Goal: Ask a question: Seek information or help from site administrators or community

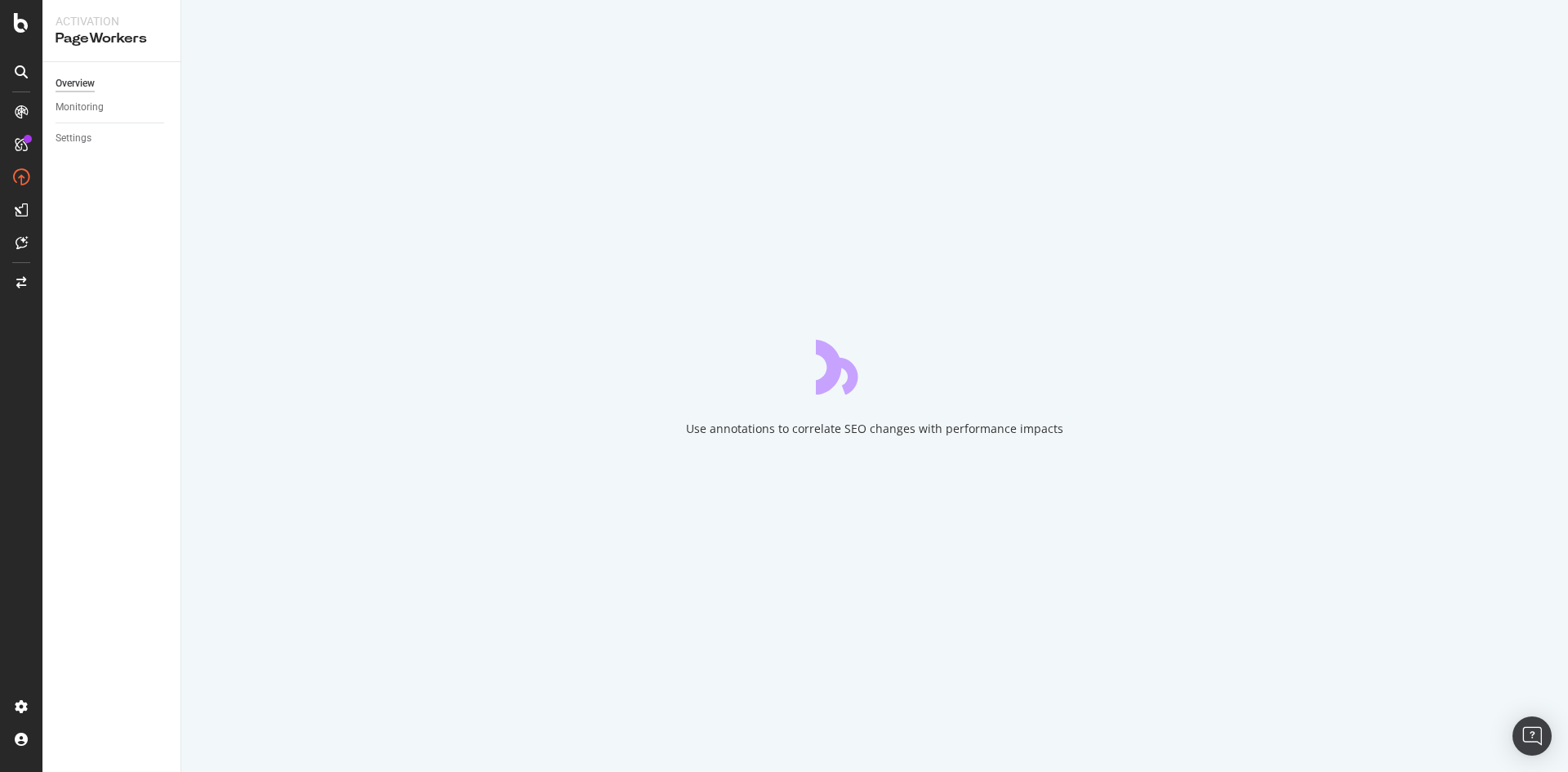
click at [21, 74] on icon at bounding box center [21, 72] width 13 height 13
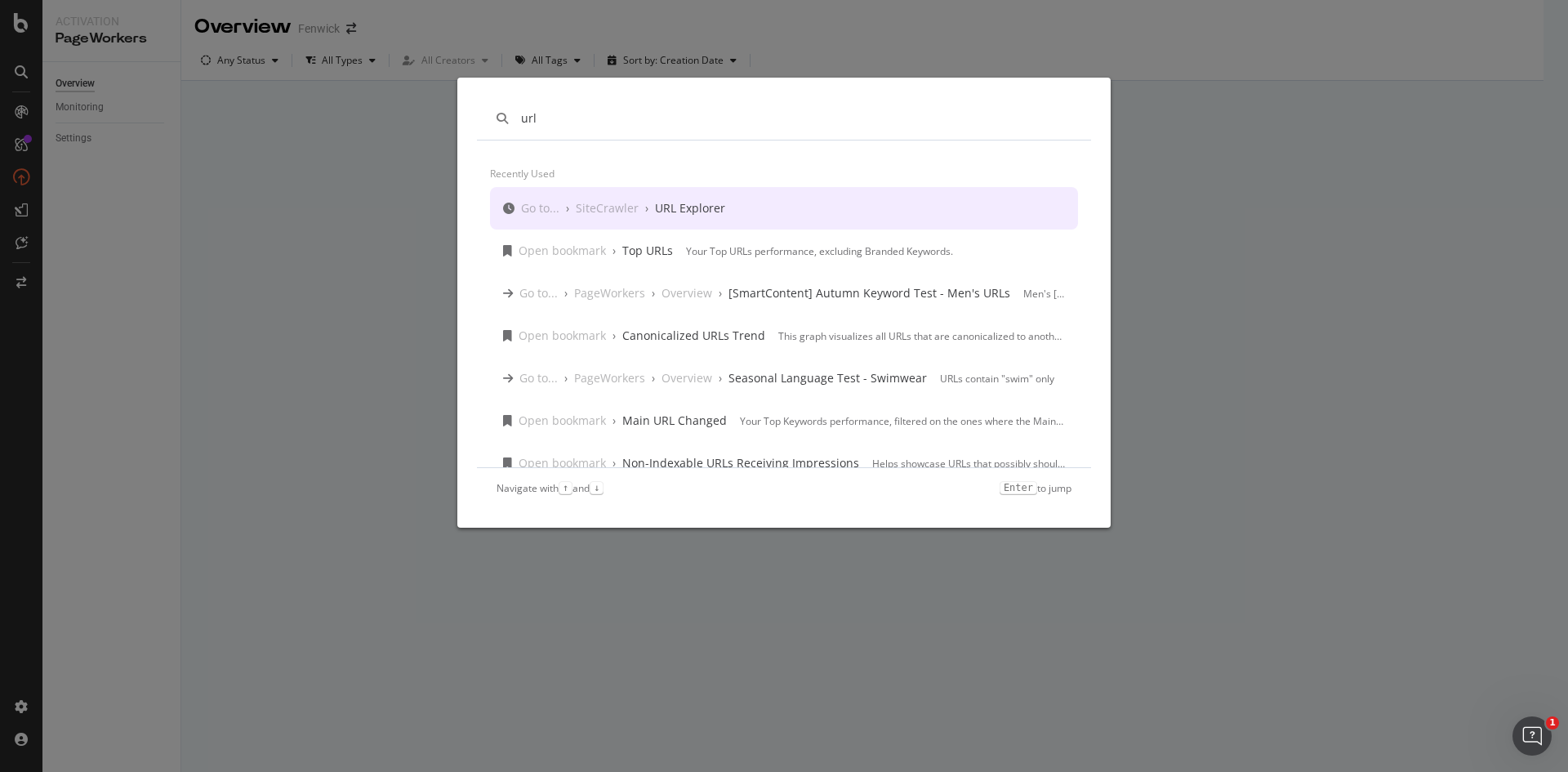
type input "url"
click at [652, 203] on div "Go to... › SiteCrawler › URL Explorer" at bounding box center [623, 208] width 204 height 16
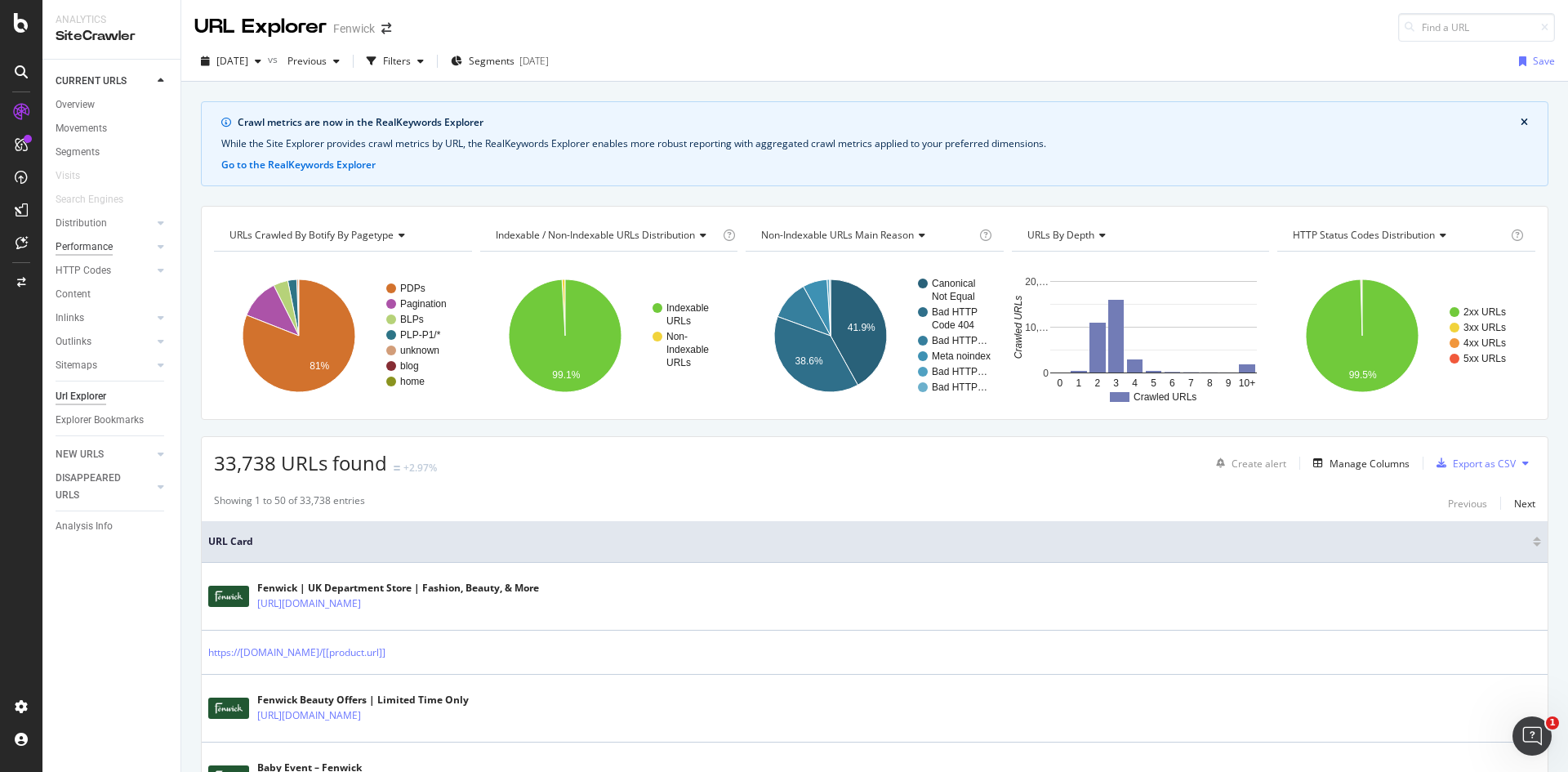
click at [110, 240] on div "Performance" at bounding box center [84, 247] width 57 height 17
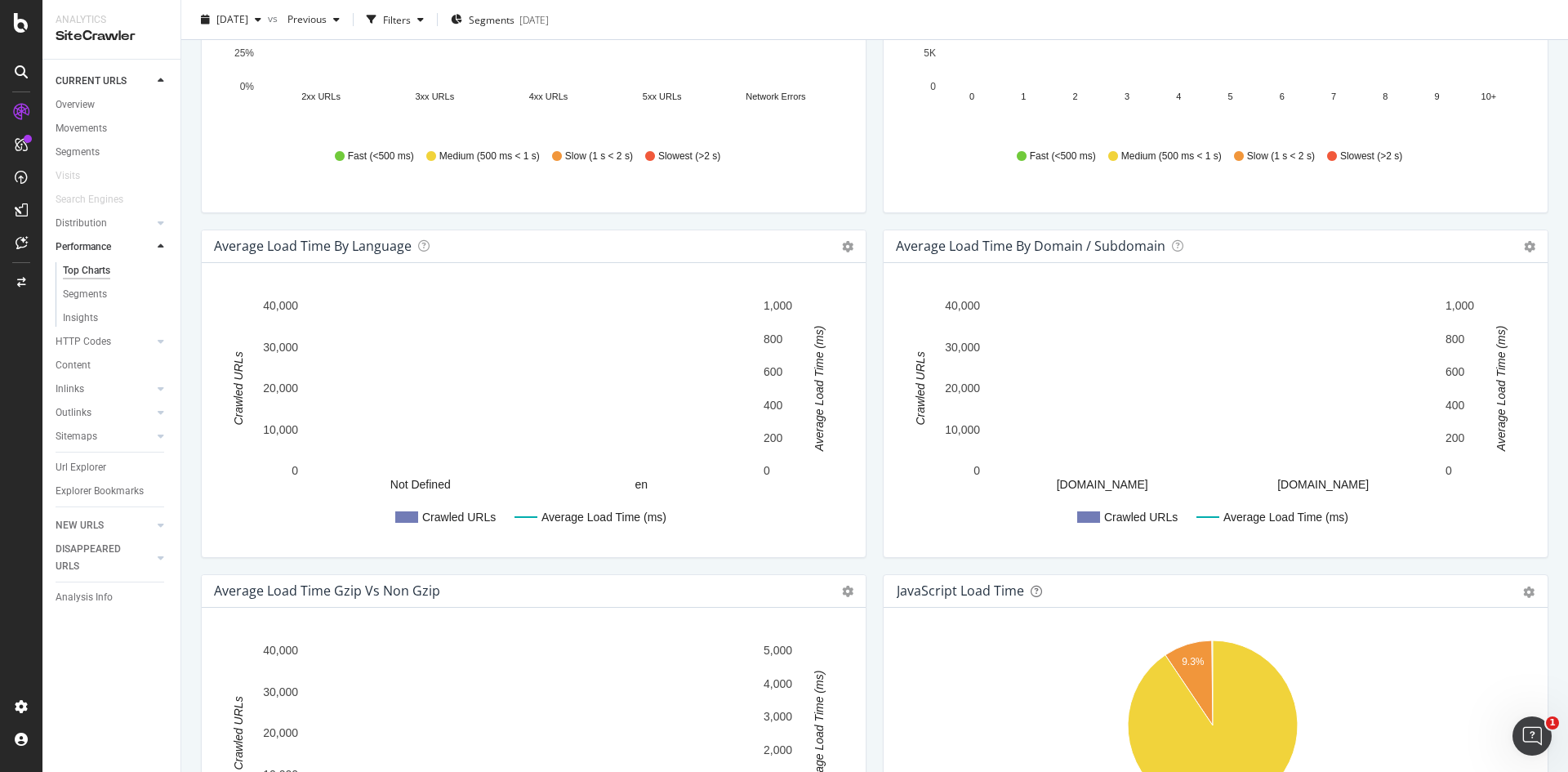
scroll to position [732, 0]
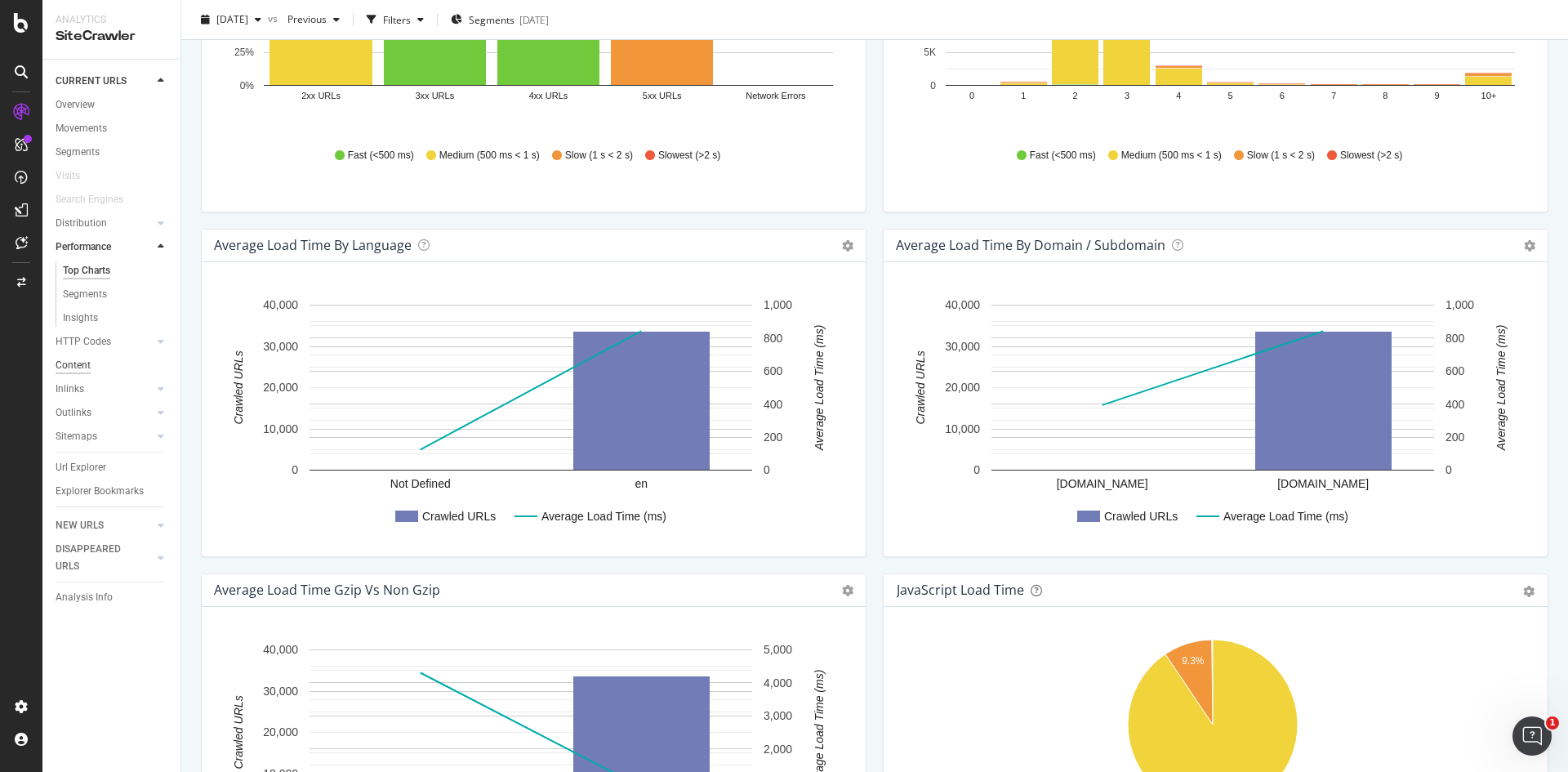
click at [82, 364] on div "Content" at bounding box center [73, 365] width 35 height 17
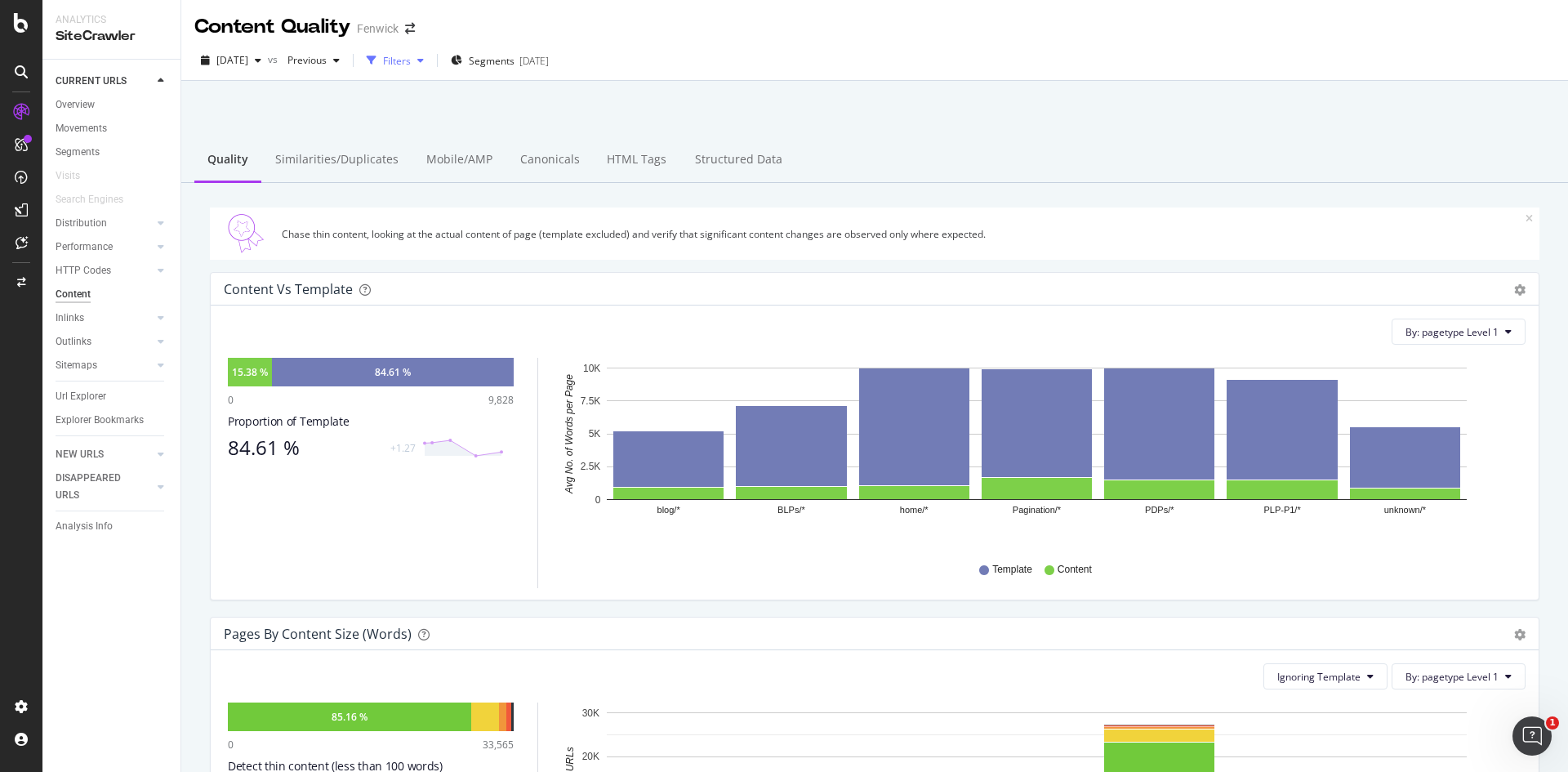
click at [411, 60] on div "Filters" at bounding box center [397, 60] width 28 height 14
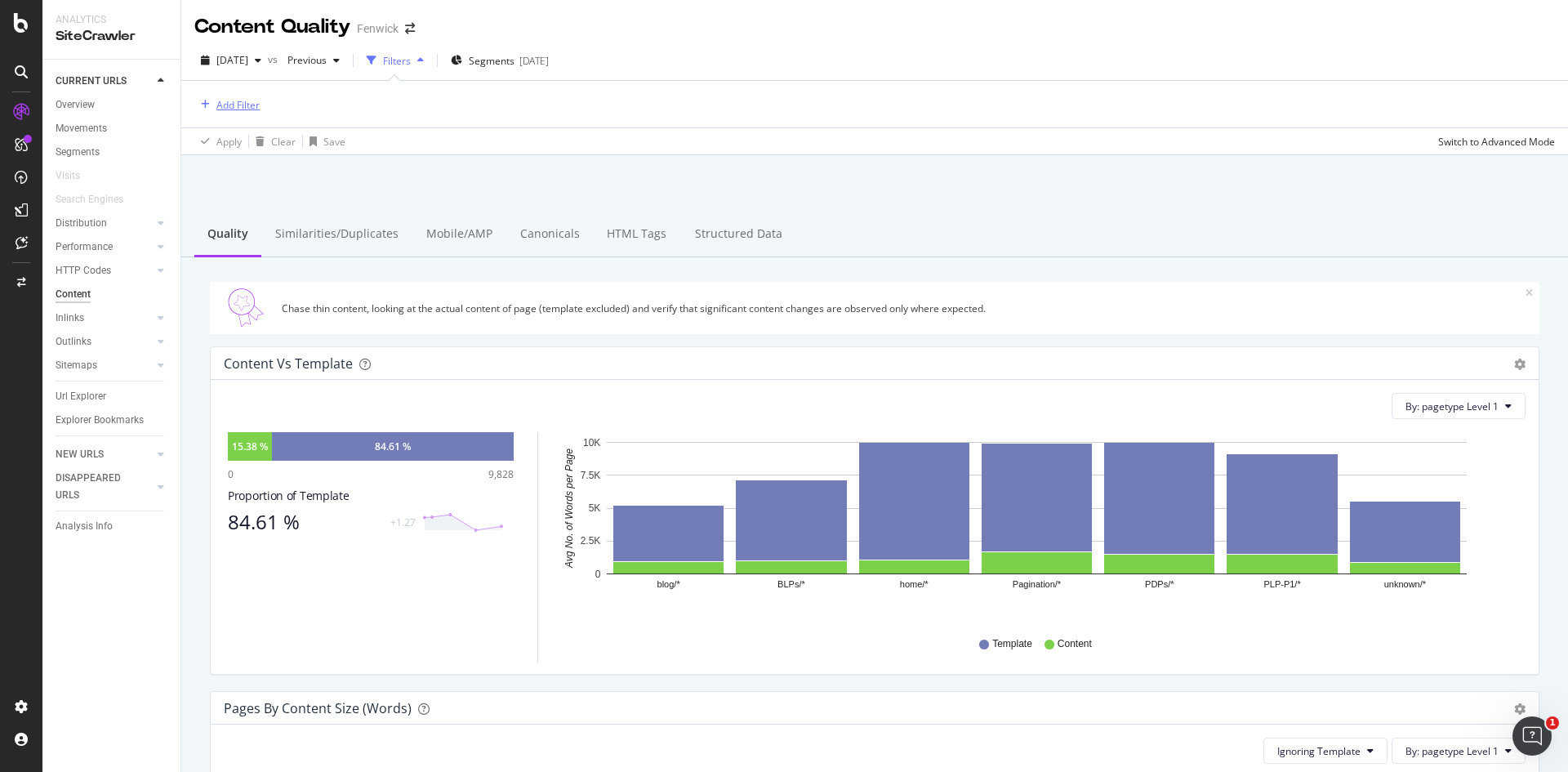
click at [225, 103] on div "Add Filter" at bounding box center [238, 105] width 43 height 14
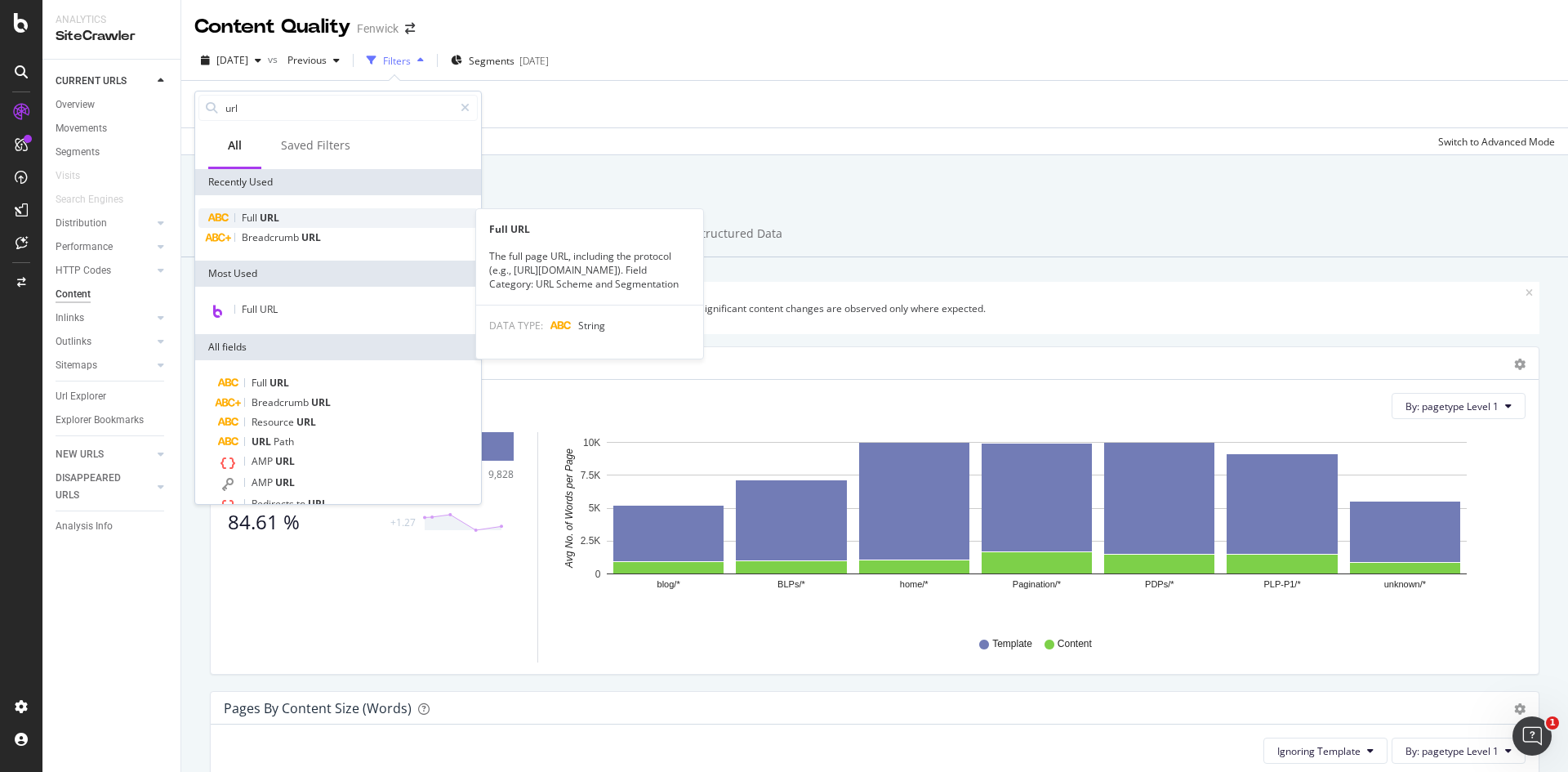
type input "url"
click at [243, 212] on span "Full" at bounding box center [251, 217] width 18 height 14
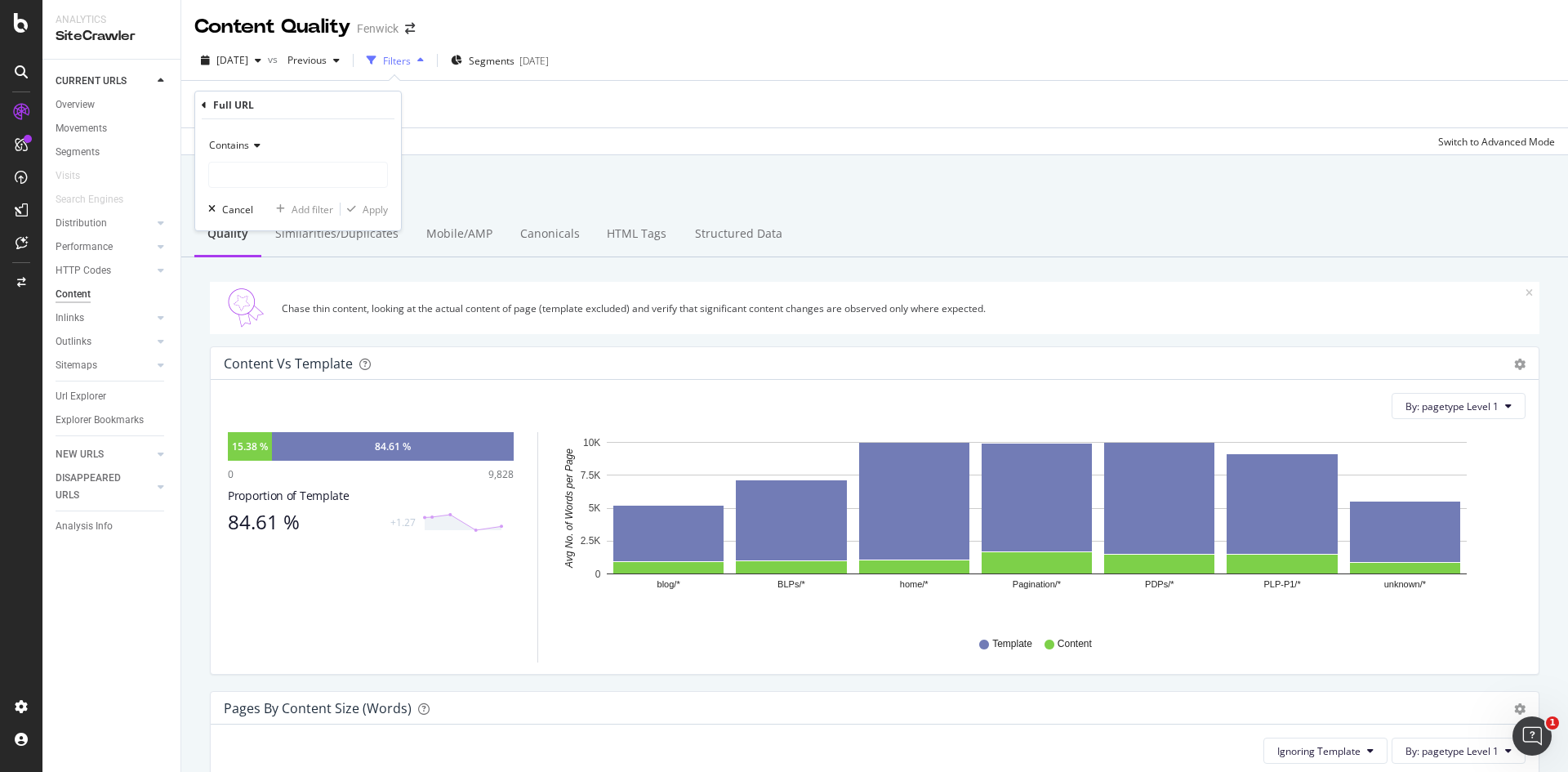
click at [225, 146] on span "Contains" at bounding box center [229, 145] width 40 height 14
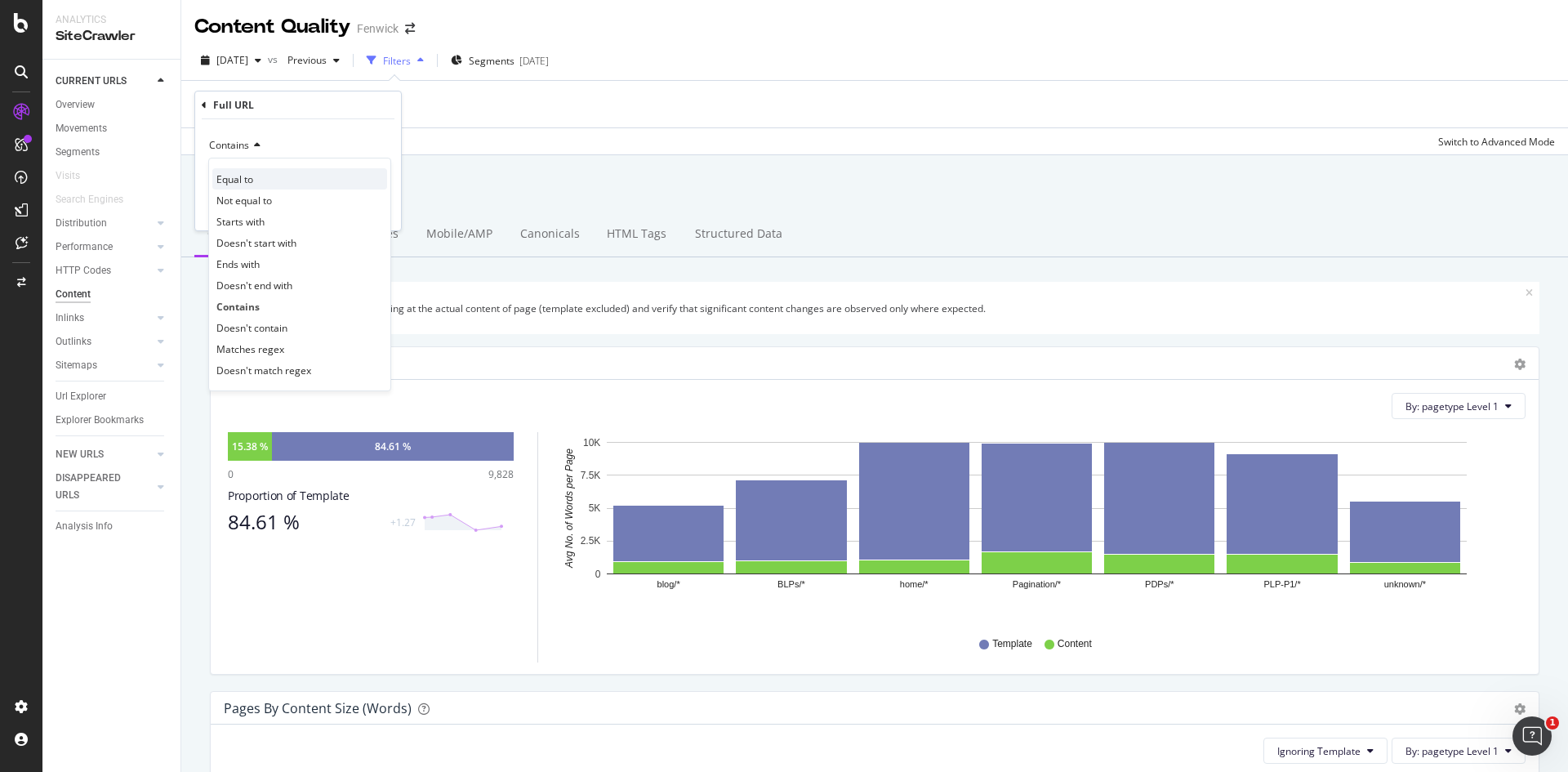
click at [225, 182] on span "Equal to" at bounding box center [234, 179] width 37 height 14
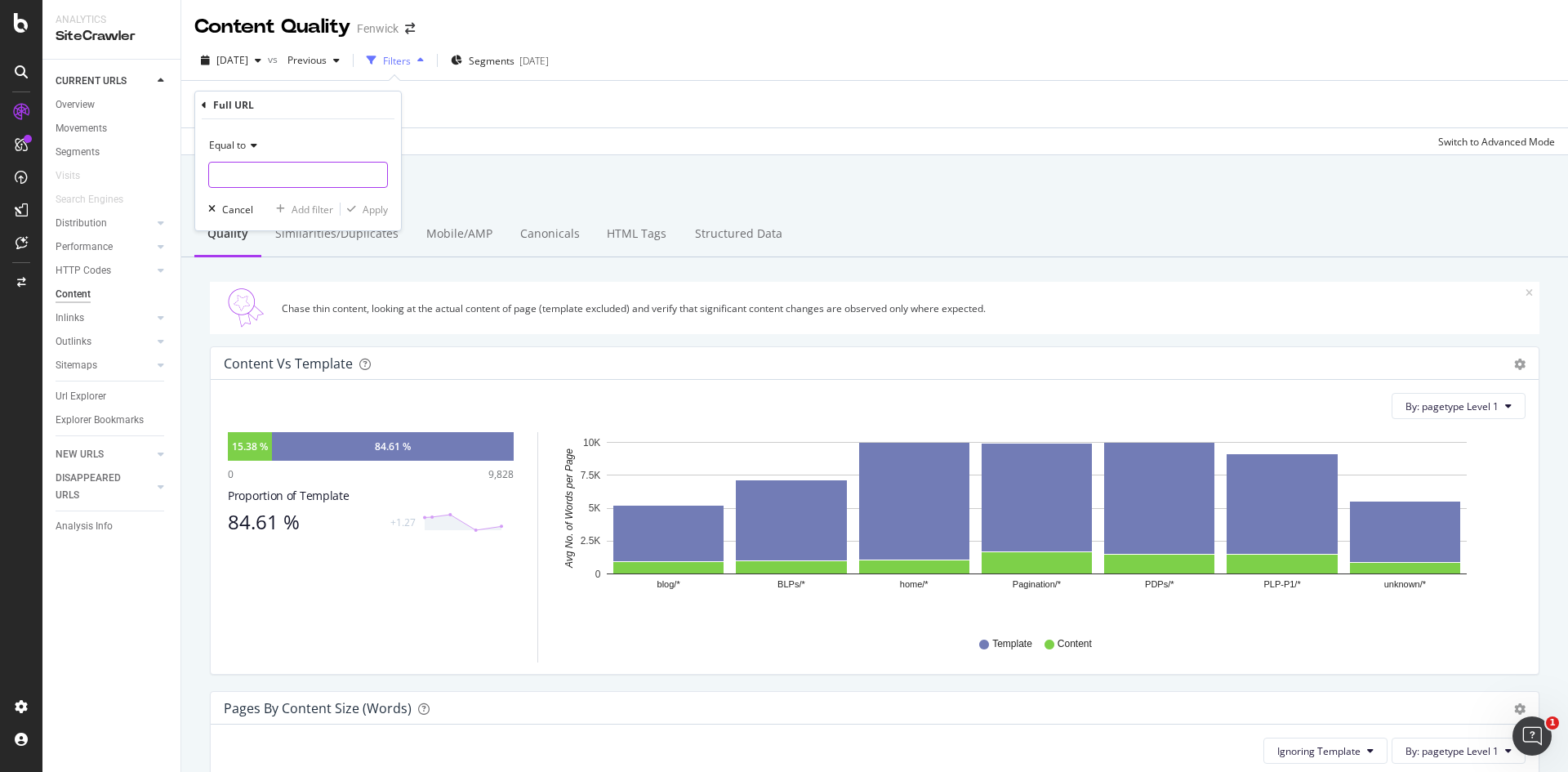
click at [225, 181] on input "text" at bounding box center [298, 175] width 178 height 26
paste input "[URL][DOMAIN_NAME]"
type input "[URL][DOMAIN_NAME]"
click at [374, 214] on div "Apply" at bounding box center [375, 209] width 25 height 14
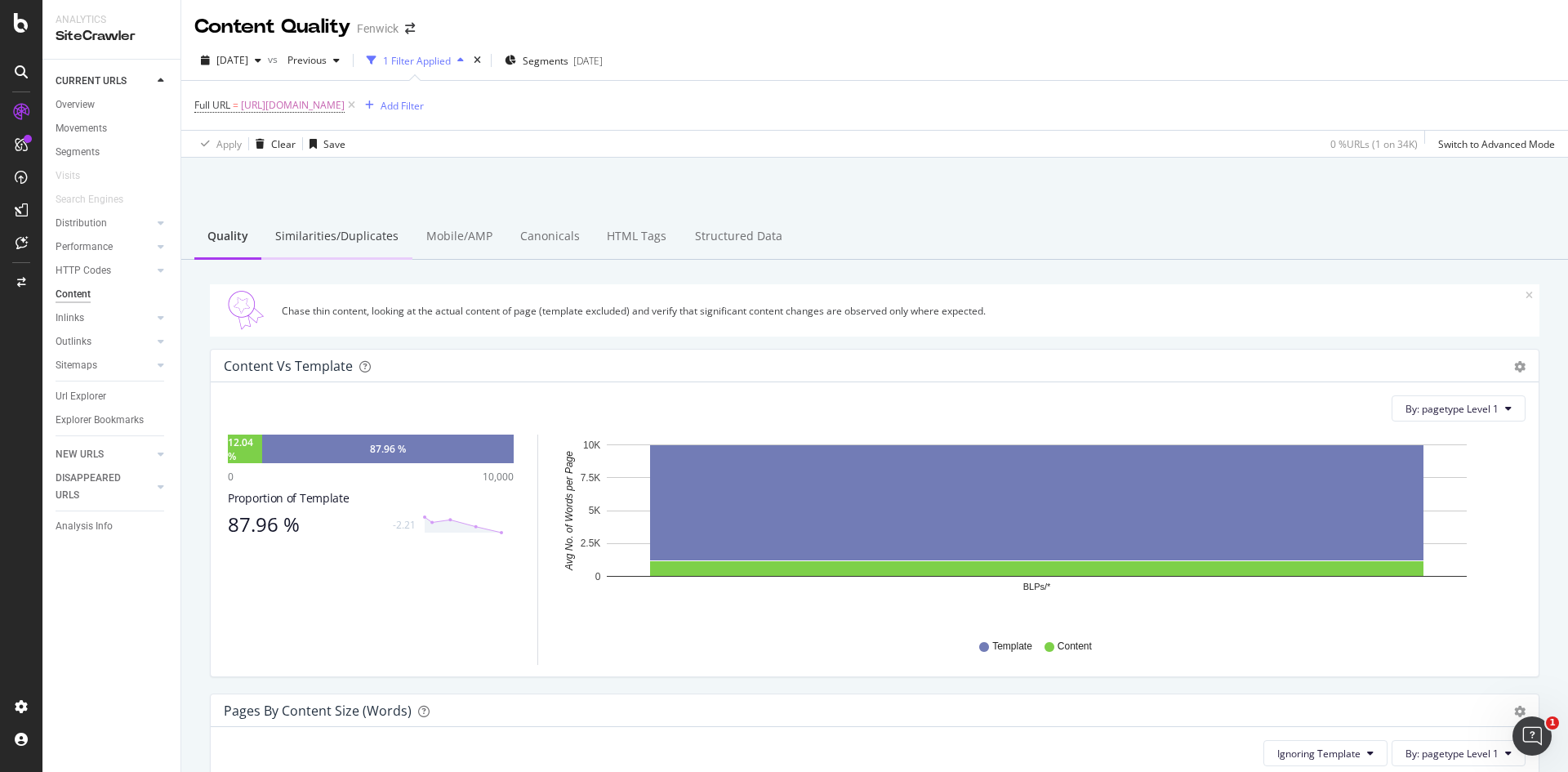
click at [345, 234] on div "Similarities/Duplicates" at bounding box center [336, 237] width 151 height 45
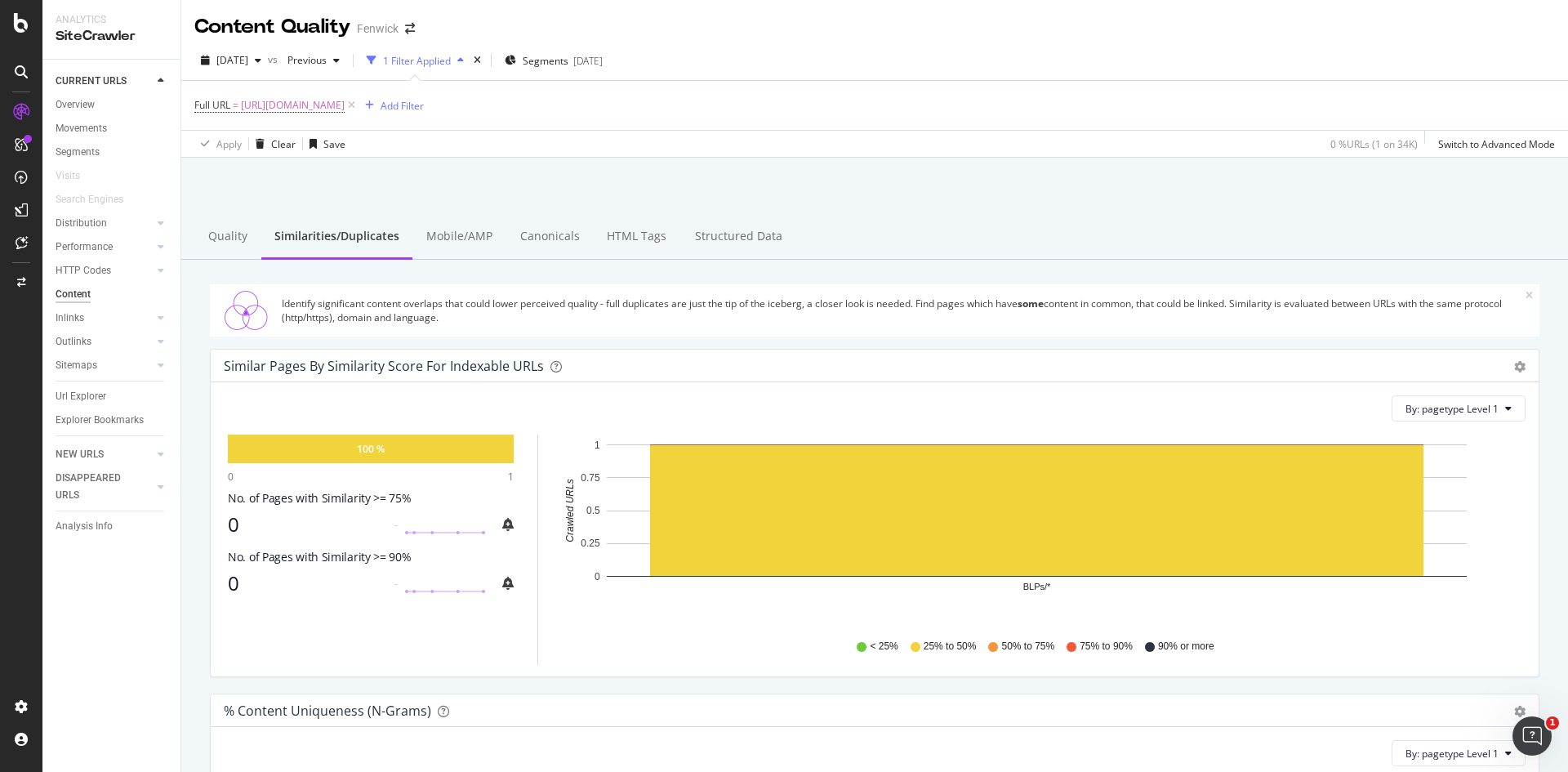
click at [233, 248] on div "Quality" at bounding box center [228, 237] width 67 height 45
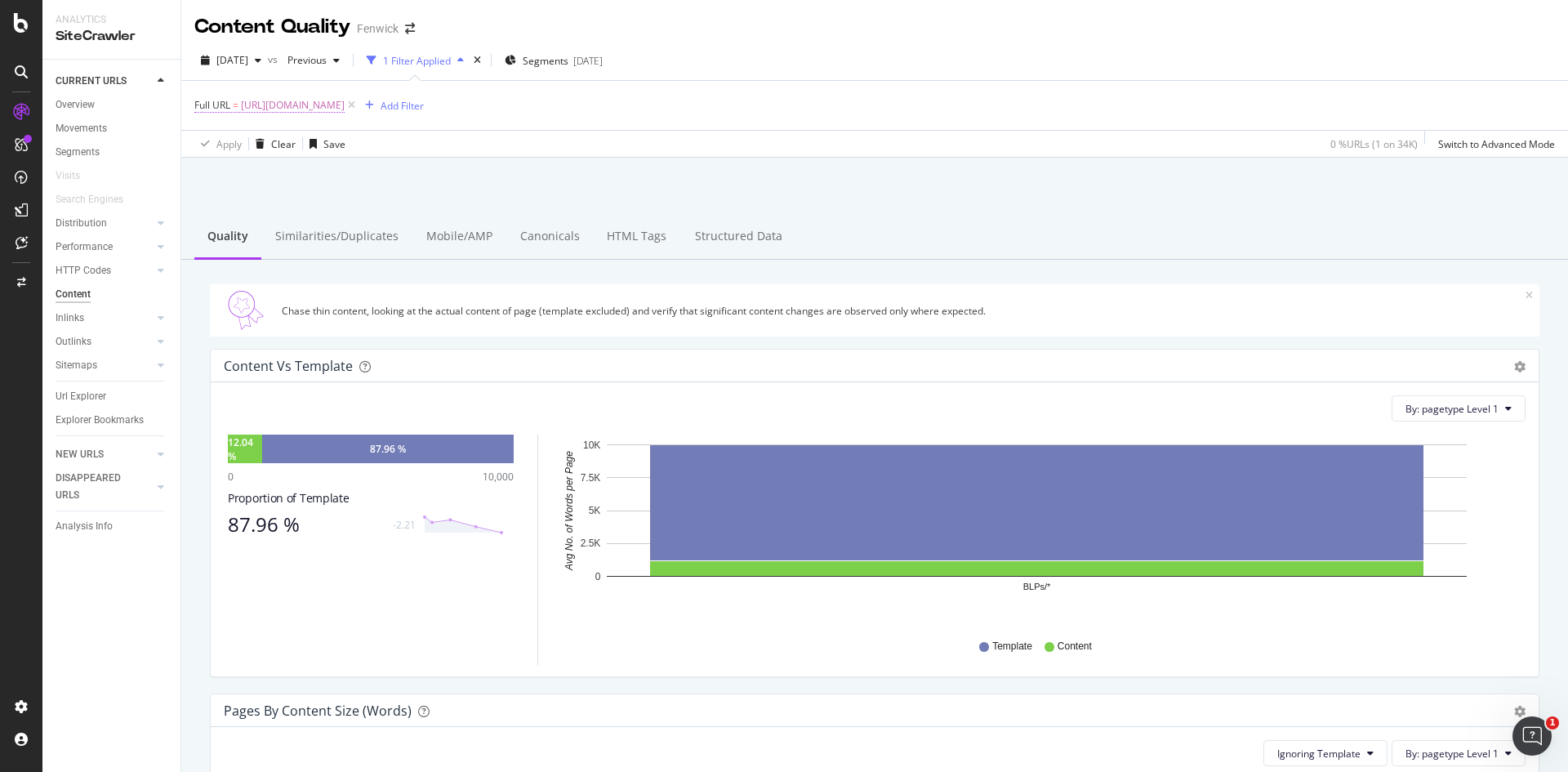
click at [345, 105] on span "[URL][DOMAIN_NAME]" at bounding box center [292, 105] width 104 height 23
click at [291, 174] on input "[URL][DOMAIN_NAME]" at bounding box center [286, 173] width 154 height 26
click at [241, 144] on span "Equal to" at bounding box center [227, 143] width 37 height 14
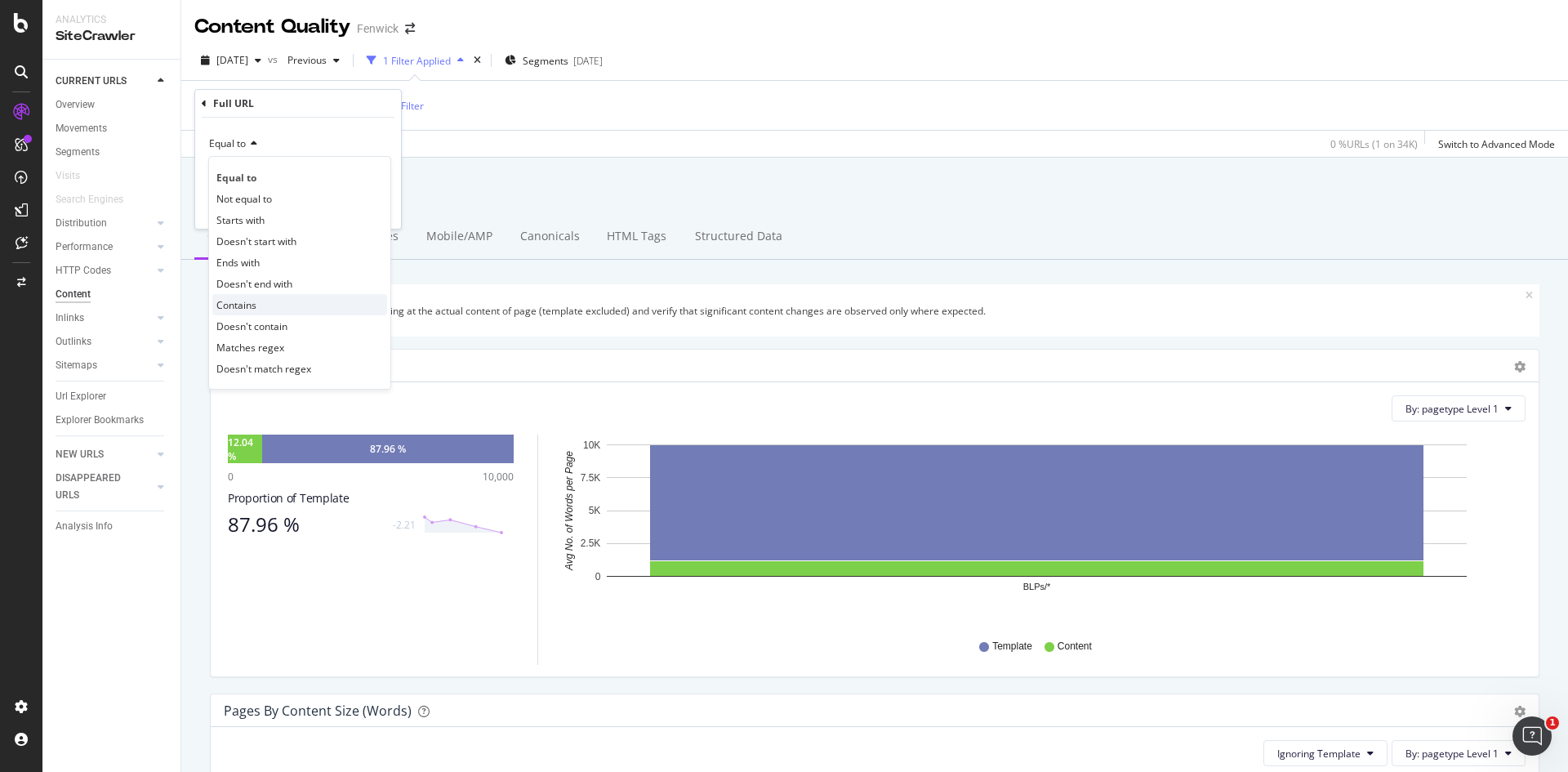
click at [236, 300] on span "Contains" at bounding box center [236, 305] width 40 height 14
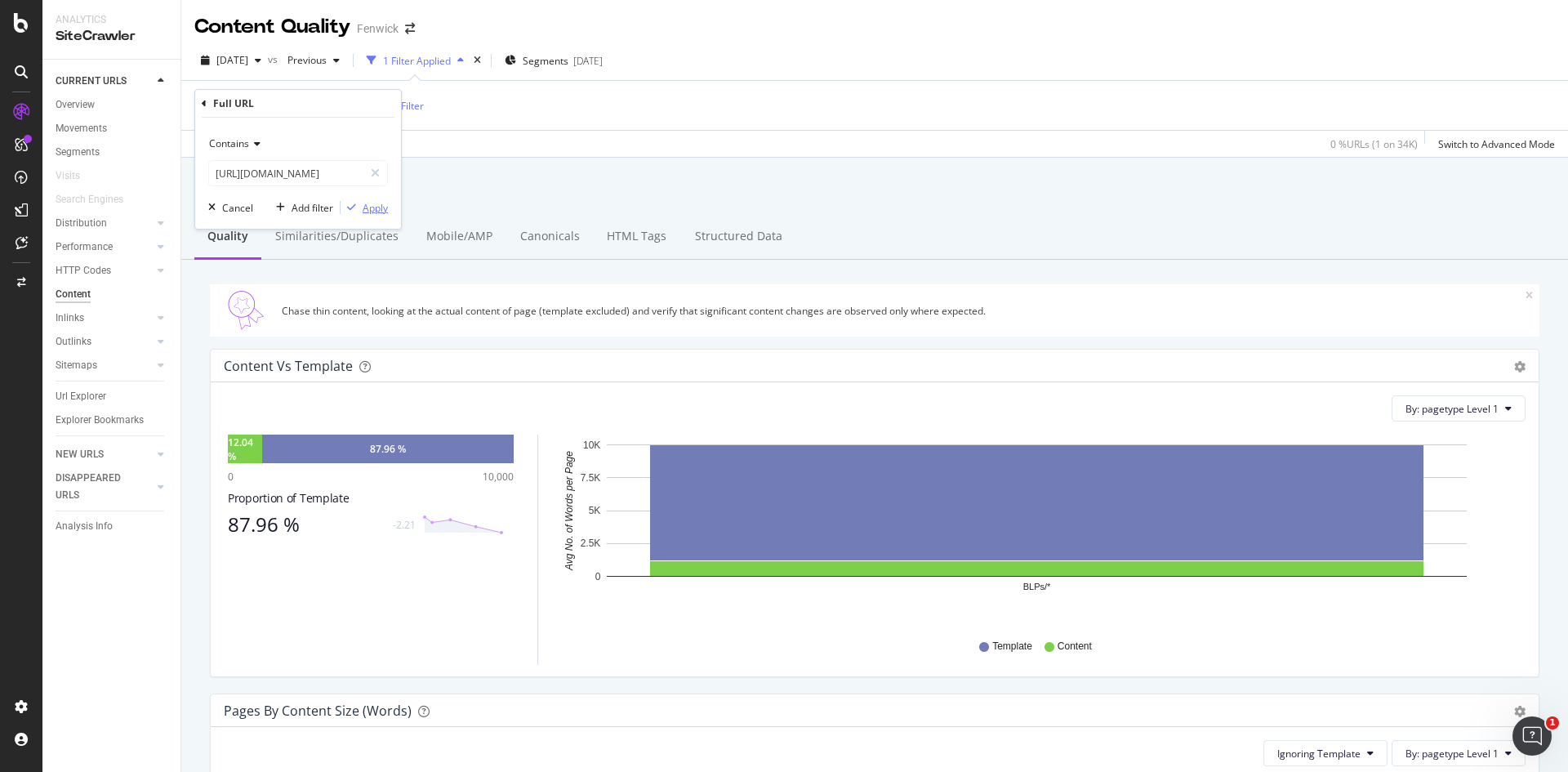
click at [372, 212] on div "Apply" at bounding box center [375, 208] width 25 height 14
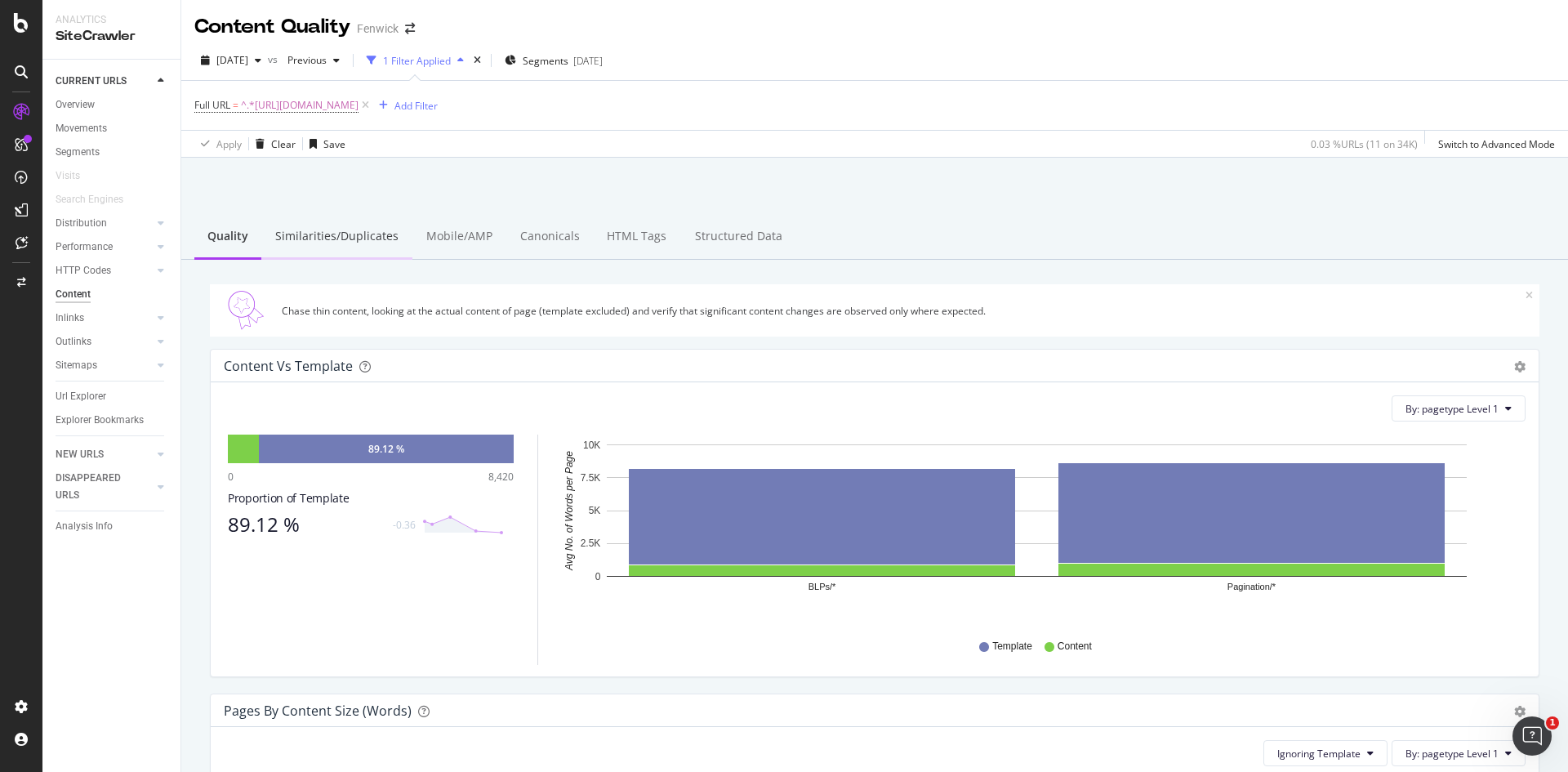
click at [322, 246] on div "Similarities/Duplicates" at bounding box center [336, 237] width 151 height 45
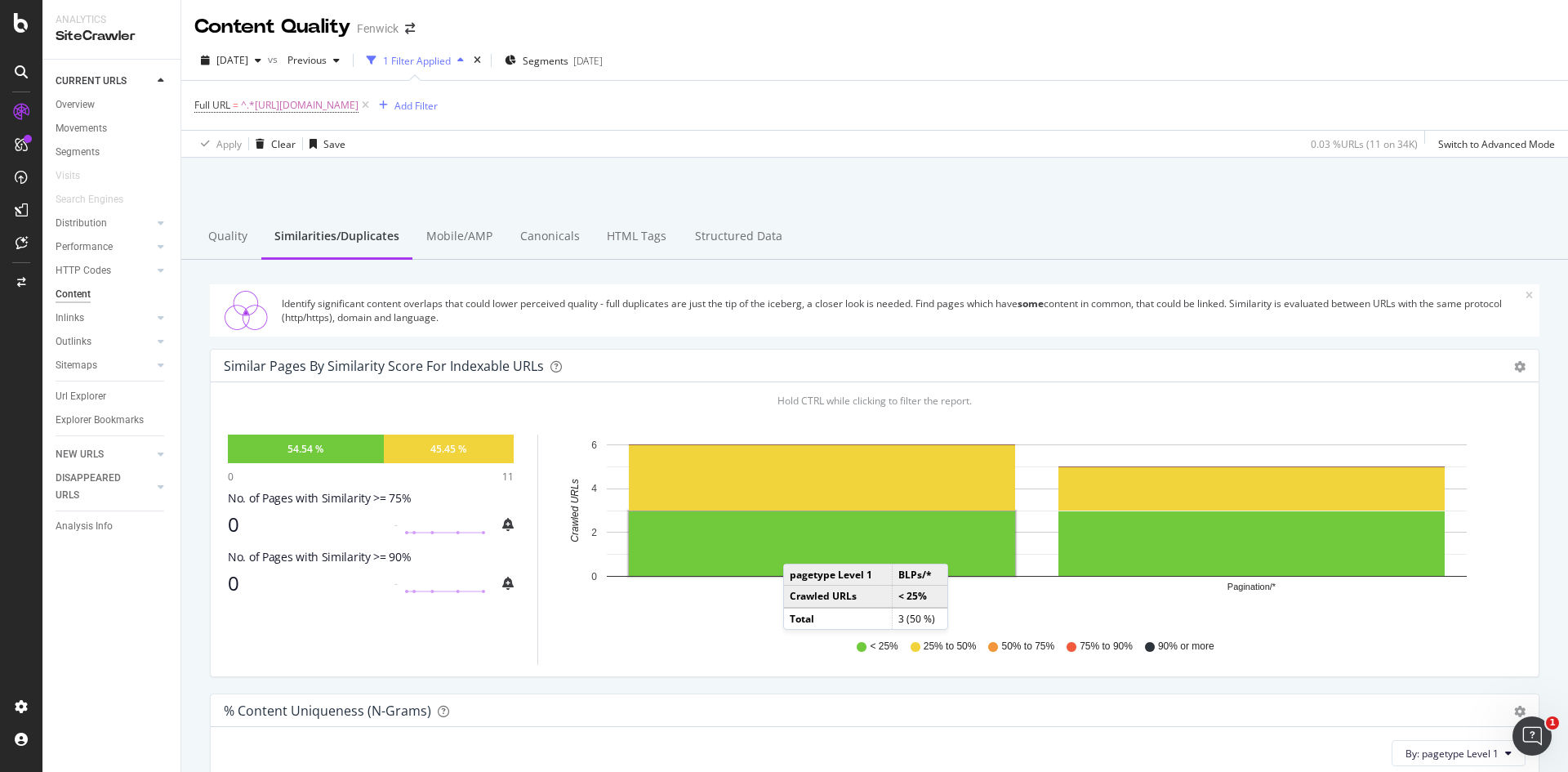
click at [843, 569] on td "pagetype Level 1" at bounding box center [838, 575] width 108 height 21
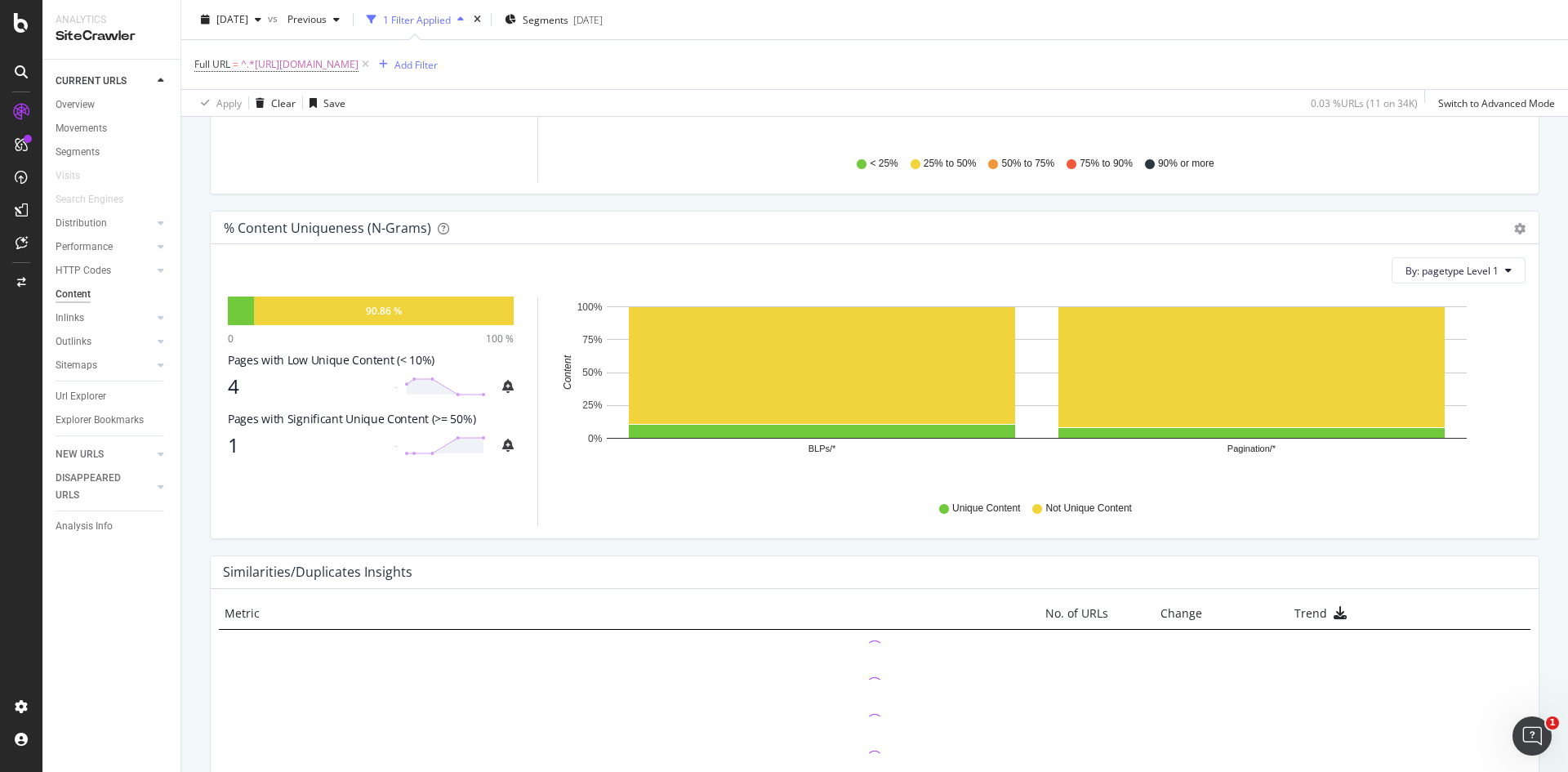
scroll to position [619, 0]
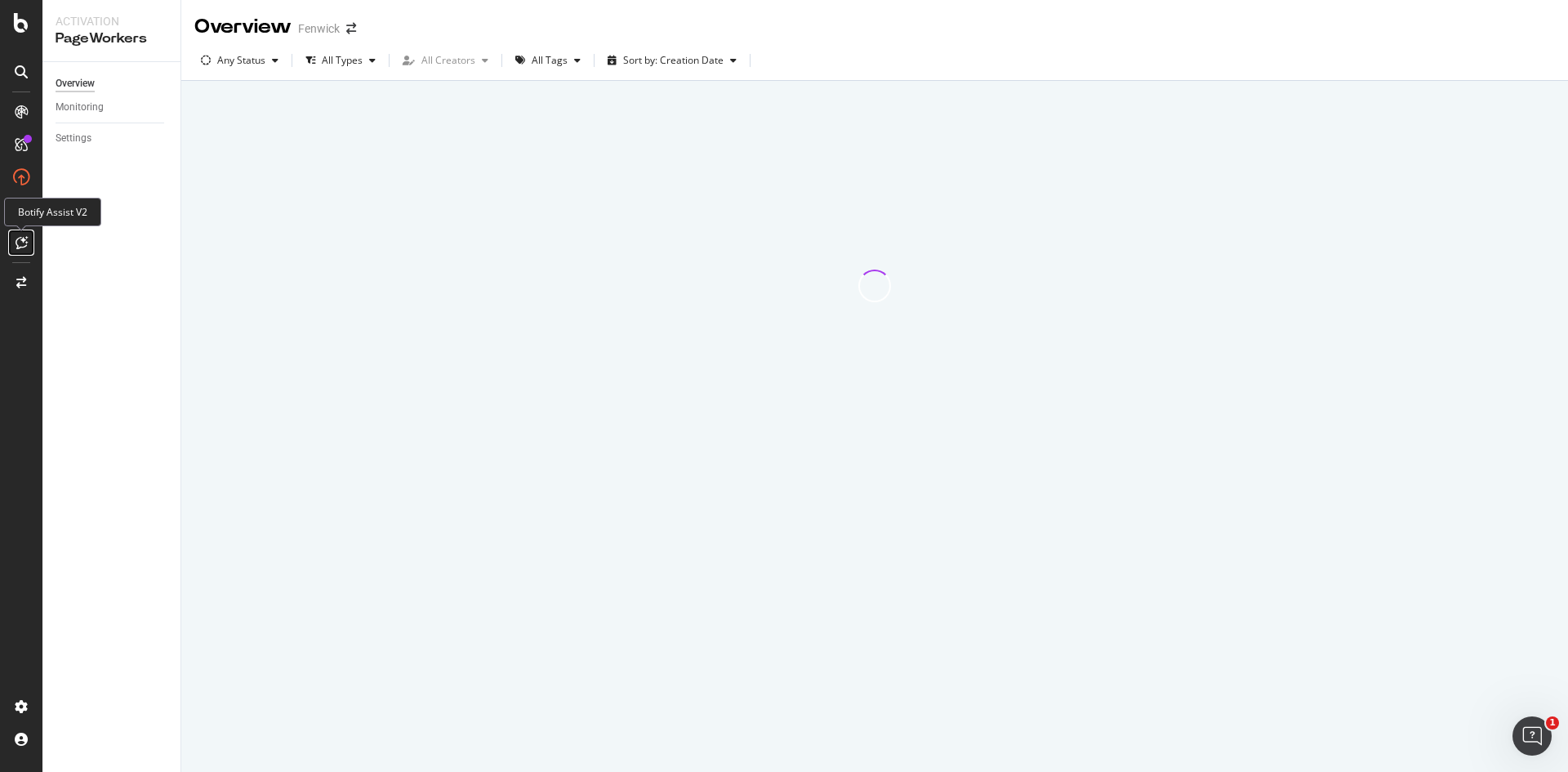
click at [20, 243] on icon at bounding box center [21, 243] width 12 height 13
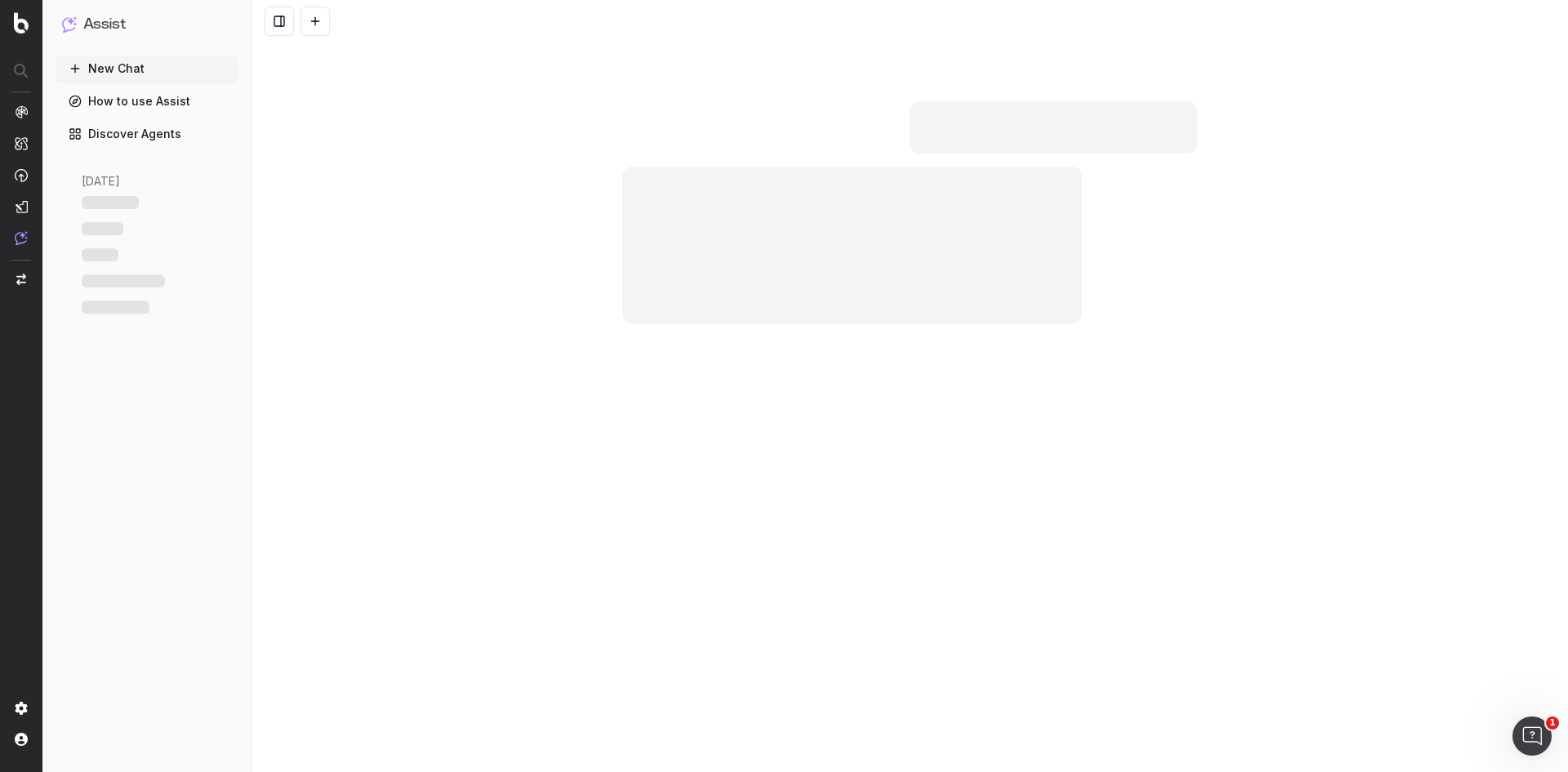
click at [122, 71] on button "New Chat" at bounding box center [146, 69] width 182 height 26
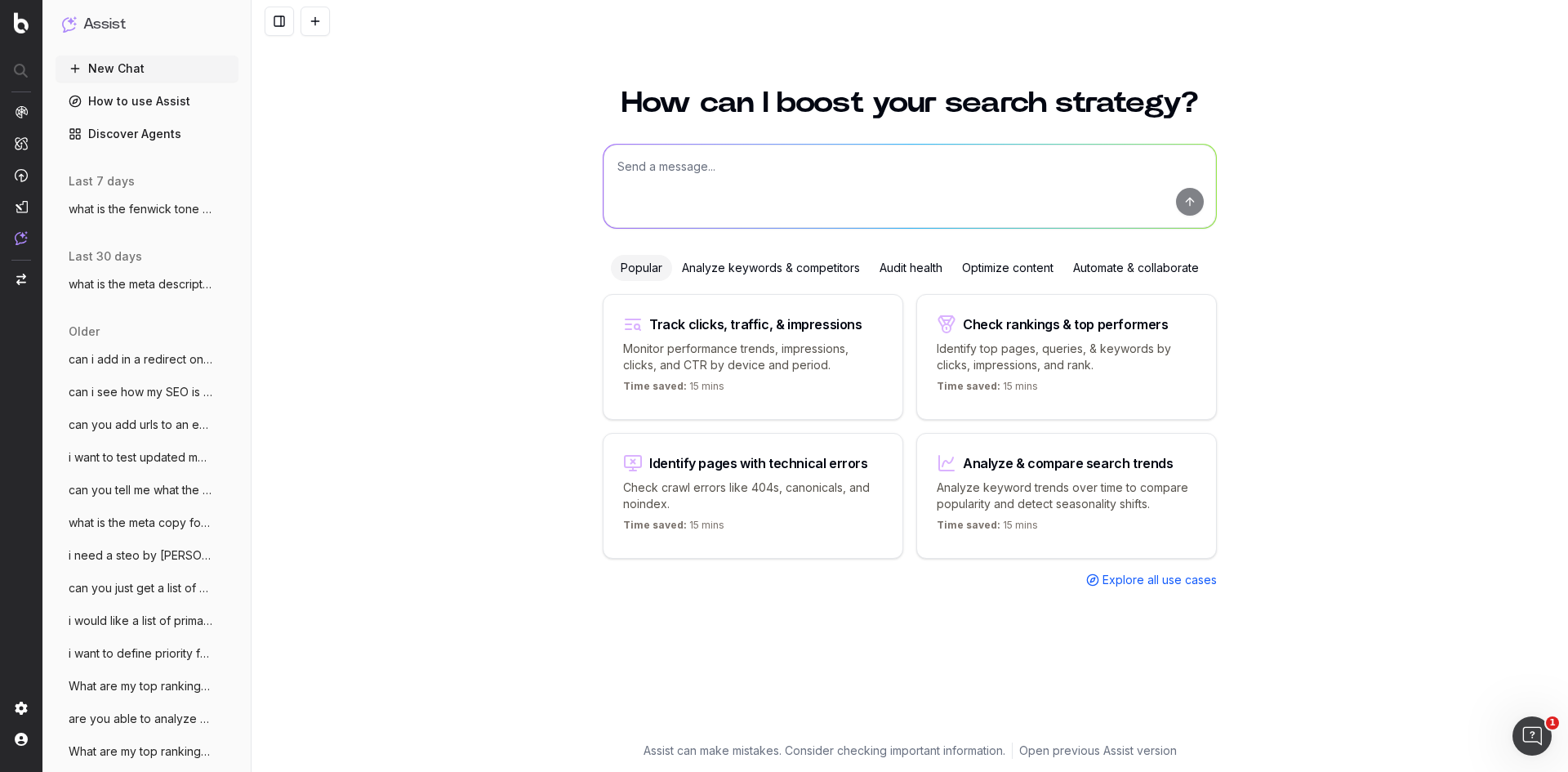
click at [736, 174] on textarea at bounding box center [910, 186] width 612 height 83
type textarea "\"
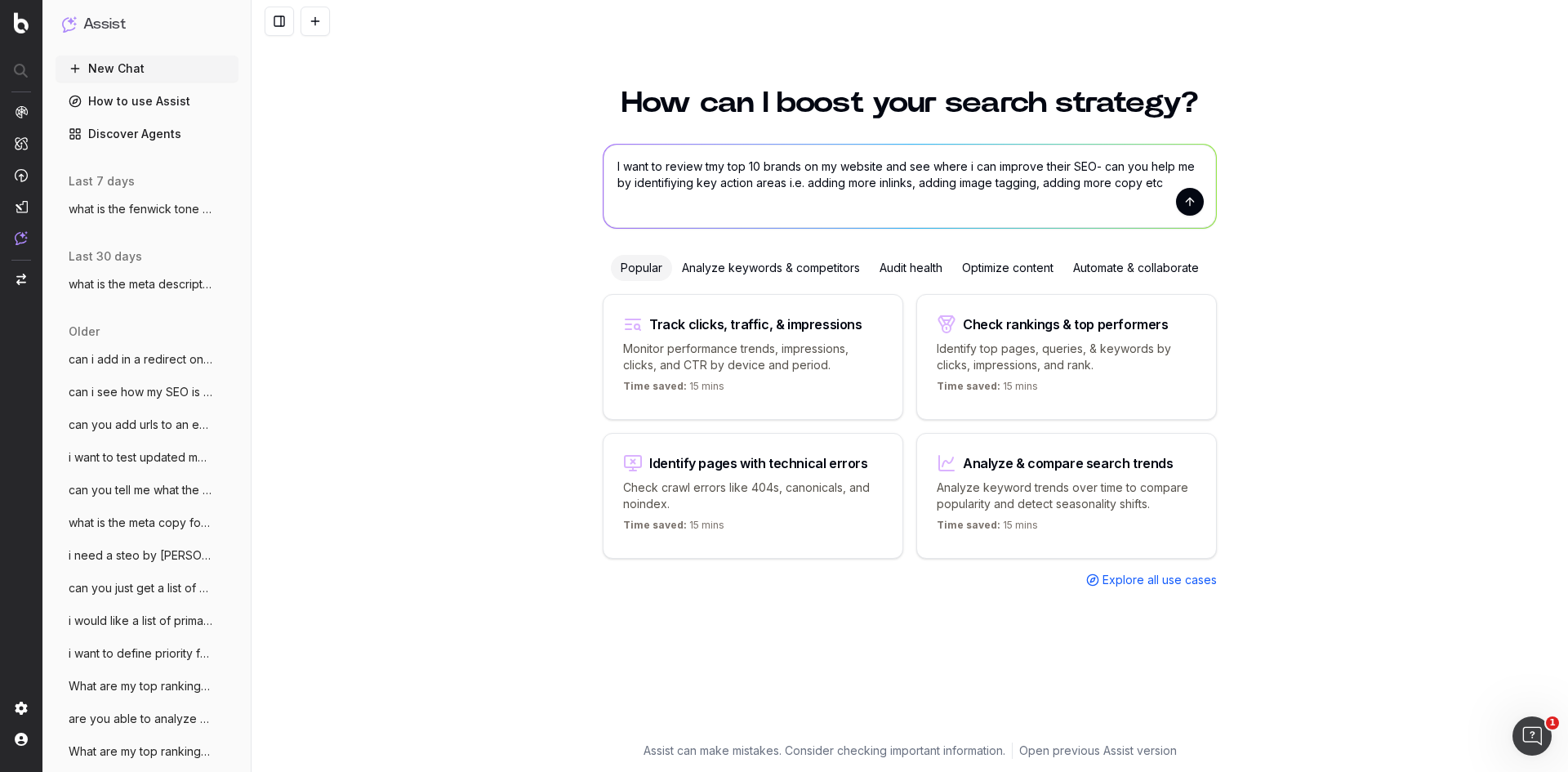
type textarea "I want to review tmy top 10 brands on my website and see where i can improve th…"
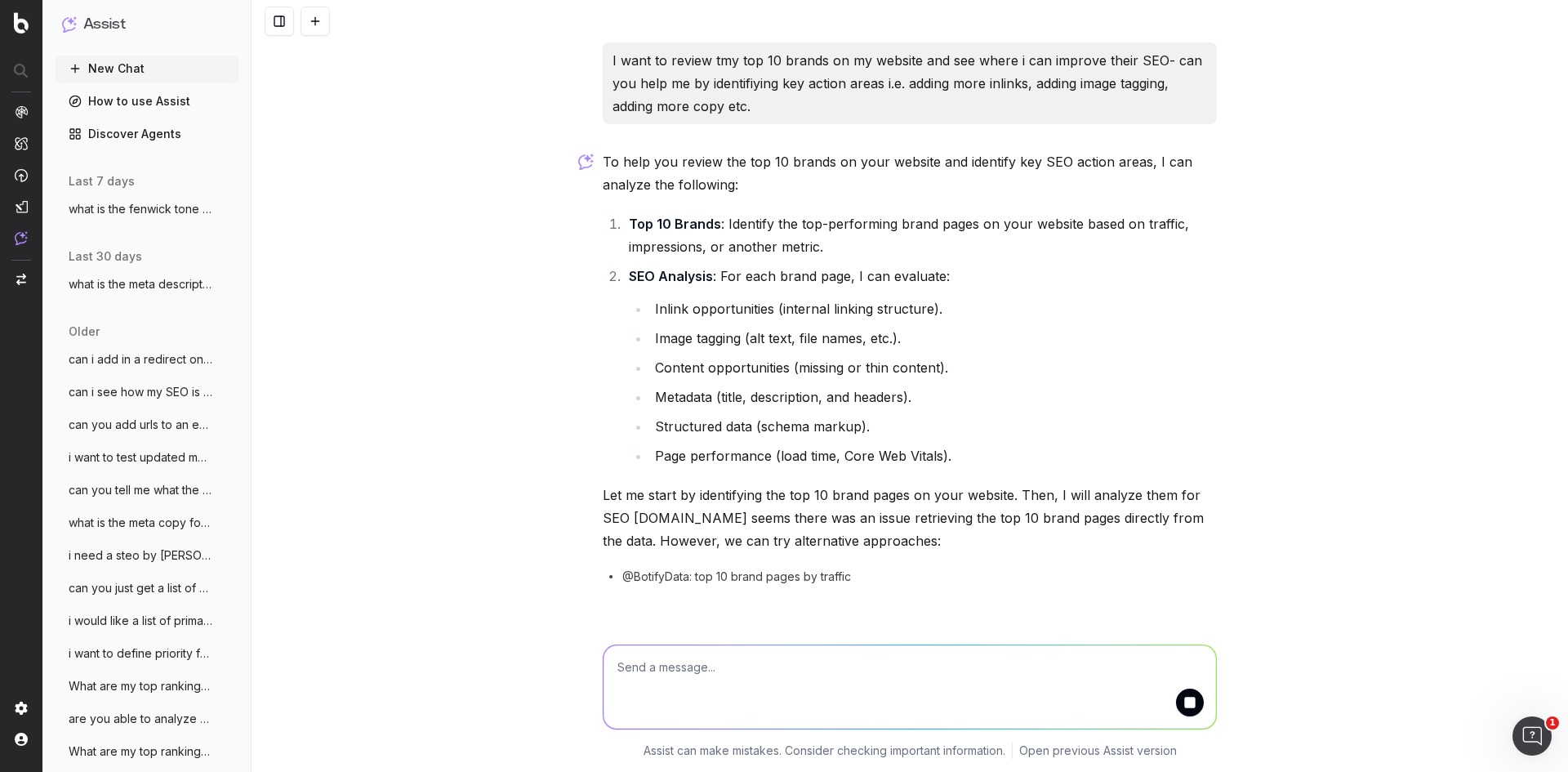
scroll to position [12, 0]
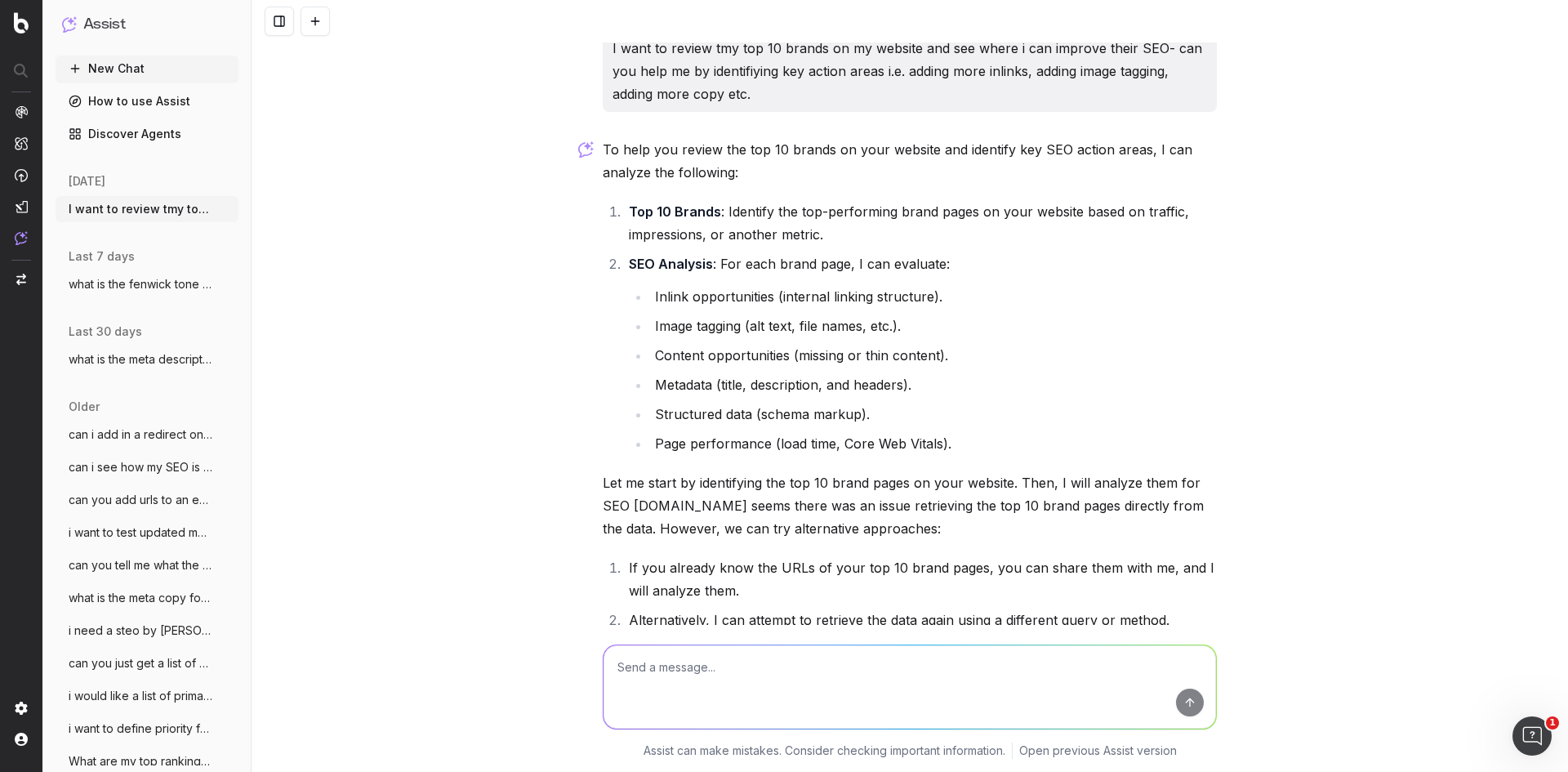
scroll to position [159, 0]
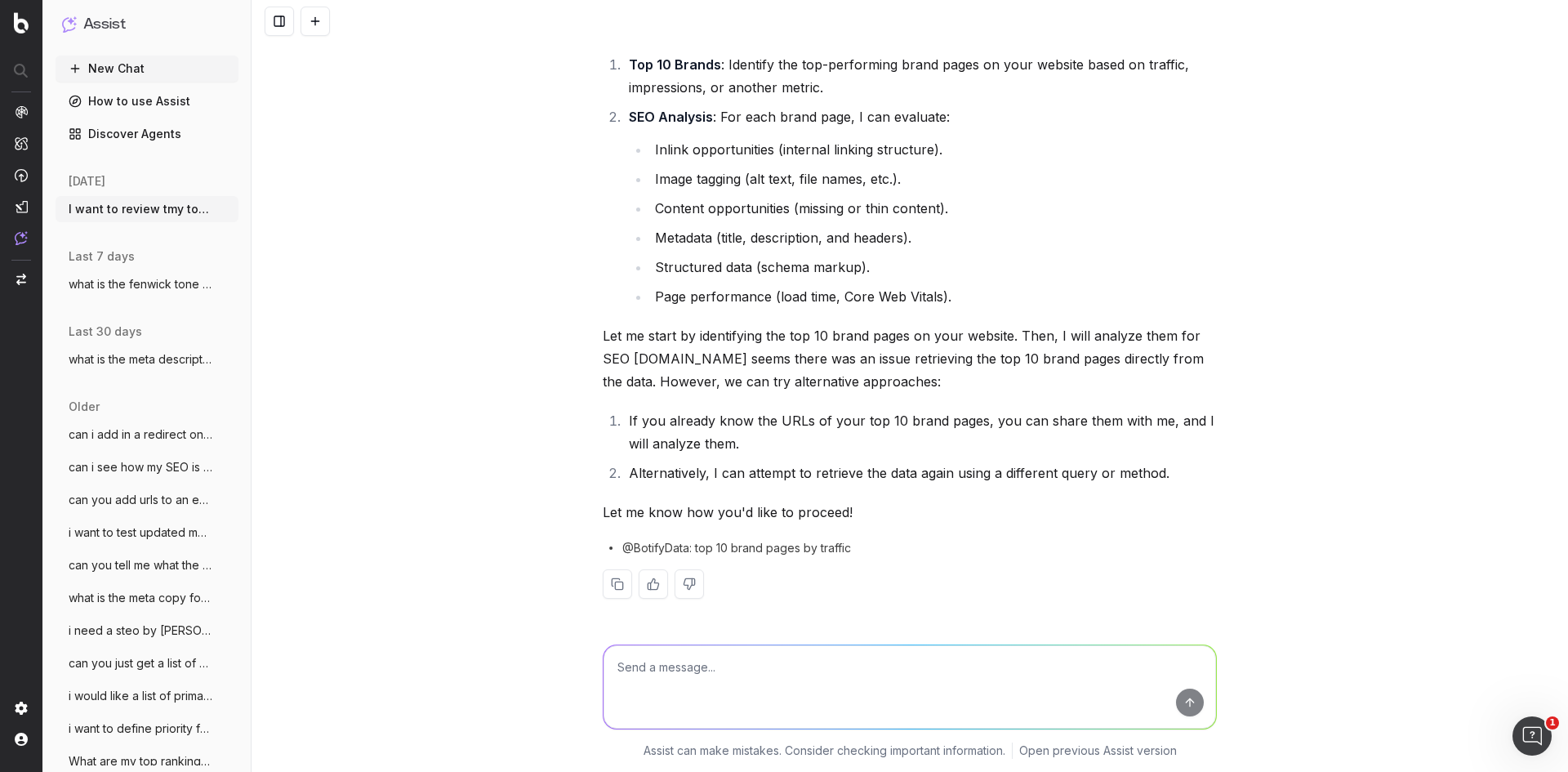
click at [853, 702] on textarea at bounding box center [910, 687] width 612 height 83
paste textarea "[URL][DOMAIN_NAME] [URL][DOMAIN_NAME] [URL][DOMAIN_NAME] [URL][DOMAIN_NAME] [UR…"
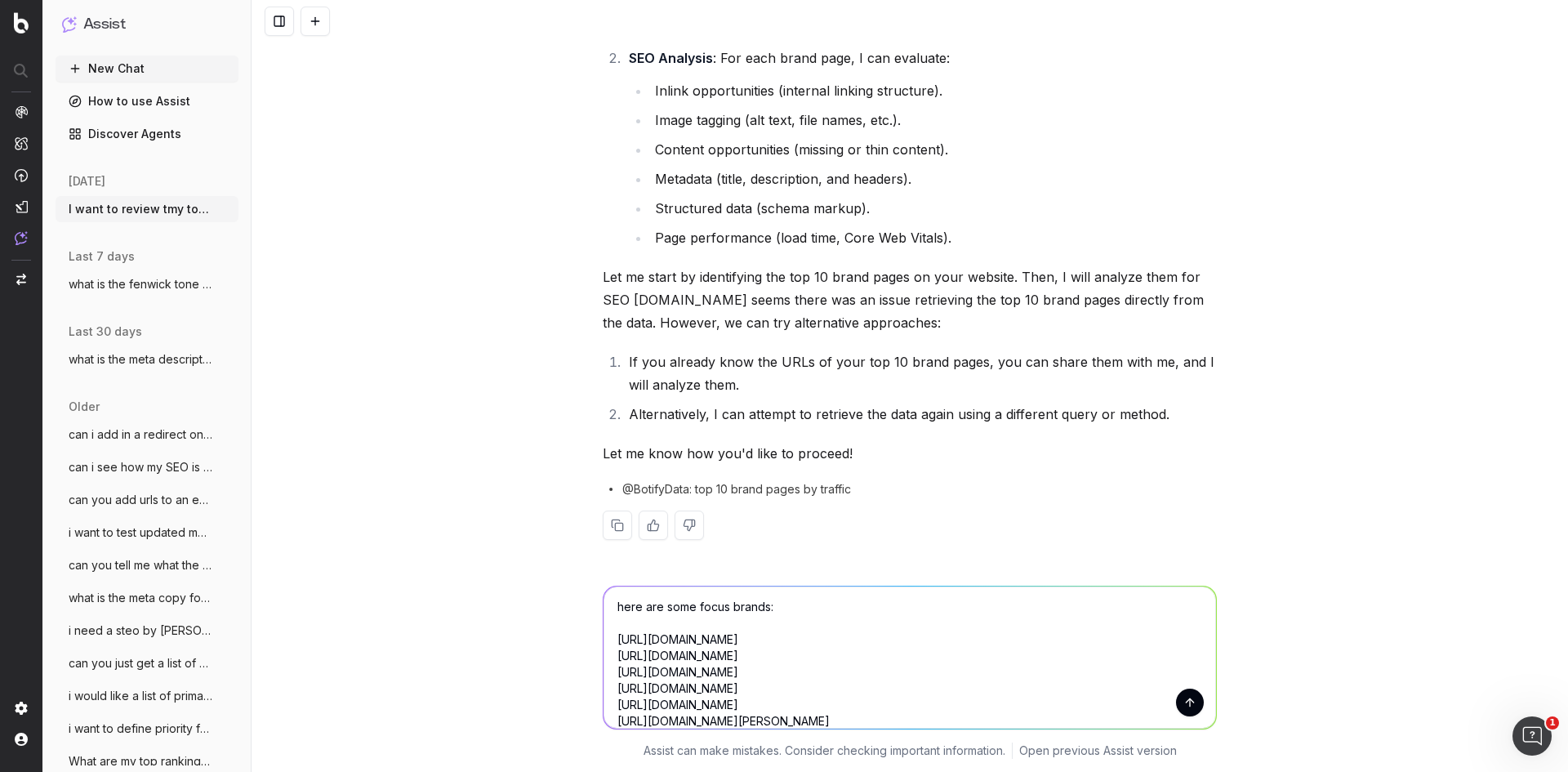
type textarea "here are some focus brands: [URL][DOMAIN_NAME] [URL][DOMAIN_NAME] [URL][DOMAIN_…"
click at [1178, 703] on button "submit" at bounding box center [1190, 703] width 28 height 28
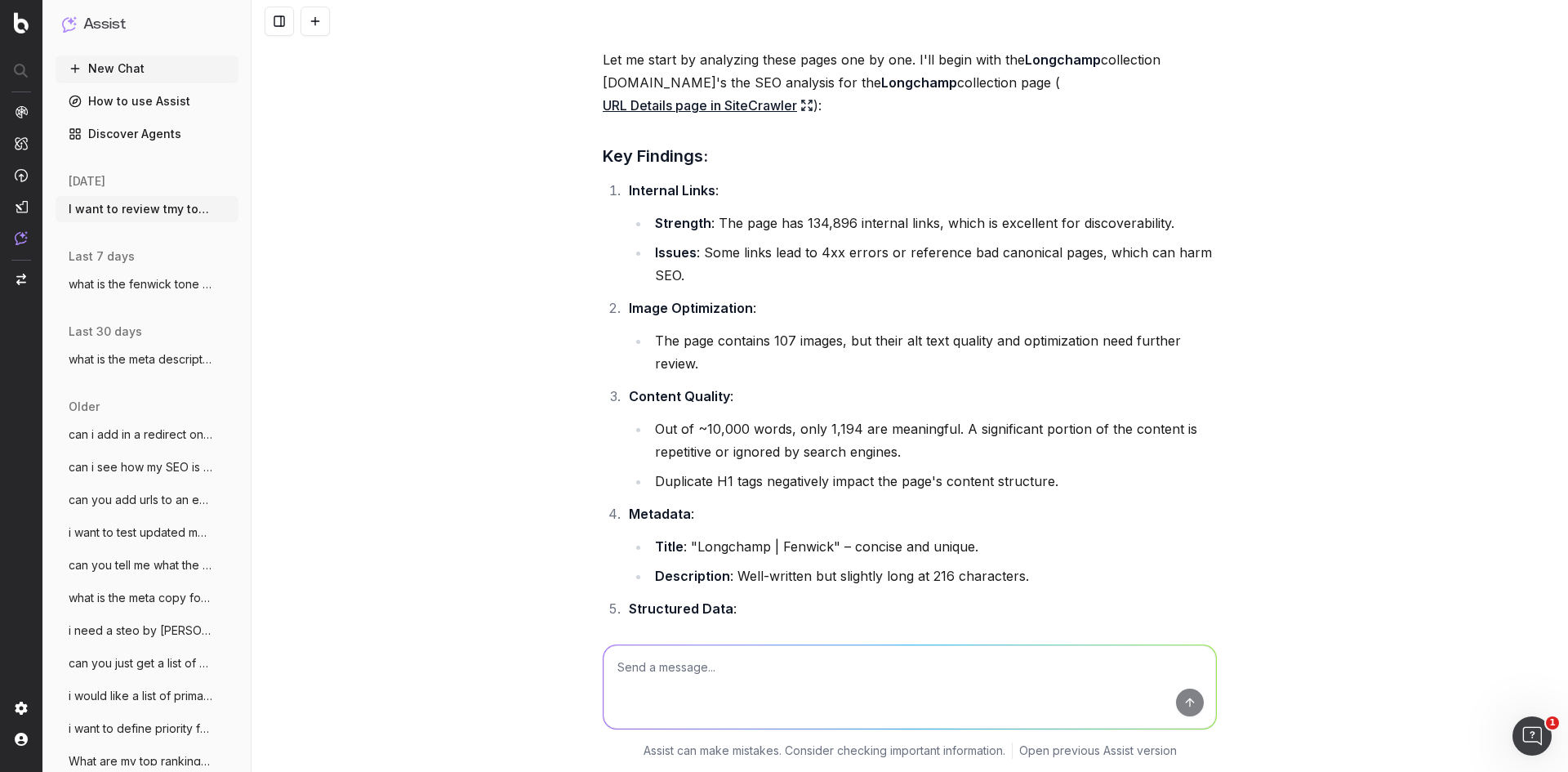
scroll to position [1271, 0]
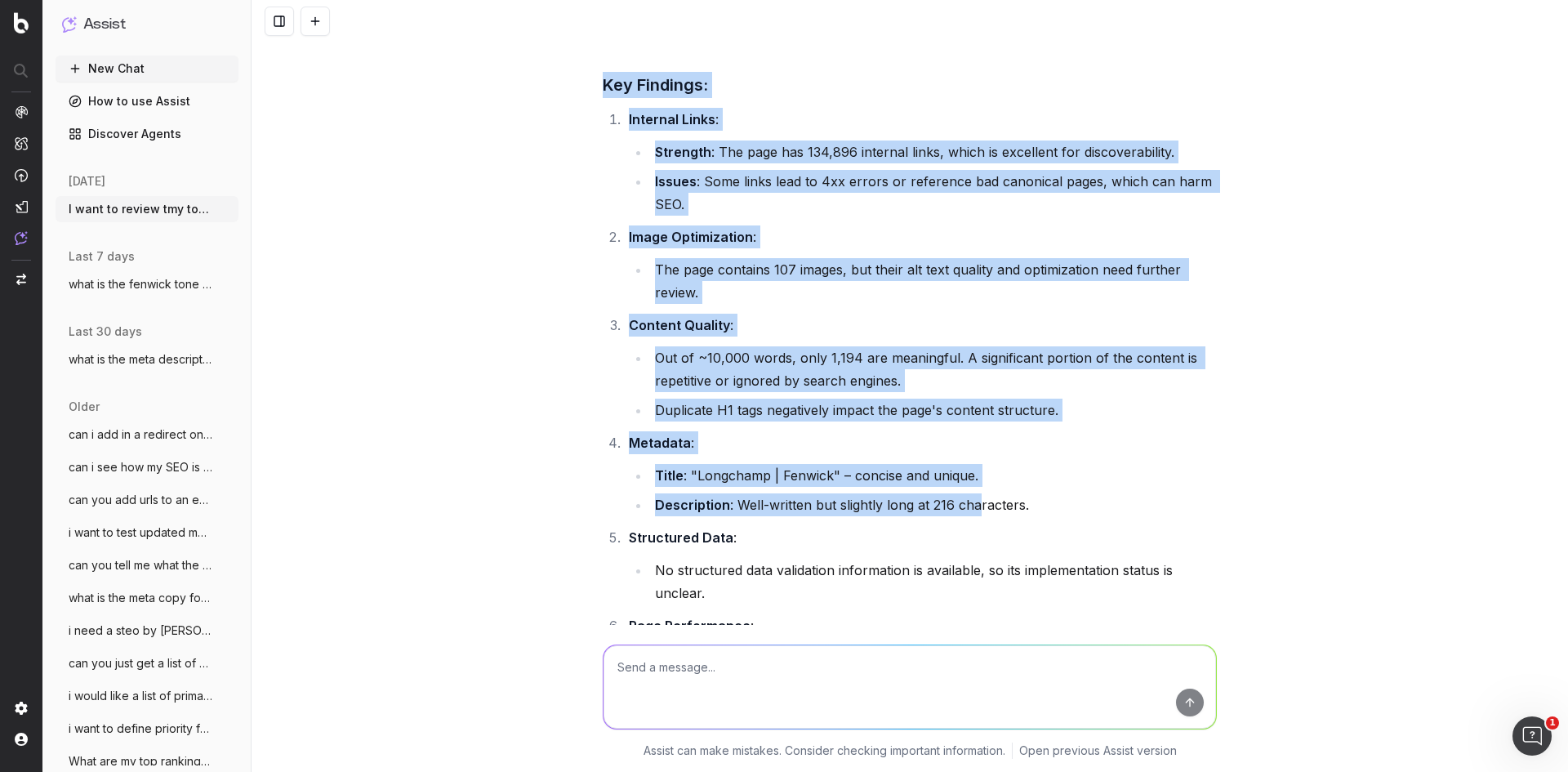
drag, startPoint x: 583, startPoint y: 82, endPoint x: 973, endPoint y: 489, distance: 563.7
click at [973, 489] on div "I want to review tmy top 10 brands on my website and see where i can improve th…" at bounding box center [910, 386] width 1316 height 772
click at [971, 472] on li "Title : "Longchamp | Fenwick" – concise and unique." at bounding box center [933, 475] width 567 height 23
drag, startPoint x: 1056, startPoint y: 513, endPoint x: 590, endPoint y: 84, distance: 633.4
click at [596, 84] on div "I want to review tmy top 10 brands on my website and see where i can improve th…" at bounding box center [910, 112] width 627 height 2681
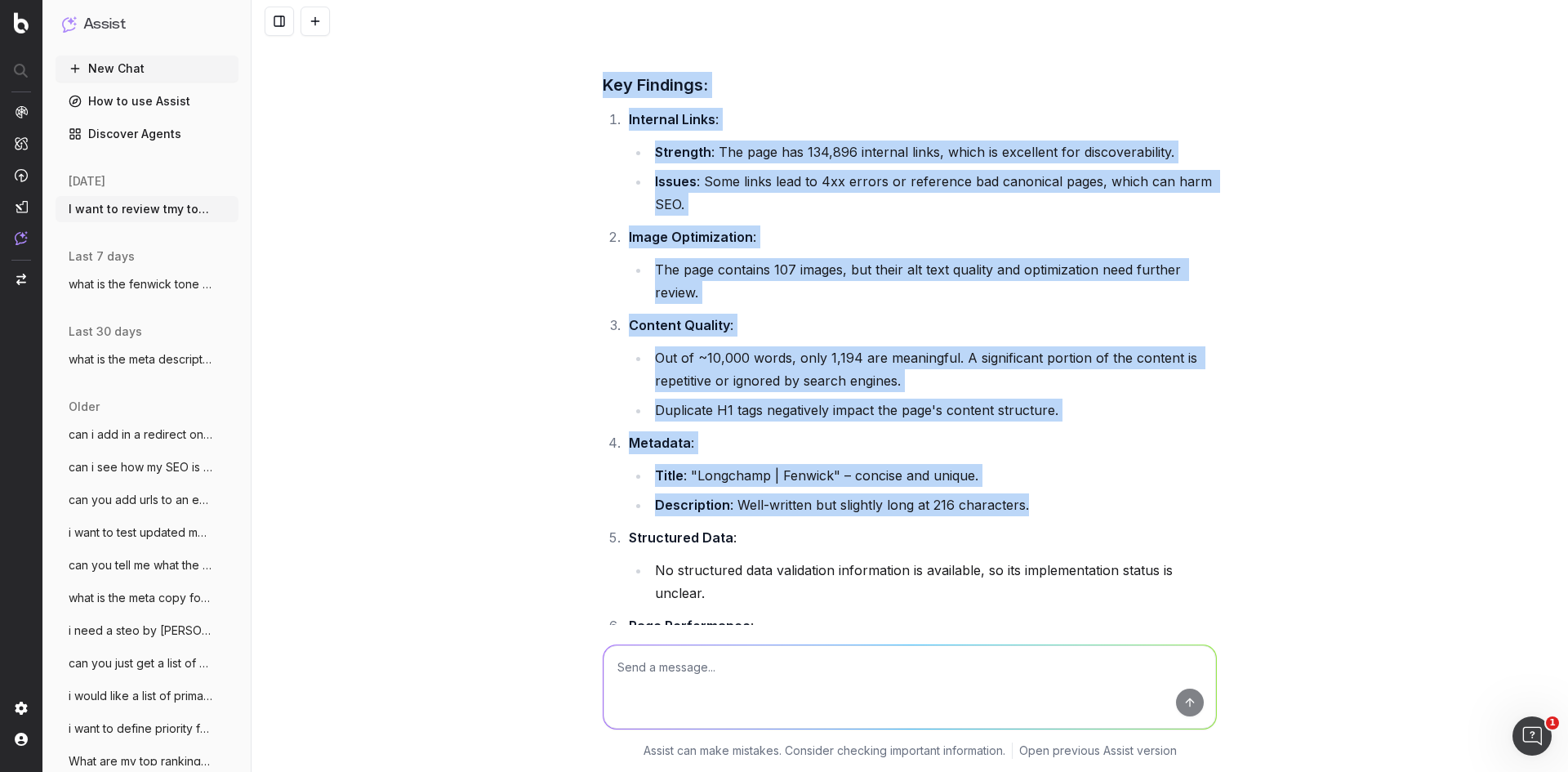
copy div "Key Findings: Internal Links : Strength : The page has 134,896 internal links, …"
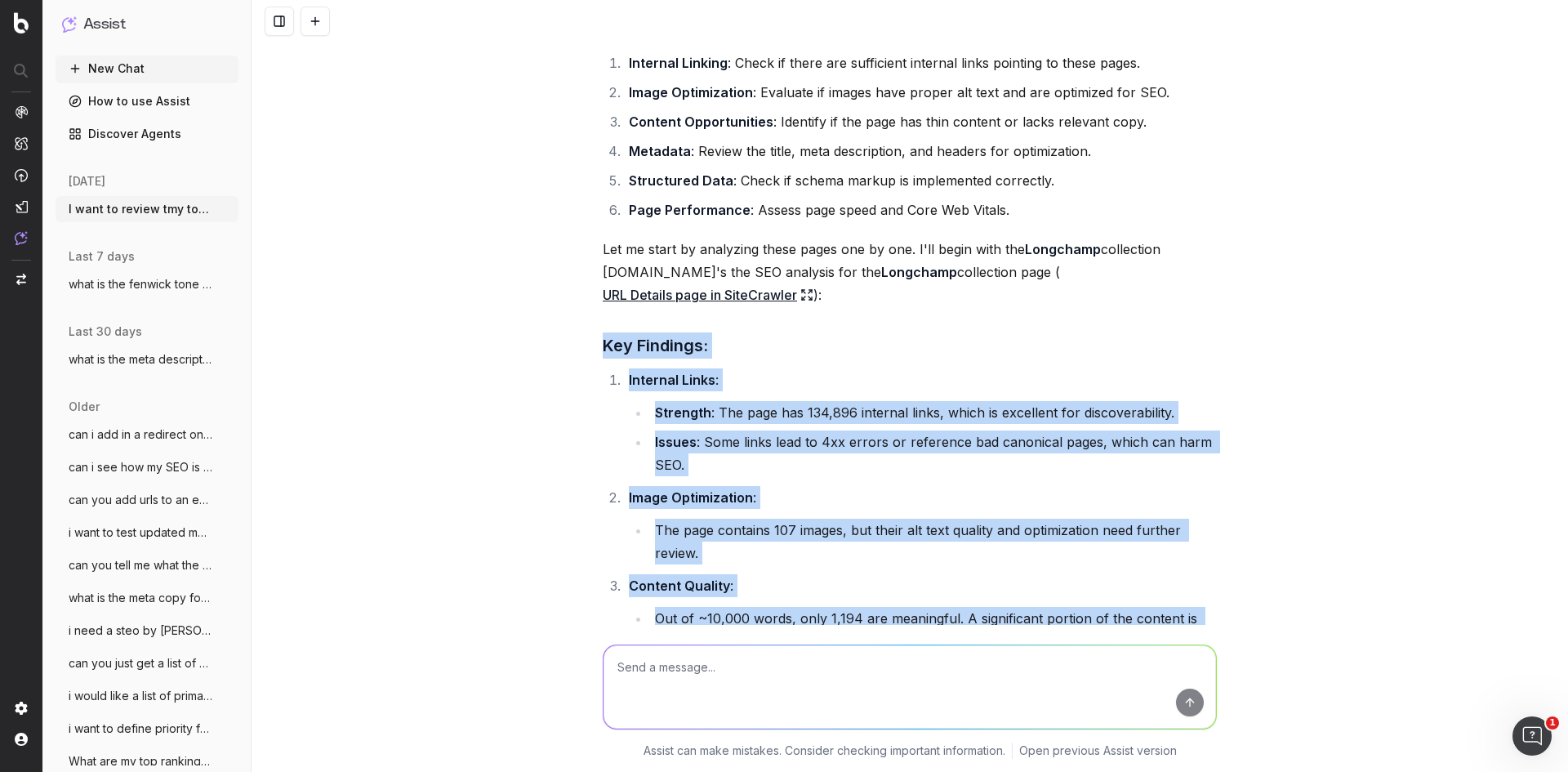
scroll to position [996, 0]
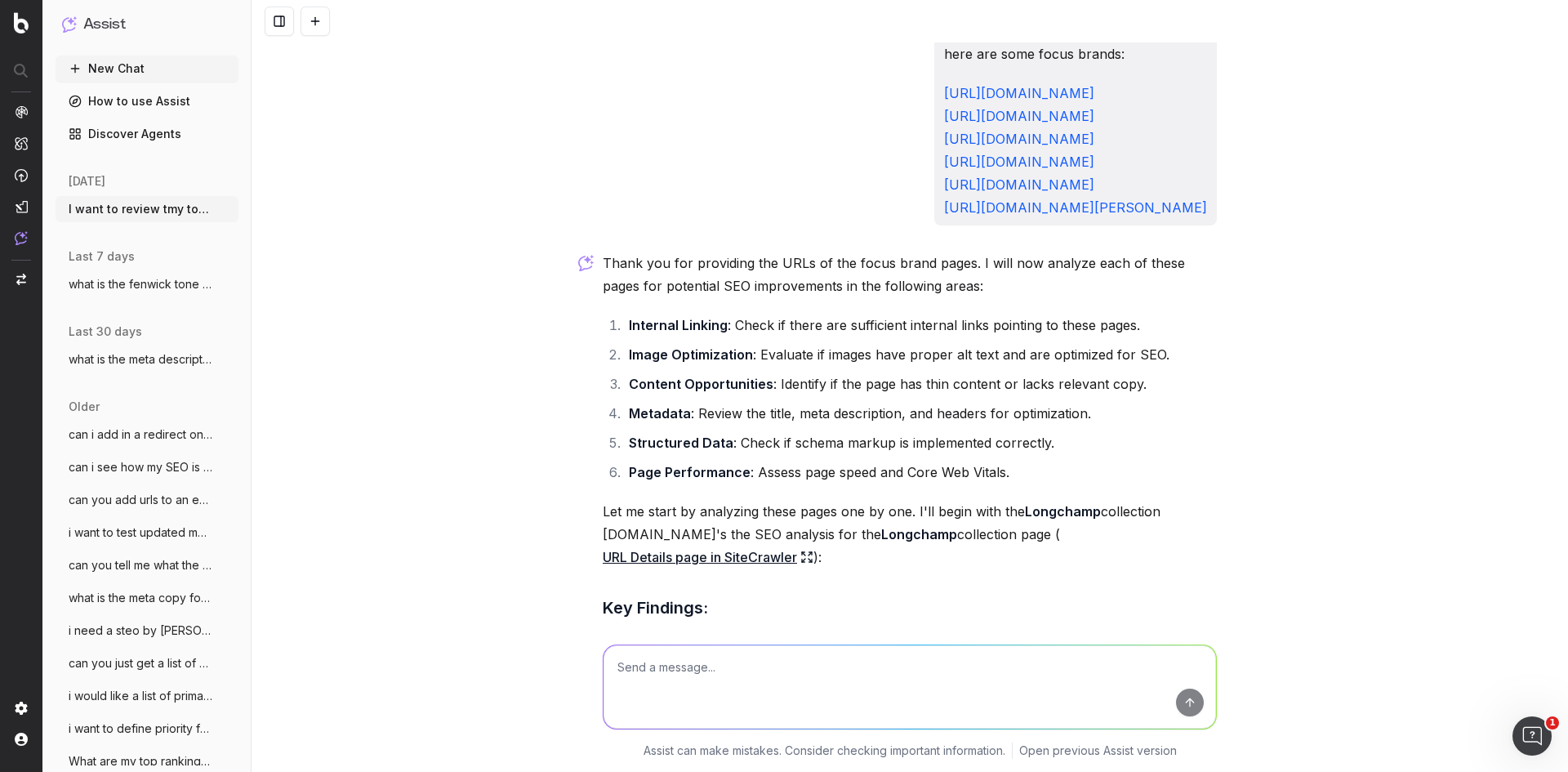
scroll to position [748, 0]
drag, startPoint x: 1082, startPoint y: 88, endPoint x: 737, endPoint y: 94, distance: 345.1
click at [934, 94] on div "here are some focus brands: [URL][DOMAIN_NAME] [URL][DOMAIN_NAME] [URL][DOMAIN_…" at bounding box center [1076, 131] width 283 height 190
copy link "[URL][DOMAIN_NAME]"
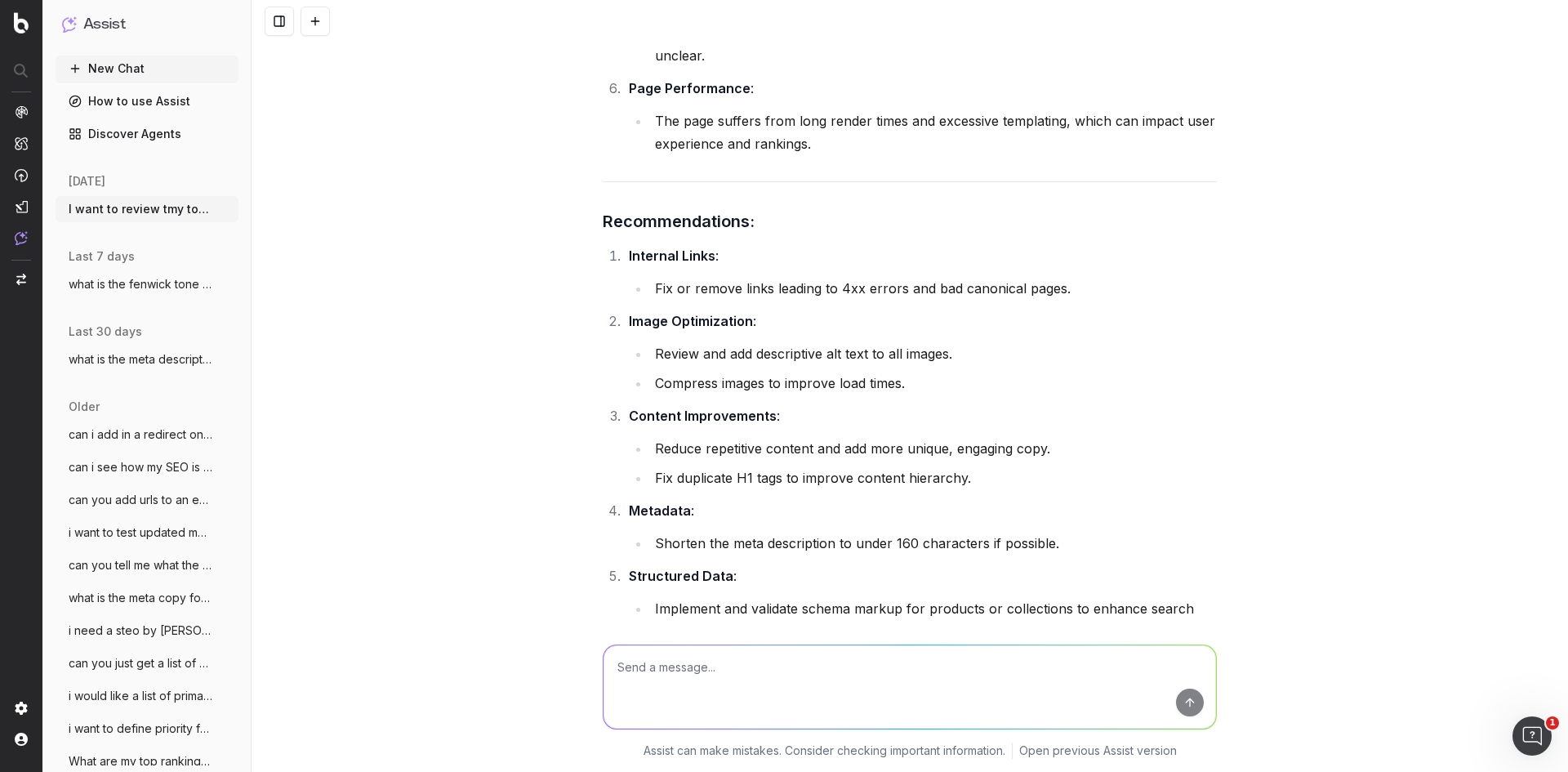
scroll to position [1810, 0]
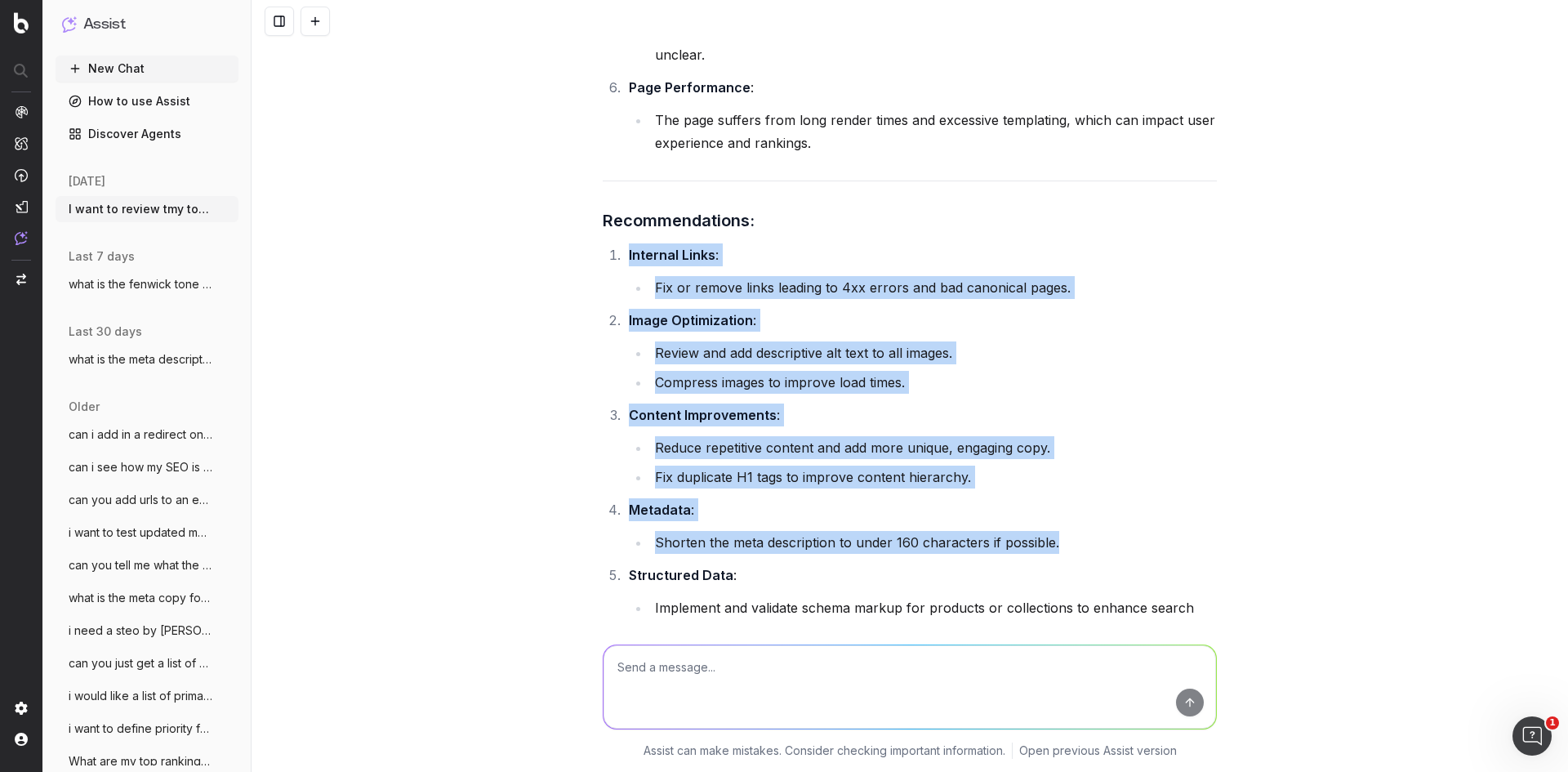
drag, startPoint x: 619, startPoint y: 251, endPoint x: 1059, endPoint y: 533, distance: 522.6
click at [1059, 533] on ol "Internal Links : Fix or remove links leading to 4xx errors and bad canonical pa…" at bounding box center [910, 475] width 614 height 464
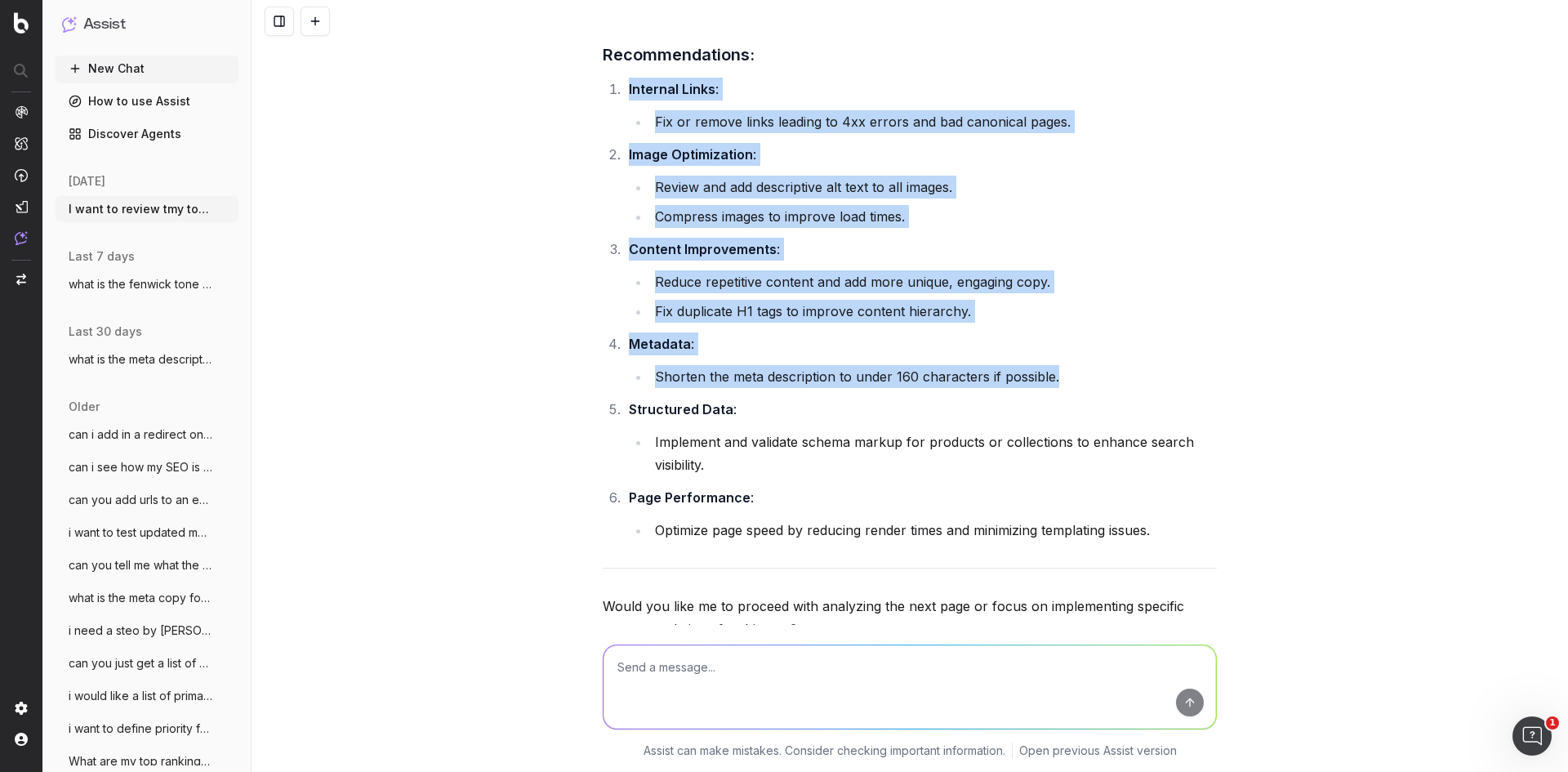
scroll to position [1976, 0]
copy ol "Internal Links : Fix or remove links leading to 4xx errors and bad canonical pa…"
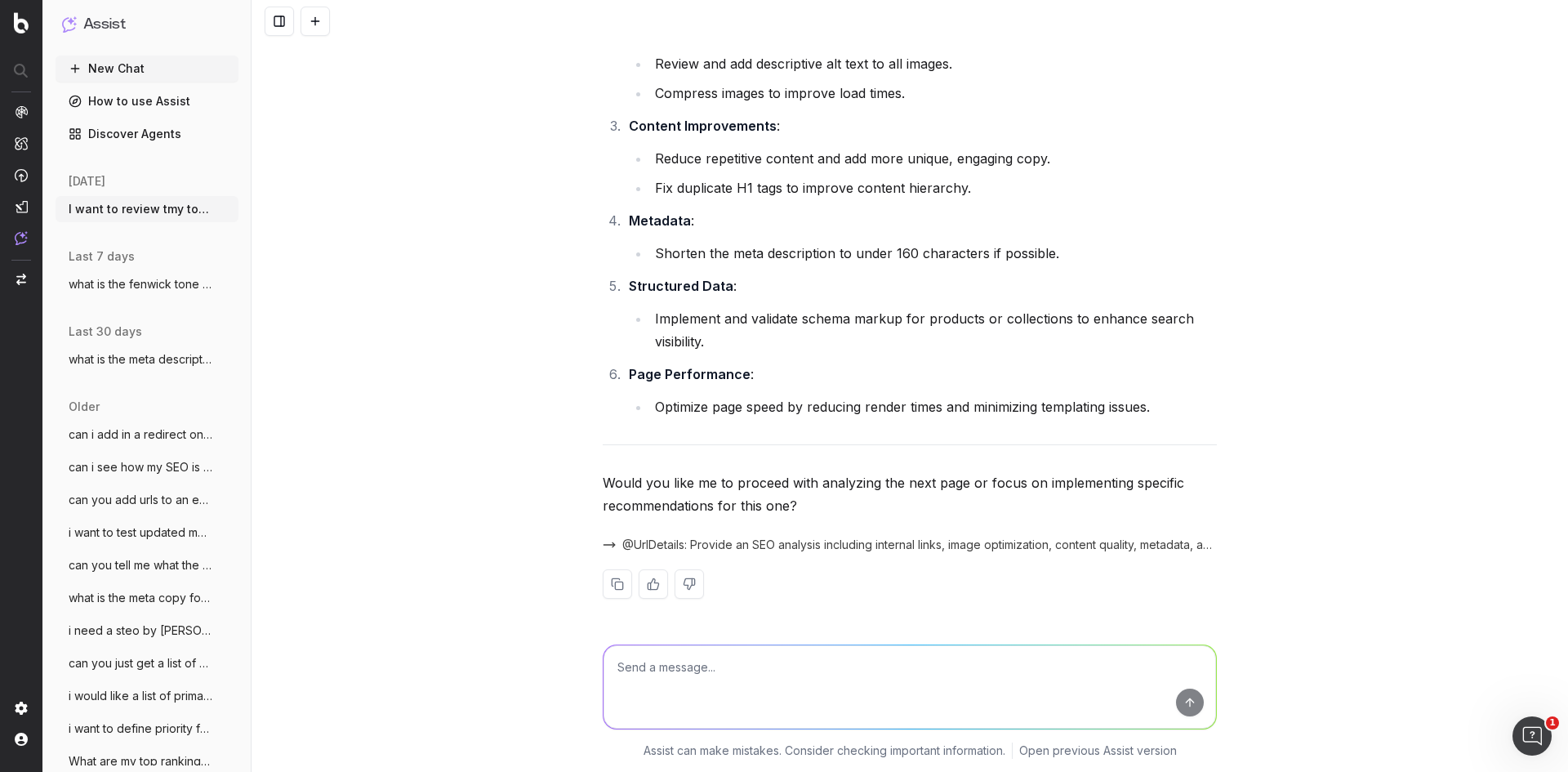
click at [905, 723] on textarea at bounding box center [910, 687] width 612 height 83
type textarea "proceed to next page"
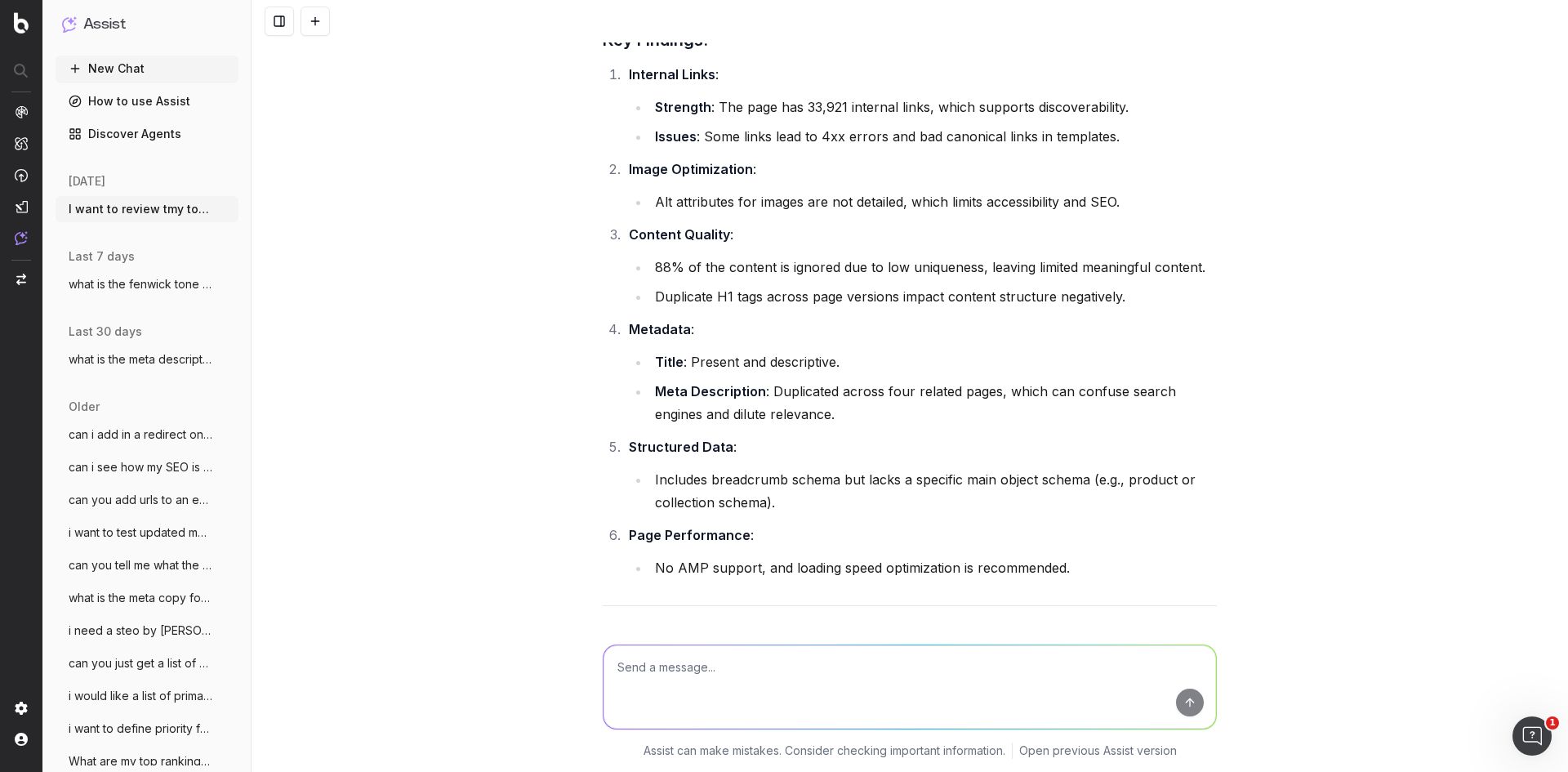
scroll to position [2827, 0]
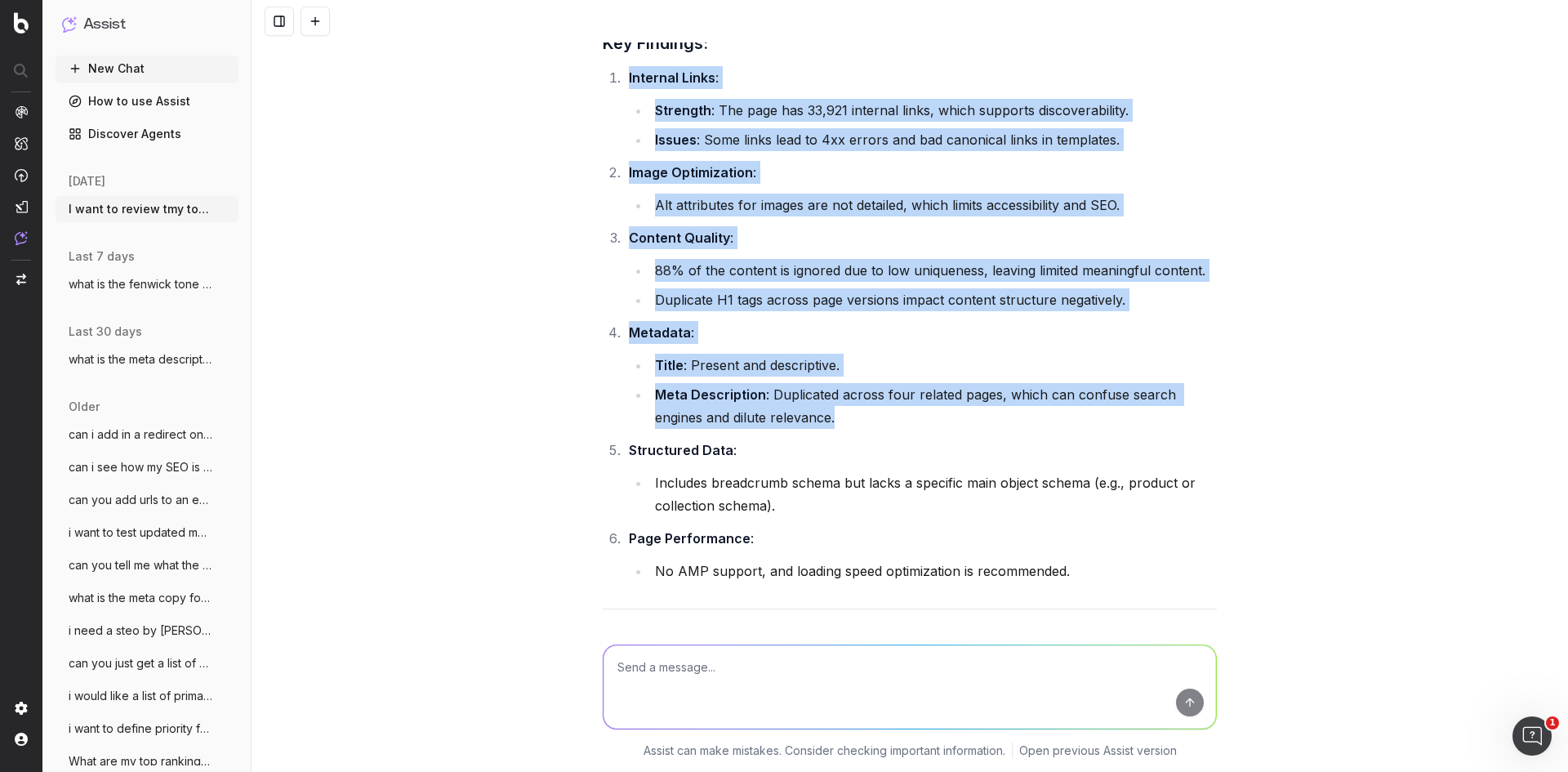
drag, startPoint x: 617, startPoint y: 77, endPoint x: 987, endPoint y: 409, distance: 497.1
click at [987, 409] on ol "Internal Links : Strength : The page has 33,921 internal links, which supports …" at bounding box center [910, 324] width 614 height 516
copy ol "Internal Links : Strength : The page has 33,921 internal links, which supports …"
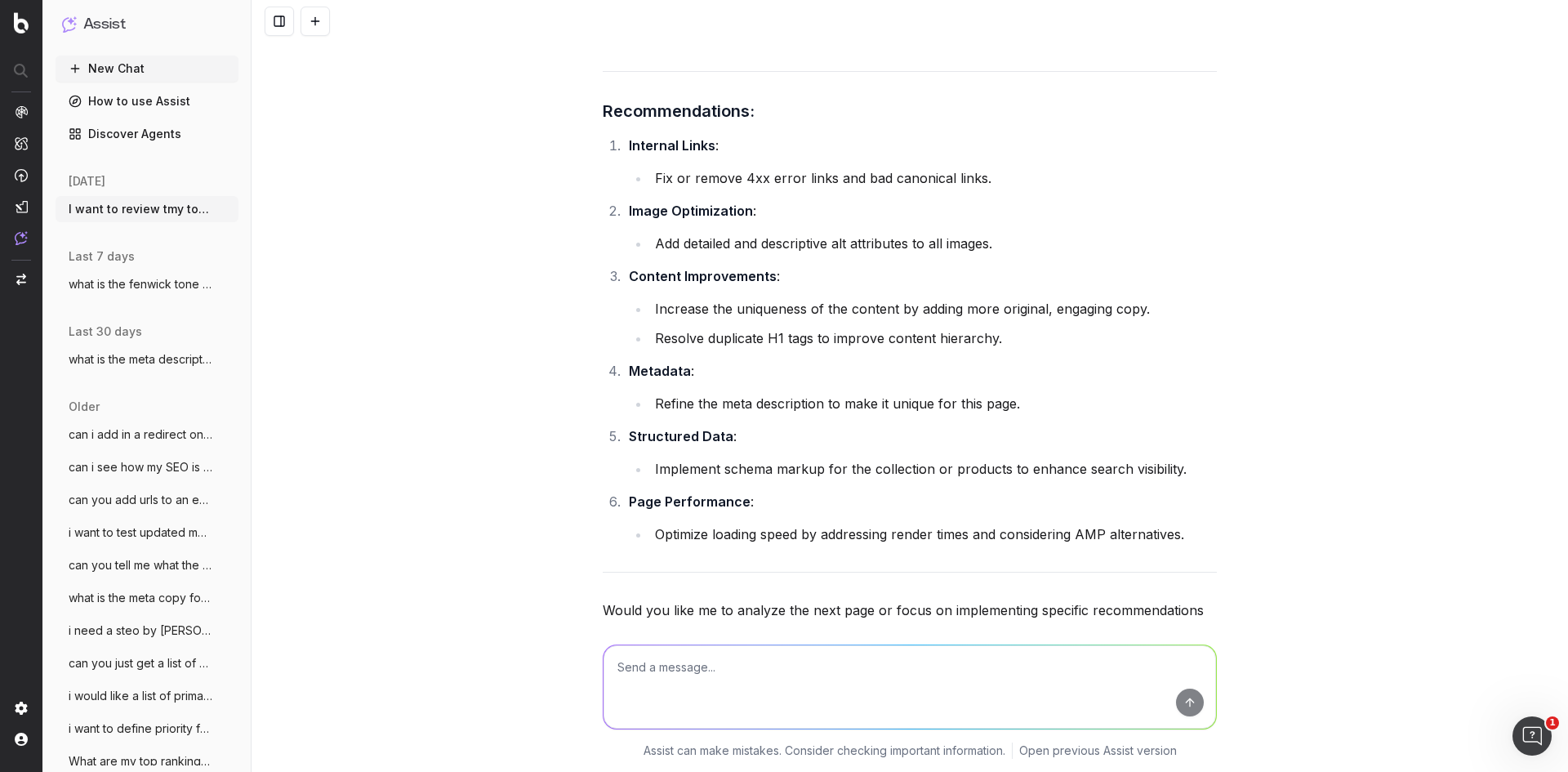
scroll to position [3365, 0]
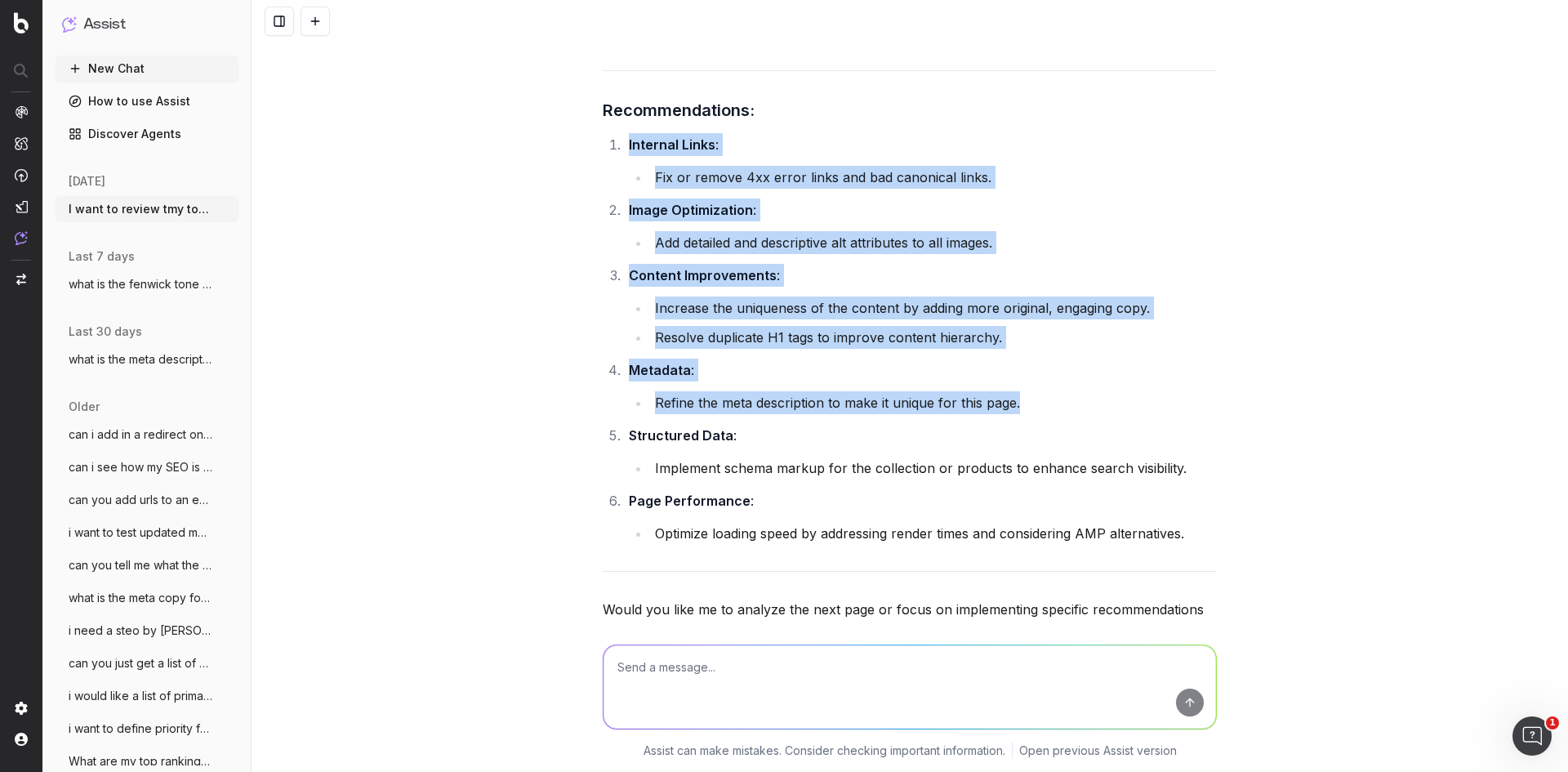
drag, startPoint x: 621, startPoint y: 143, endPoint x: 1011, endPoint y: 390, distance: 461.6
click at [1011, 390] on ol "Internal Links : Fix or remove 4xx error links and bad canonical links. Image O…" at bounding box center [910, 339] width 614 height 412
copy ol "Internal Links : Fix or remove 4xx error links and bad canonical links. Image O…"
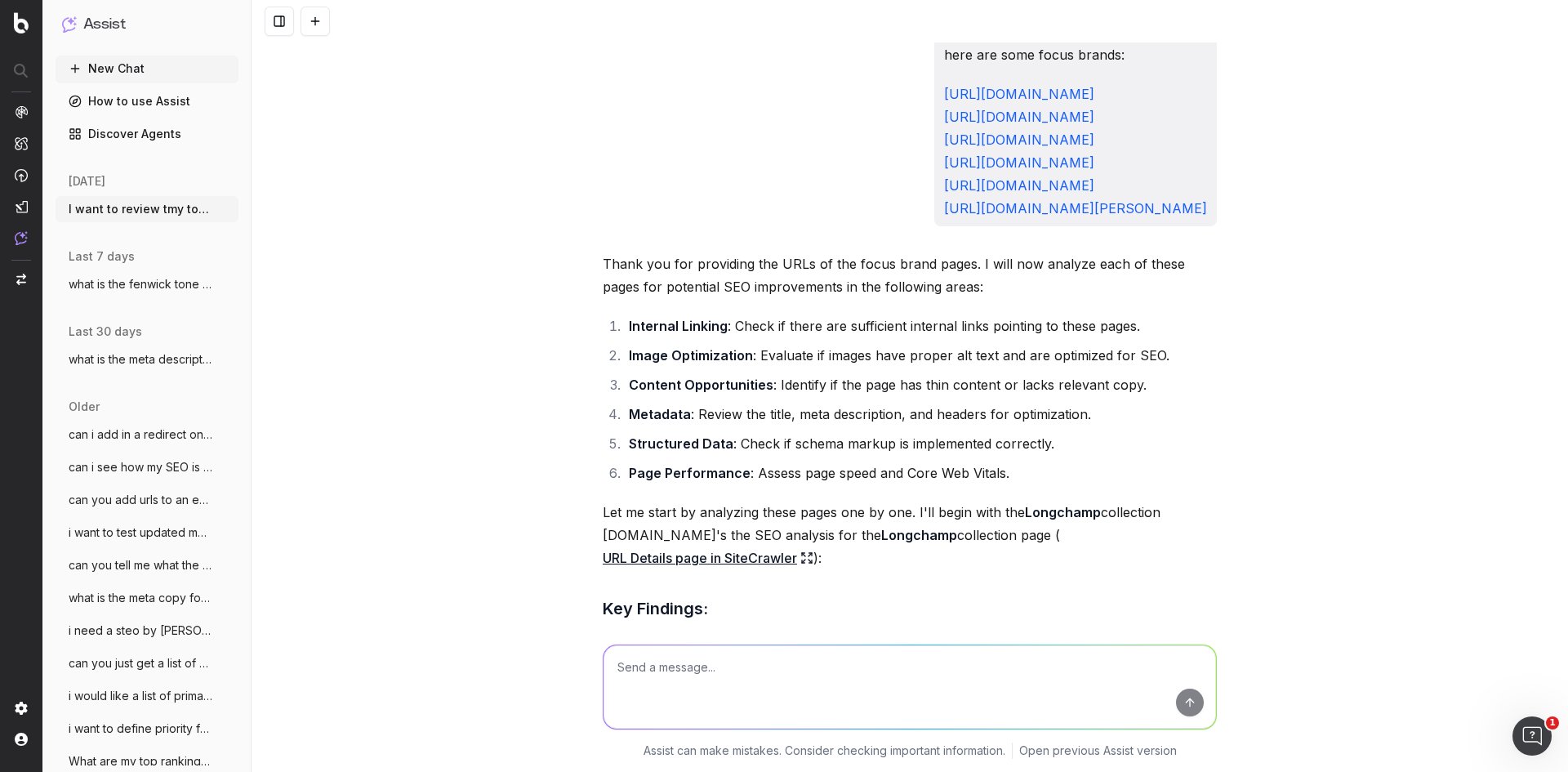
scroll to position [747, 0]
drag, startPoint x: 1147, startPoint y: 117, endPoint x: 728, endPoint y: 123, distance: 419.0
click at [934, 123] on div "here are some focus brands: [URL][DOMAIN_NAME] [URL][DOMAIN_NAME] [URL][DOMAIN_…" at bounding box center [1076, 132] width 283 height 190
copy link "[URL][DOMAIN_NAME]"
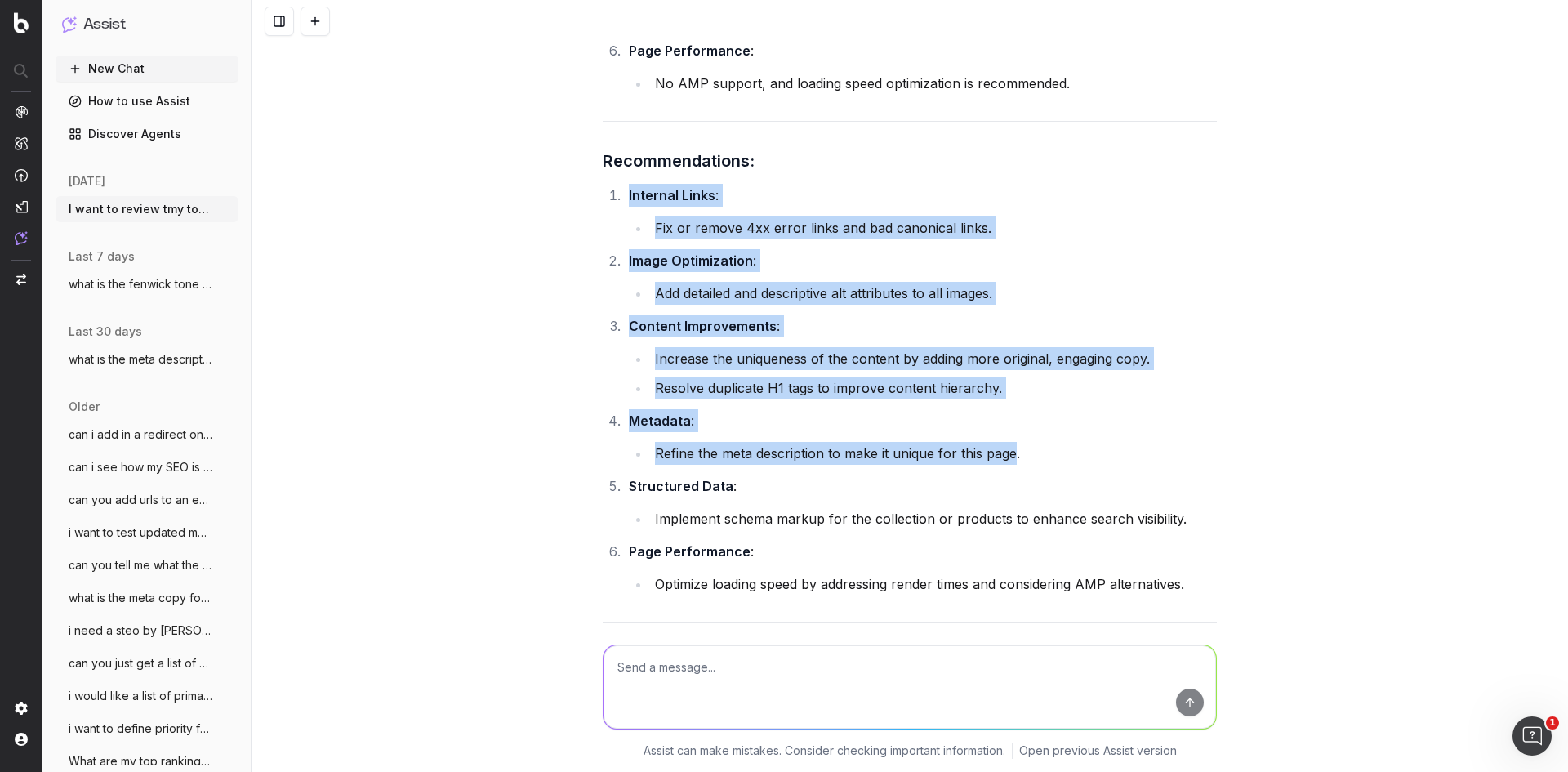
scroll to position [3492, 0]
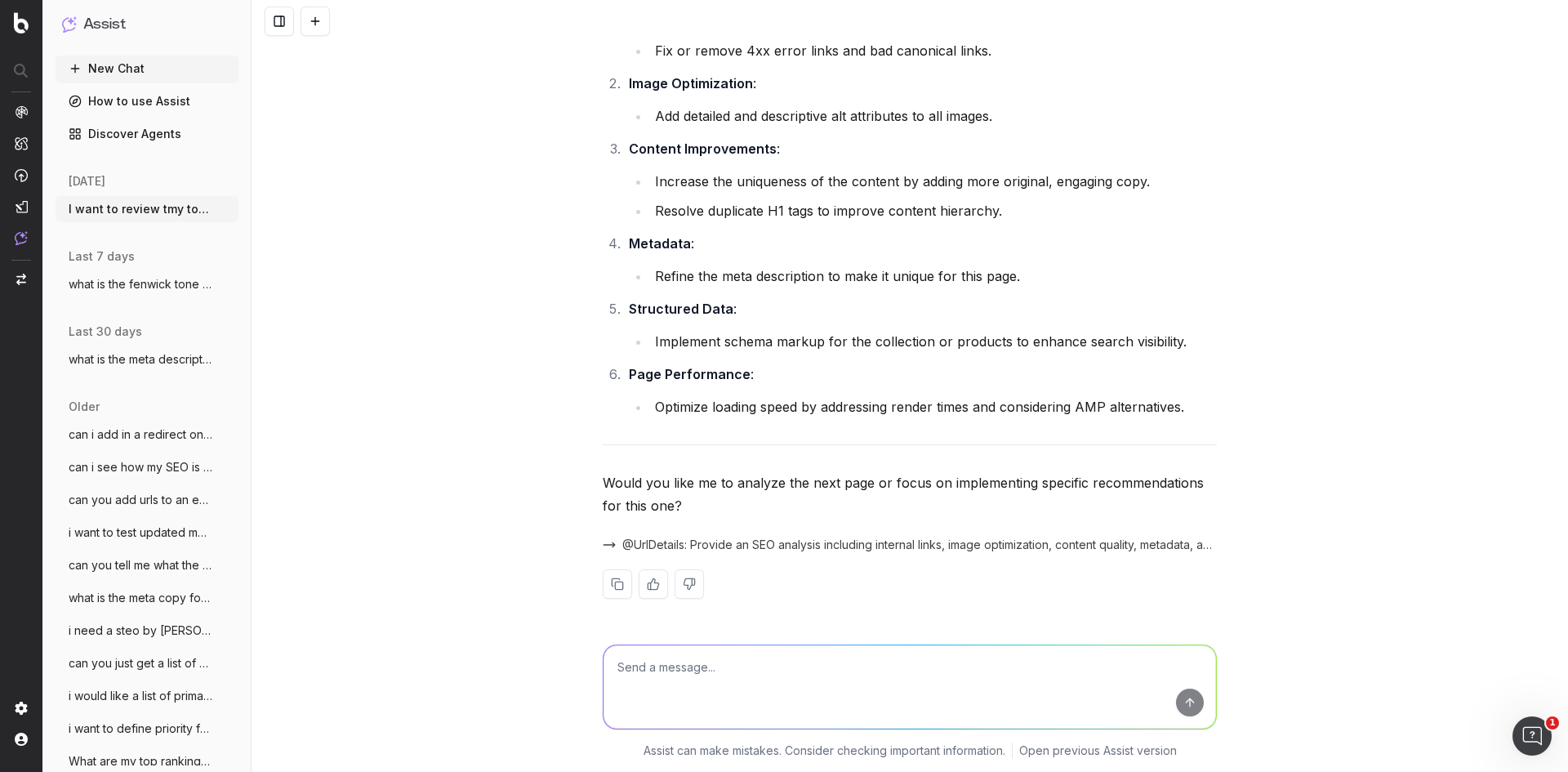
click at [871, 687] on textarea at bounding box center [910, 687] width 612 height 83
type textarea "n"
type textarea "what are your reccomendations for H1 title?"
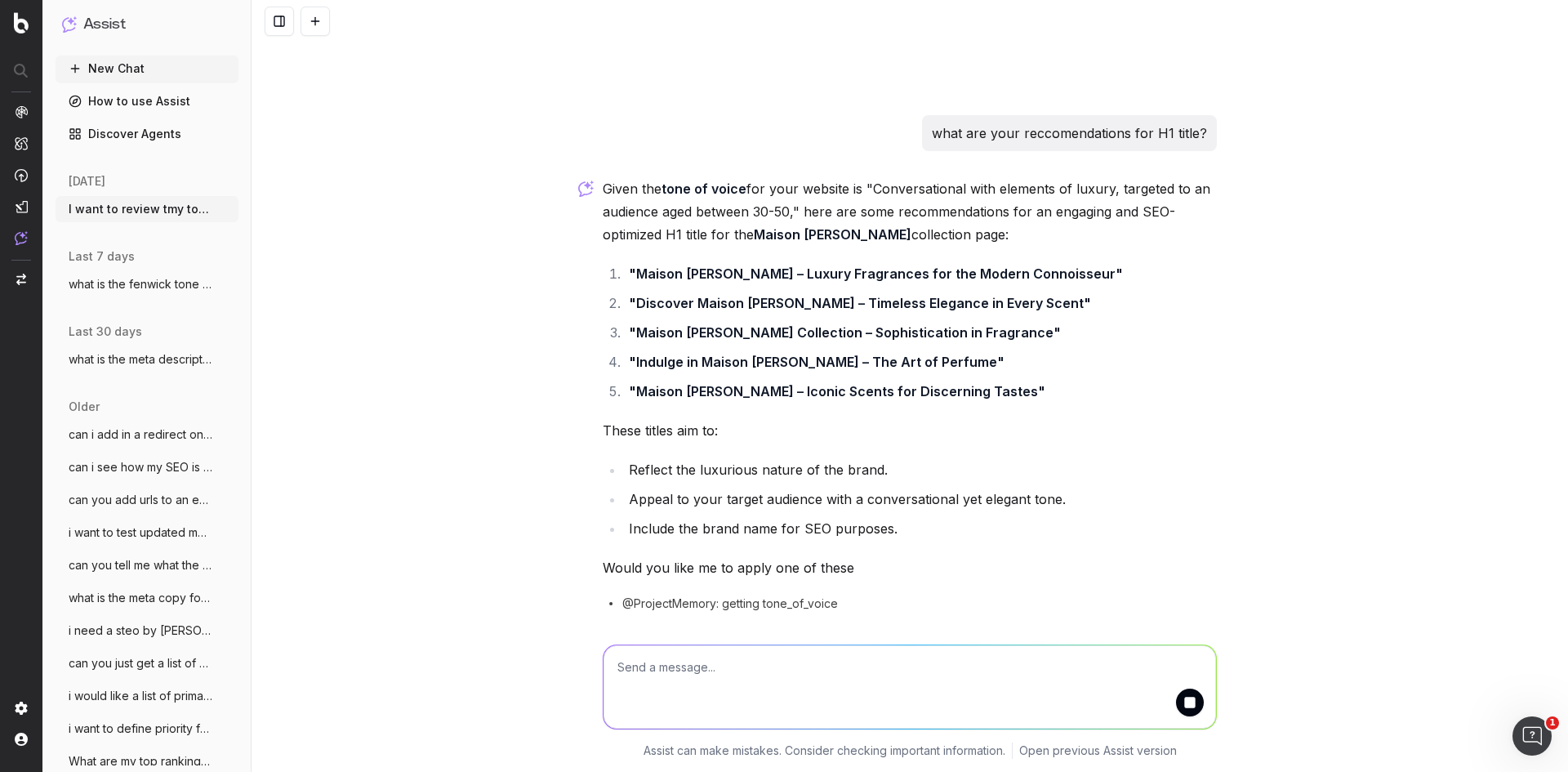
scroll to position [4057, 0]
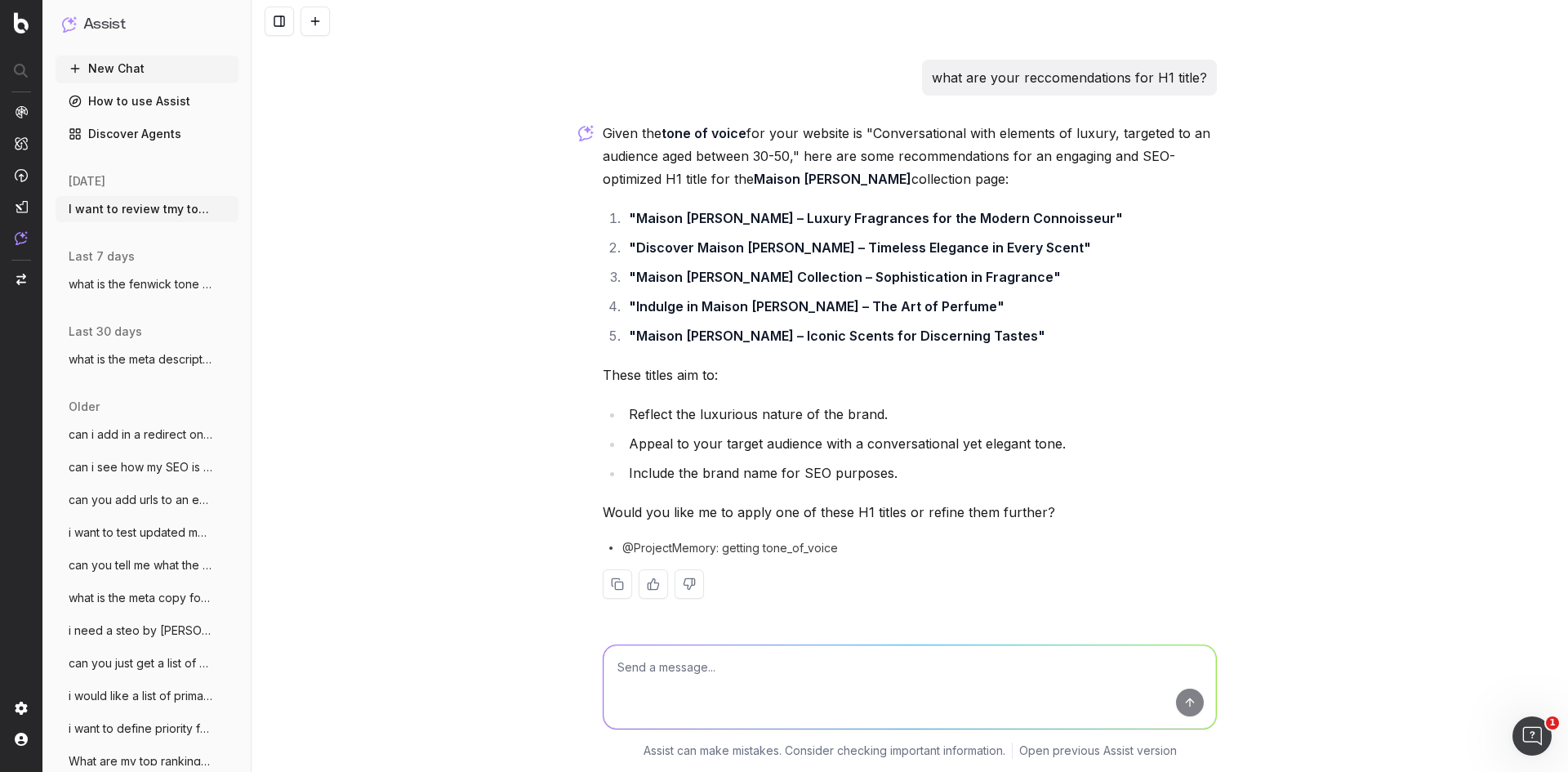
click at [851, 707] on textarea at bounding box center [910, 687] width 612 height 83
type textarea "can you analyse the next url in the list"
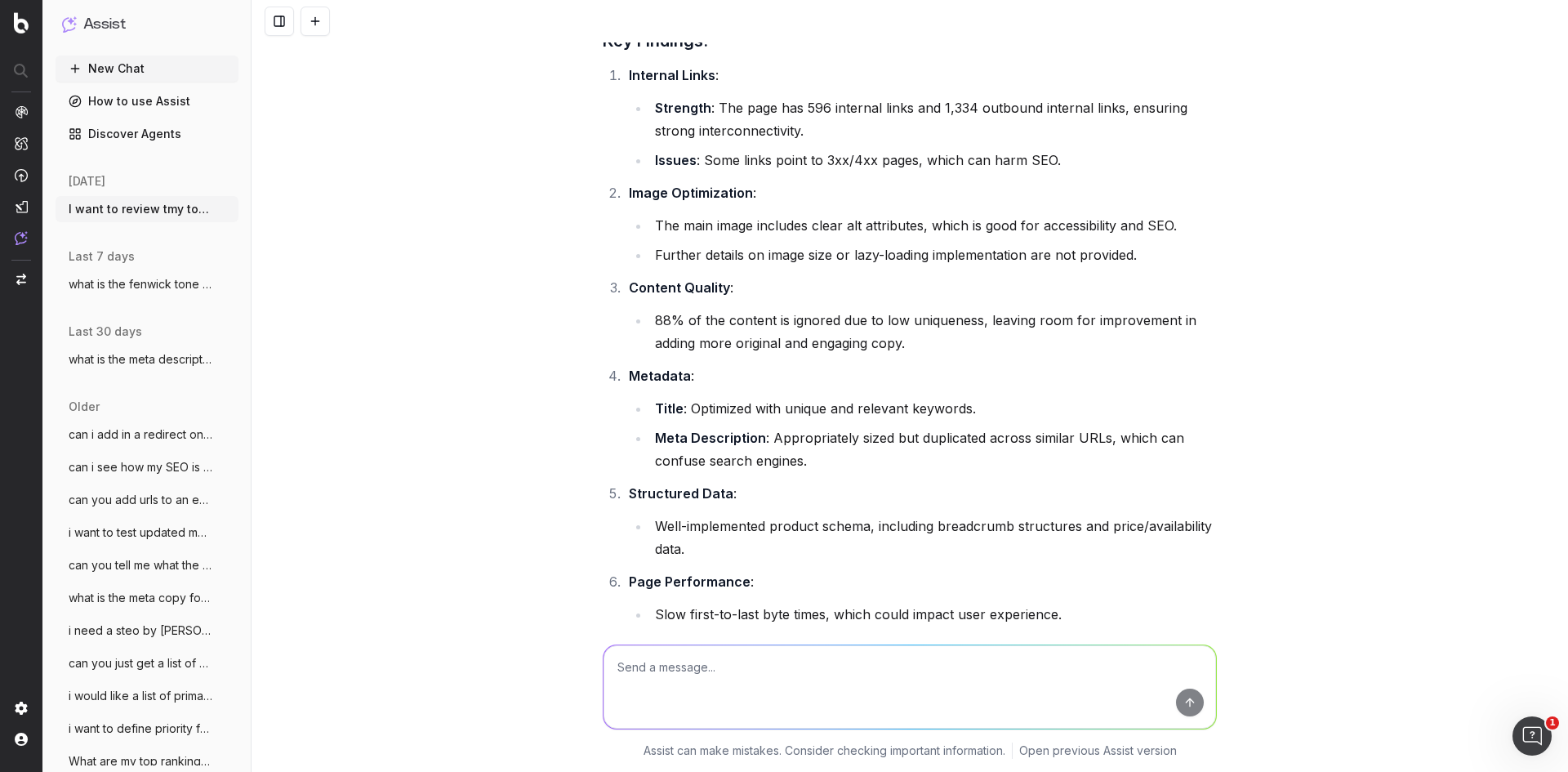
scroll to position [4789, 0]
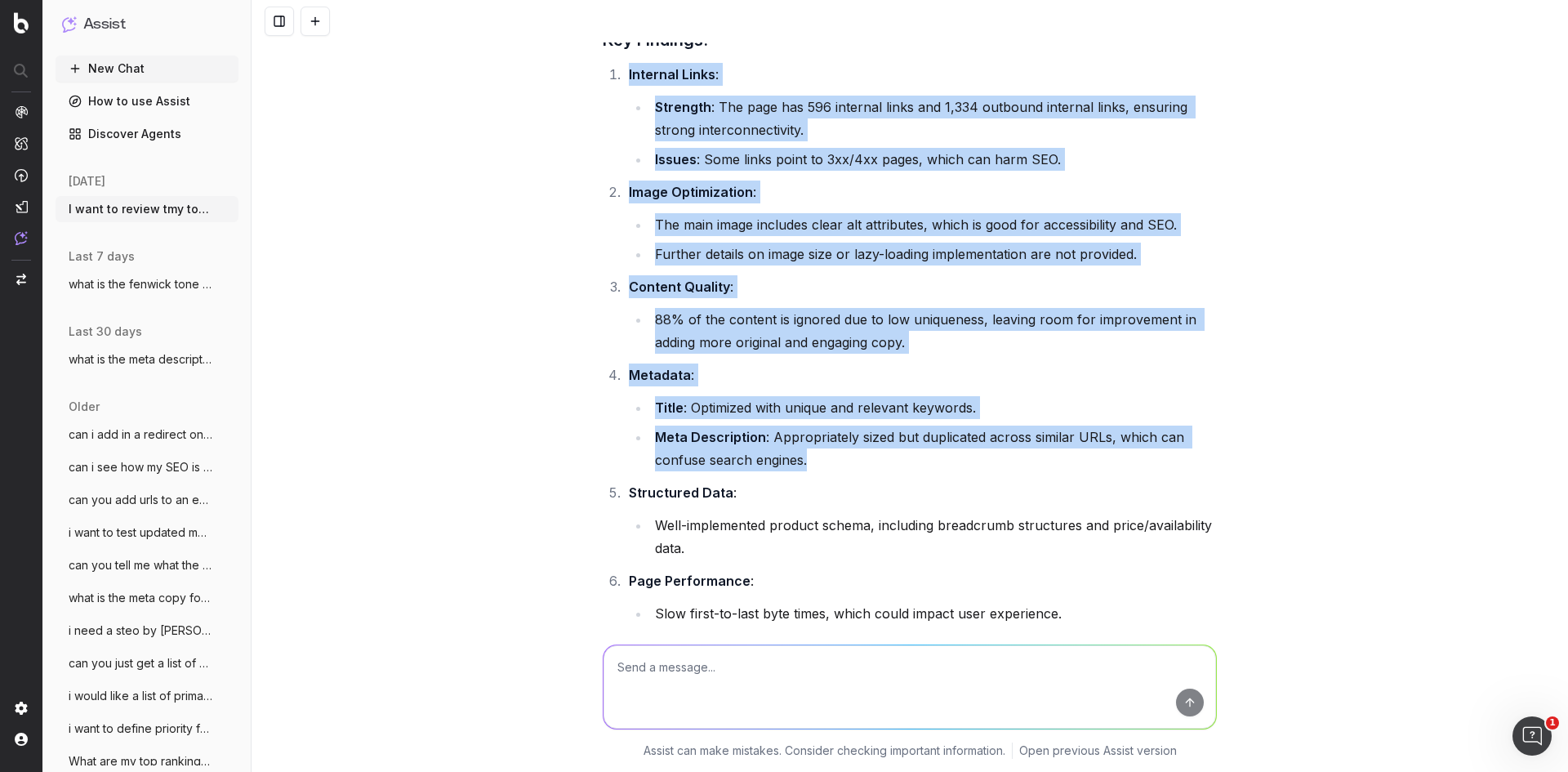
drag, startPoint x: 621, startPoint y: 69, endPoint x: 1021, endPoint y: 477, distance: 571.4
click at [1021, 477] on ol "Internal Links : Strength : The page has 596 internal links and 1,334 outbound …" at bounding box center [910, 344] width 614 height 562
copy ol "Internal Links : Strength : The page has 596 internal links and 1,334 outbound …"
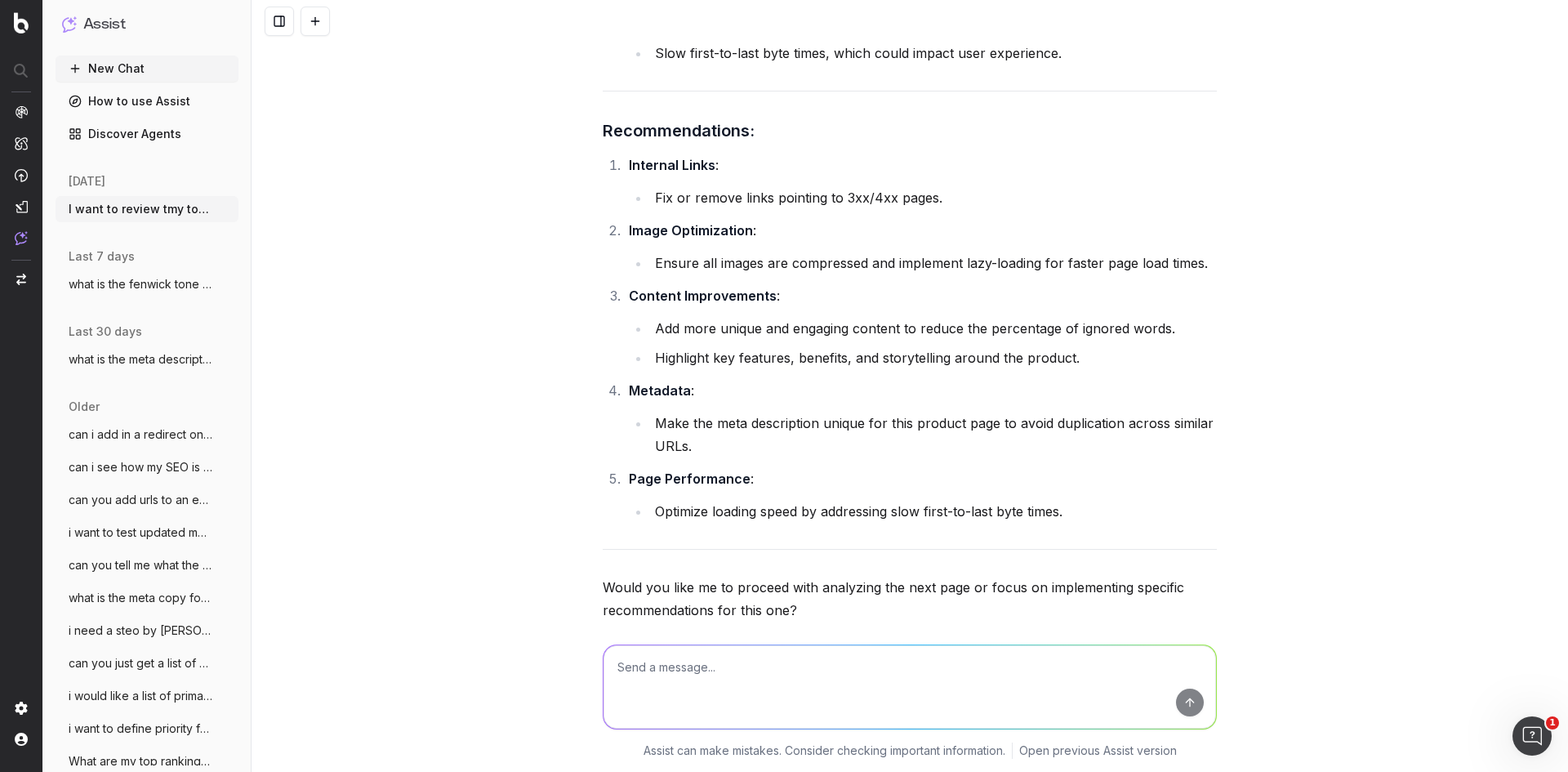
scroll to position [5350, 0]
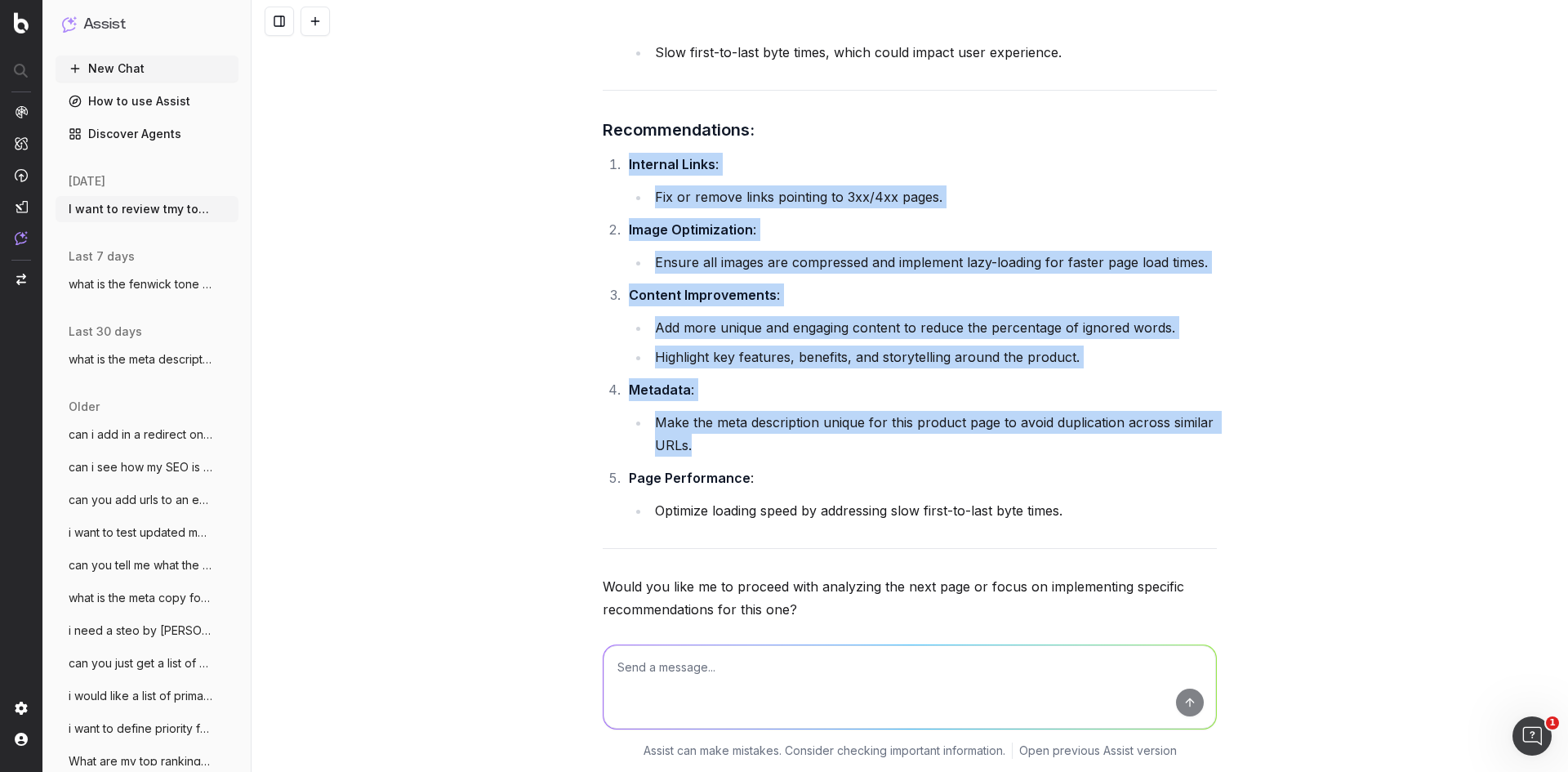
drag, startPoint x: 619, startPoint y: 166, endPoint x: 838, endPoint y: 449, distance: 357.8
click at [838, 449] on ol "Internal Links : Fix or remove links pointing to 3xx/4xx pages. Image Optimizat…" at bounding box center [910, 337] width 614 height 369
copy ol "Internal Links : Fix or remove links pointing to 3xx/4xx pages. Image Optimizat…"
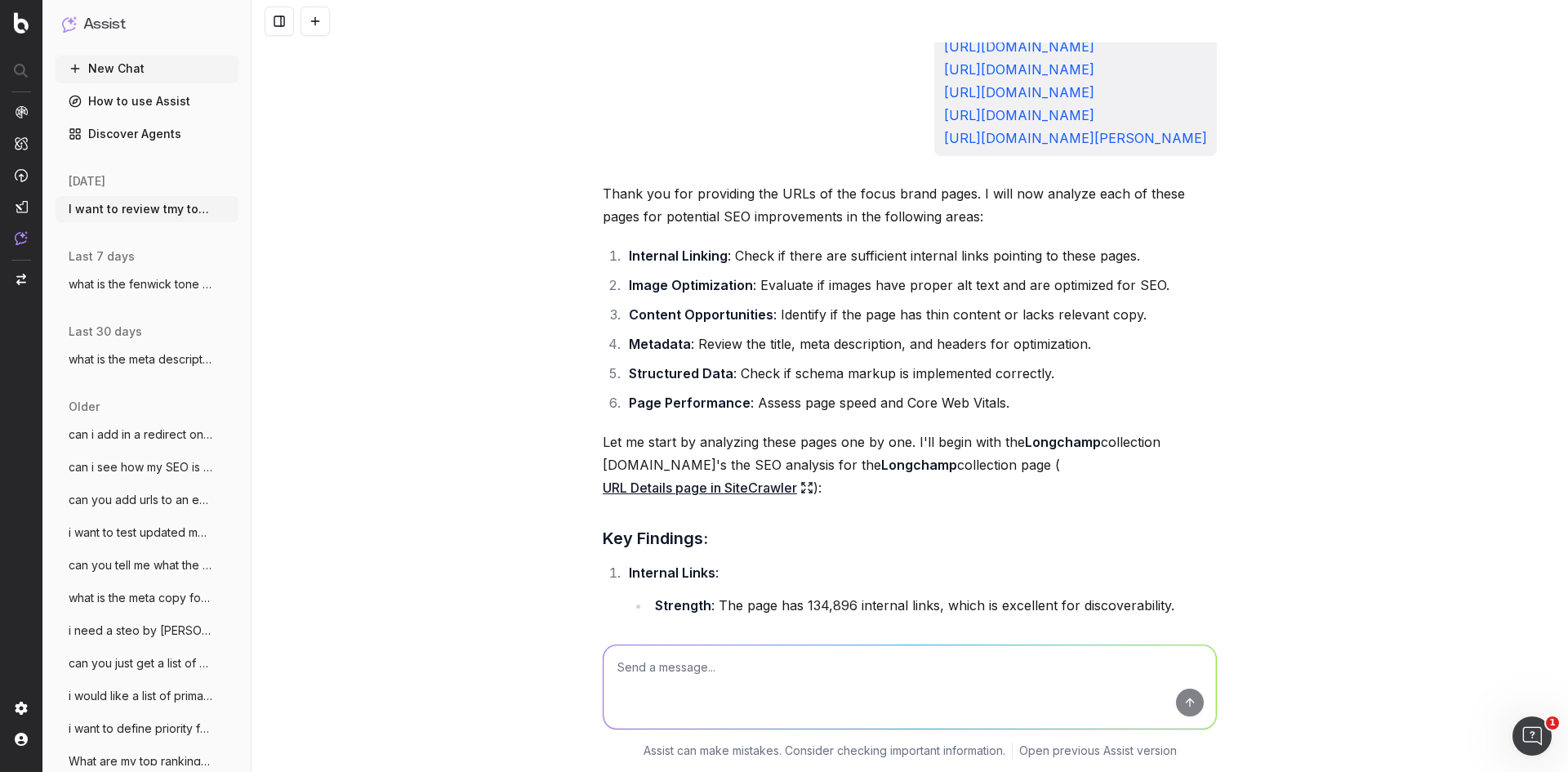
scroll to position [499, 0]
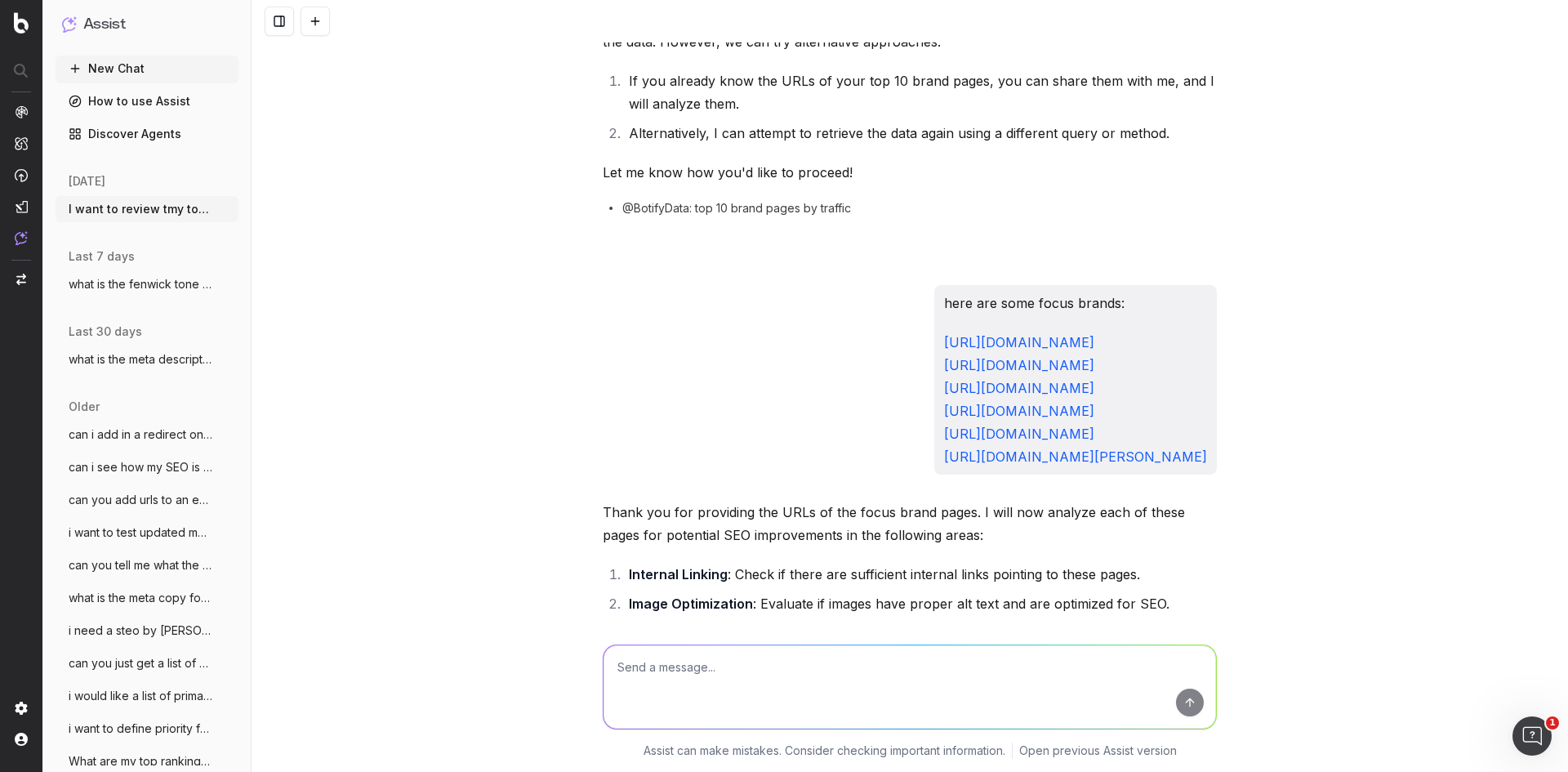
drag, startPoint x: 1063, startPoint y: 460, endPoint x: 737, endPoint y: 324, distance: 353.2
click at [934, 324] on div "here are some focus brands: [URL][DOMAIN_NAME] [URL][DOMAIN_NAME] [URL][DOMAIN_…" at bounding box center [1076, 380] width 283 height 190
copy p "[URL][DOMAIN_NAME] [URL][DOMAIN_NAME] [URL][DOMAIN_NAME] [URL][DOMAIN_NAME] [UR…"
click at [1104, 415] on p "[URL][DOMAIN_NAME] [URL][DOMAIN_NAME] [URL][DOMAIN_NAME] [URL][DOMAIN_NAME] [UR…" at bounding box center [1076, 399] width 263 height 137
drag, startPoint x: 1207, startPoint y: 392, endPoint x: 702, endPoint y: 398, distance: 505.0
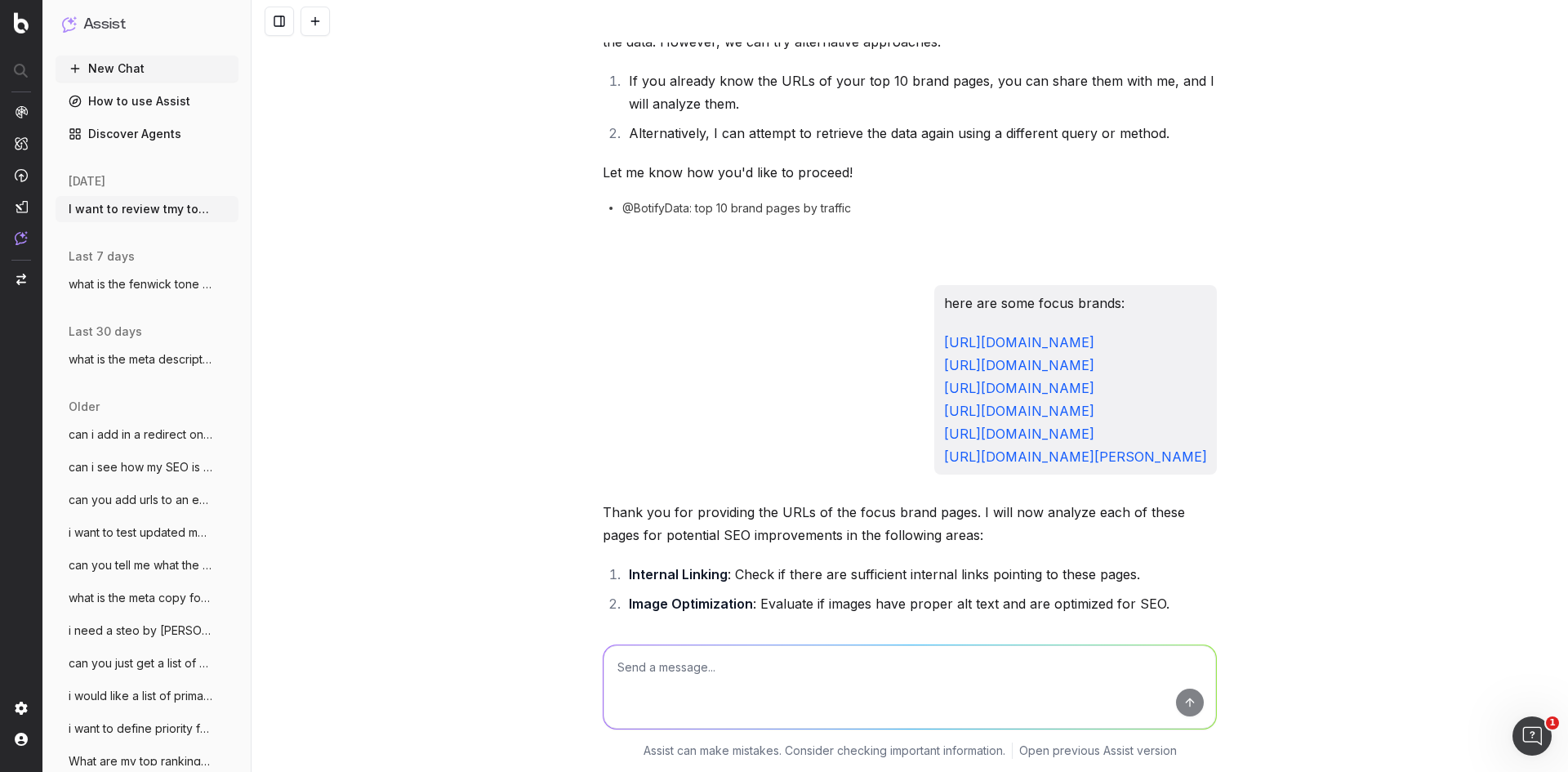
click at [702, 398] on div "here are some focus brands: [URL][DOMAIN_NAME] [URL][DOMAIN_NAME] [URL][DOMAIN_…" at bounding box center [910, 380] width 614 height 190
copy link "[URL][DOMAIN_NAME]"
click at [844, 697] on textarea at bounding box center [910, 687] width 612 height 83
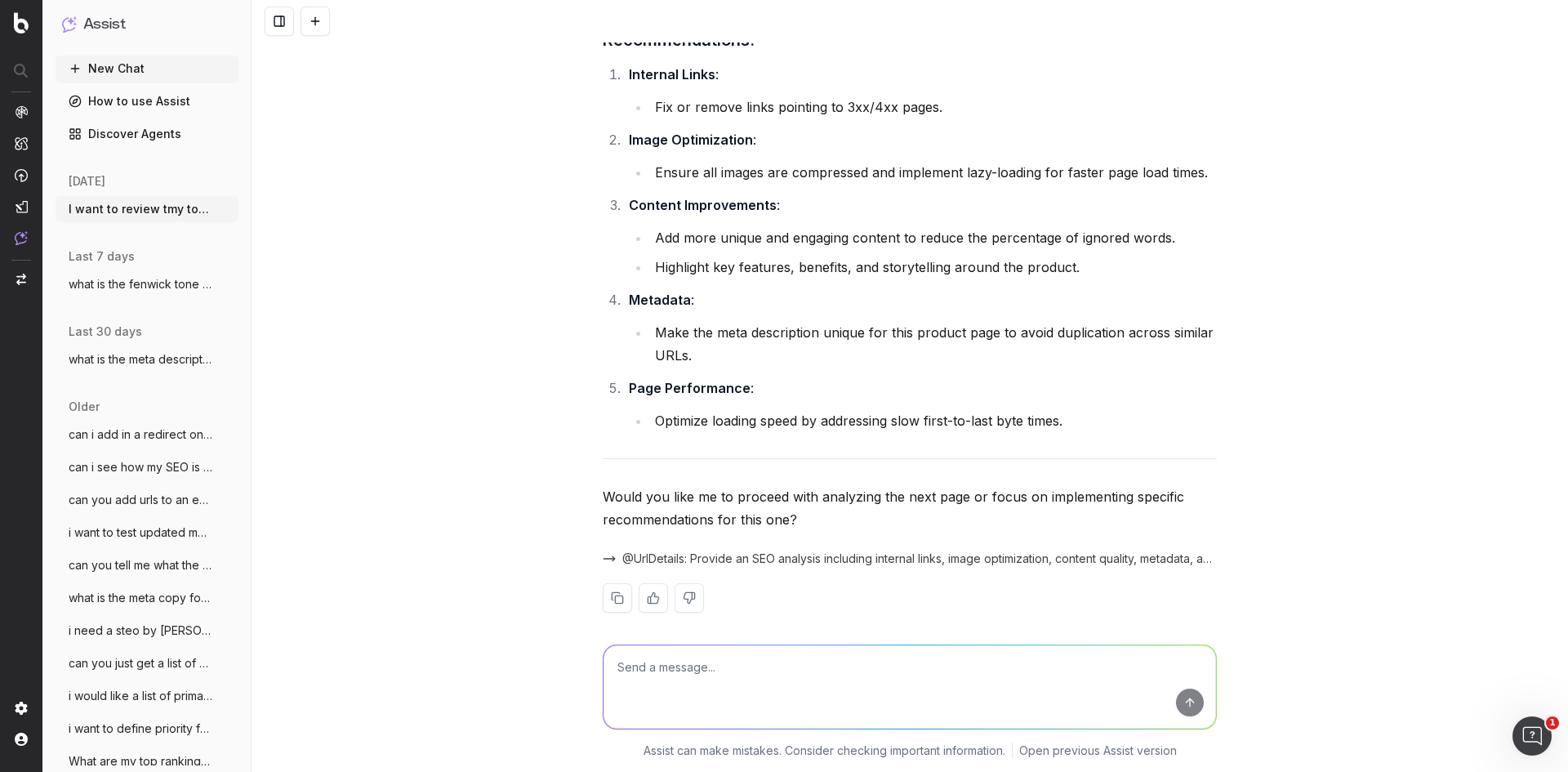
scroll to position [5454, 0]
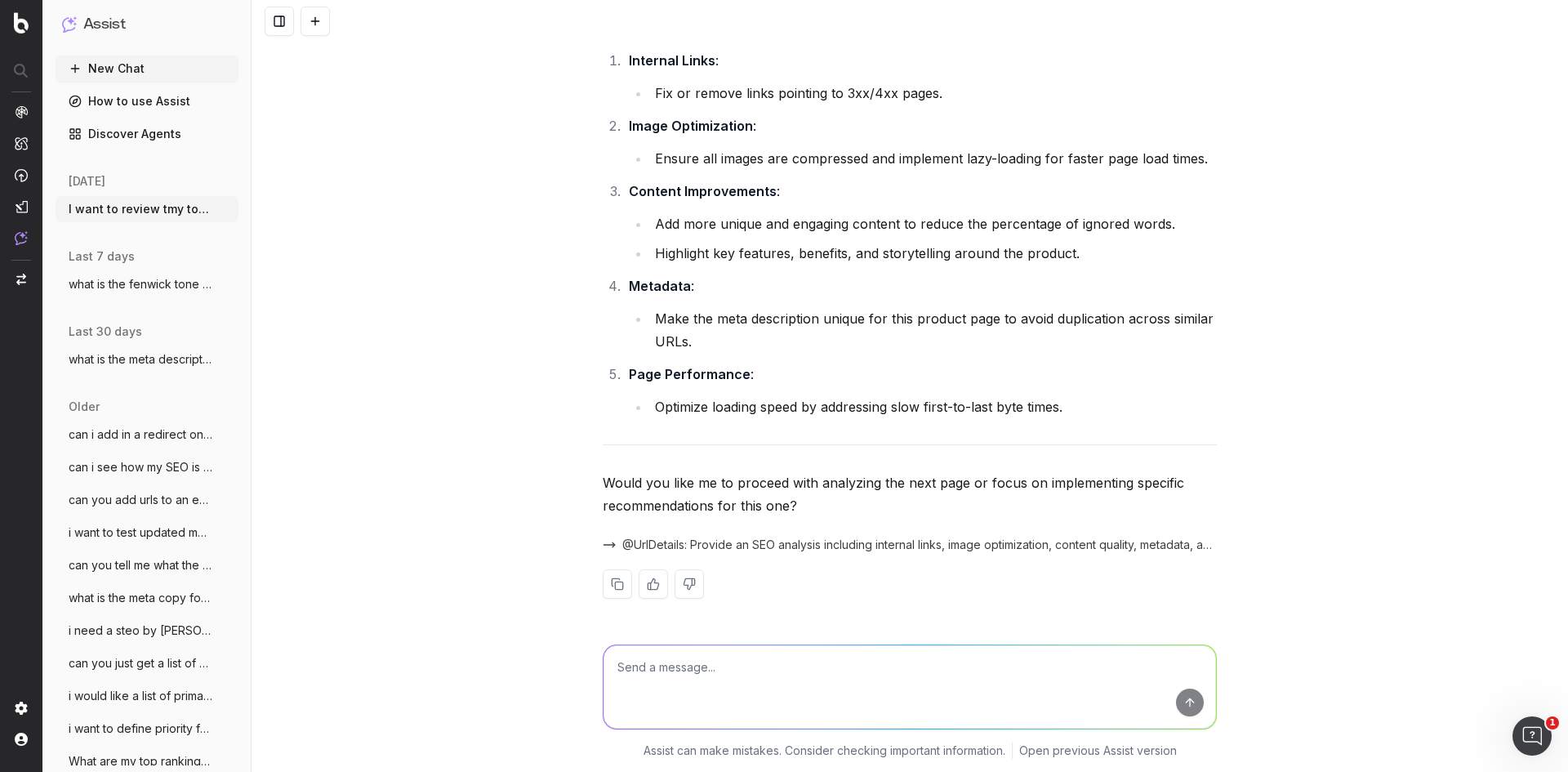
click at [881, 705] on textarea at bounding box center [910, 687] width 612 height 83
type textarea "next page"
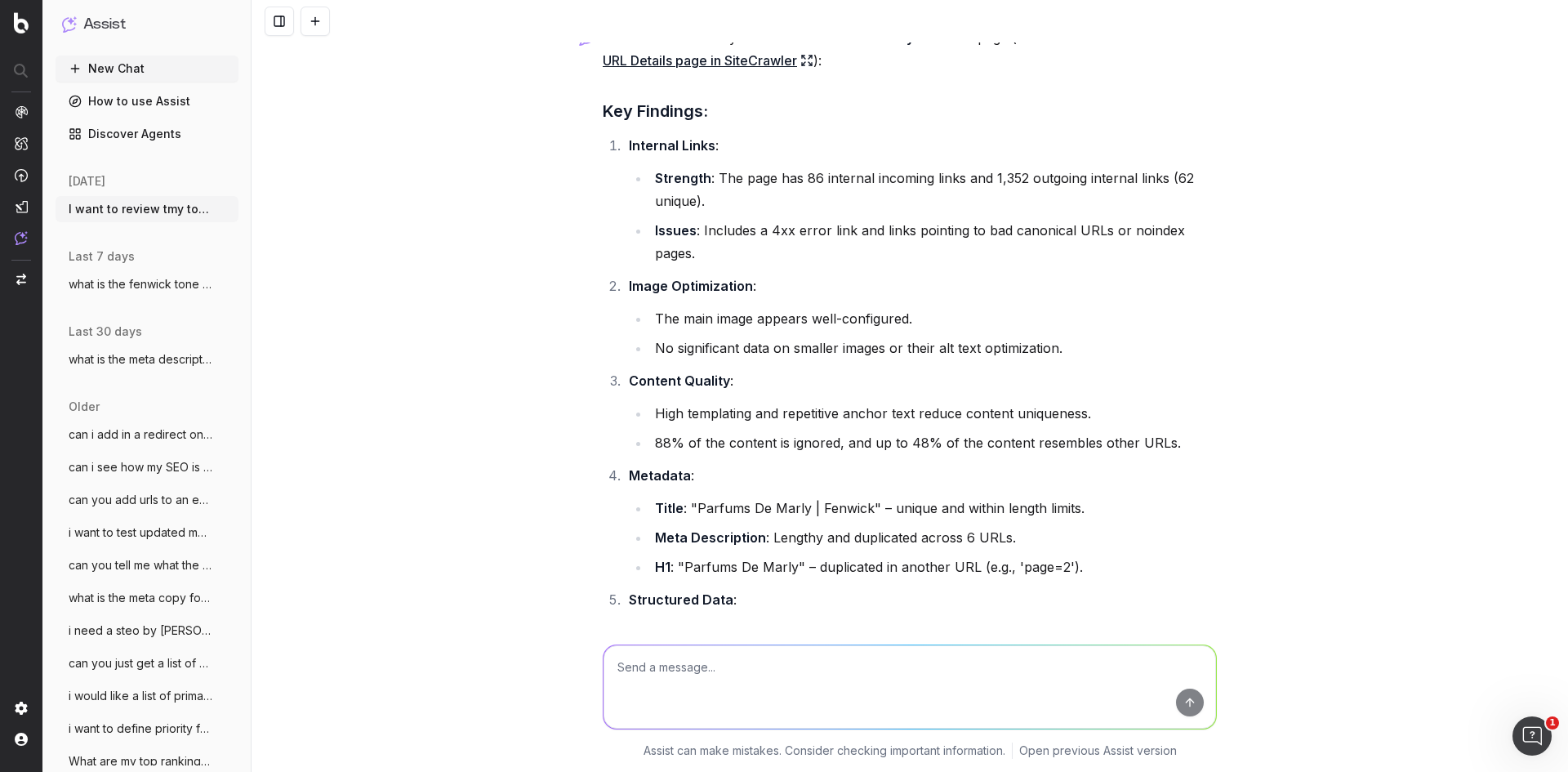
scroll to position [6116, 0]
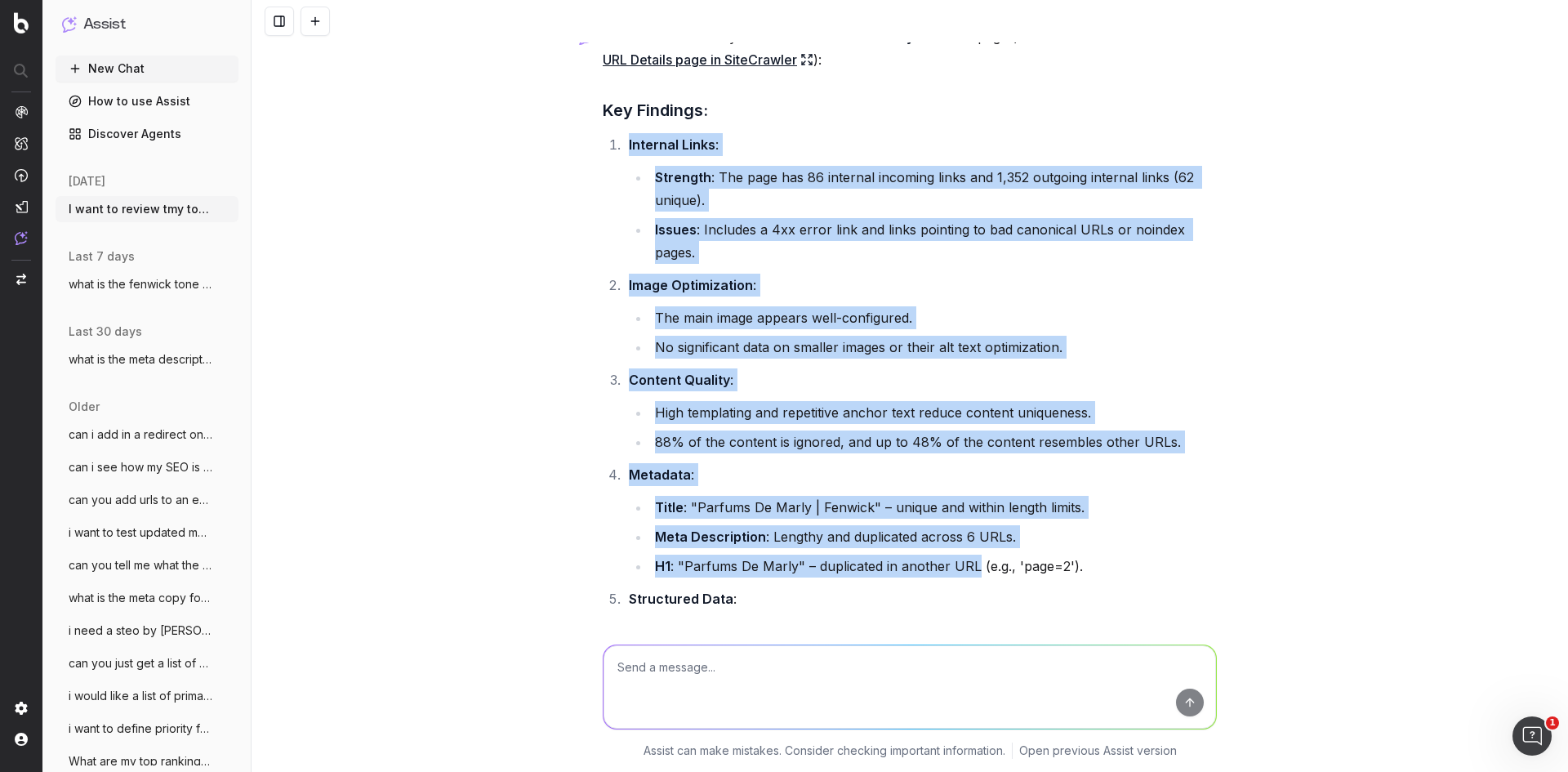
drag, startPoint x: 623, startPoint y: 146, endPoint x: 967, endPoint y: 563, distance: 540.6
click at [967, 563] on ol "Internal Links : Strength : The page has 86 internal incoming links and 1,352 o…" at bounding box center [910, 435] width 614 height 605
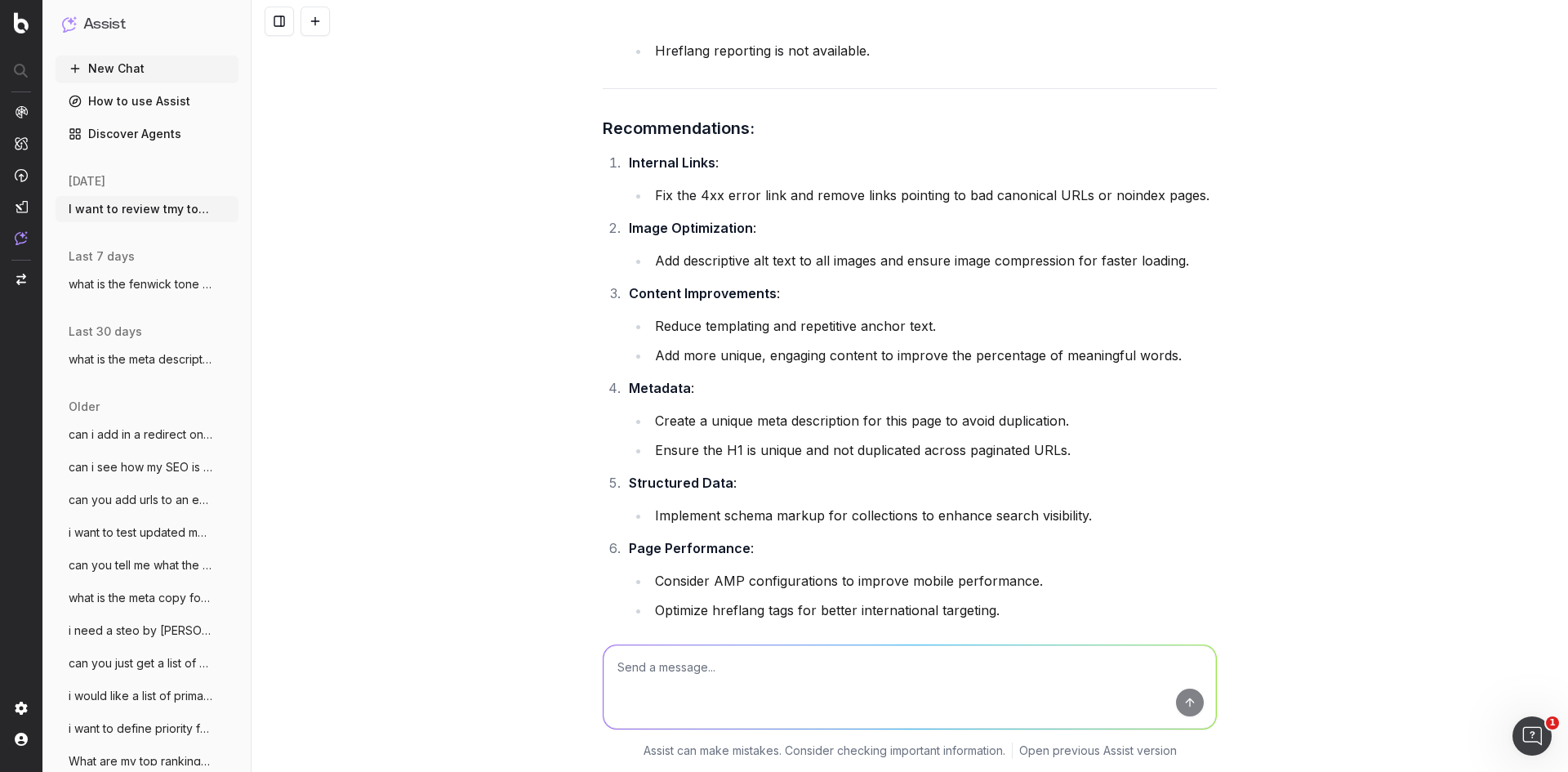
scroll to position [6801, 0]
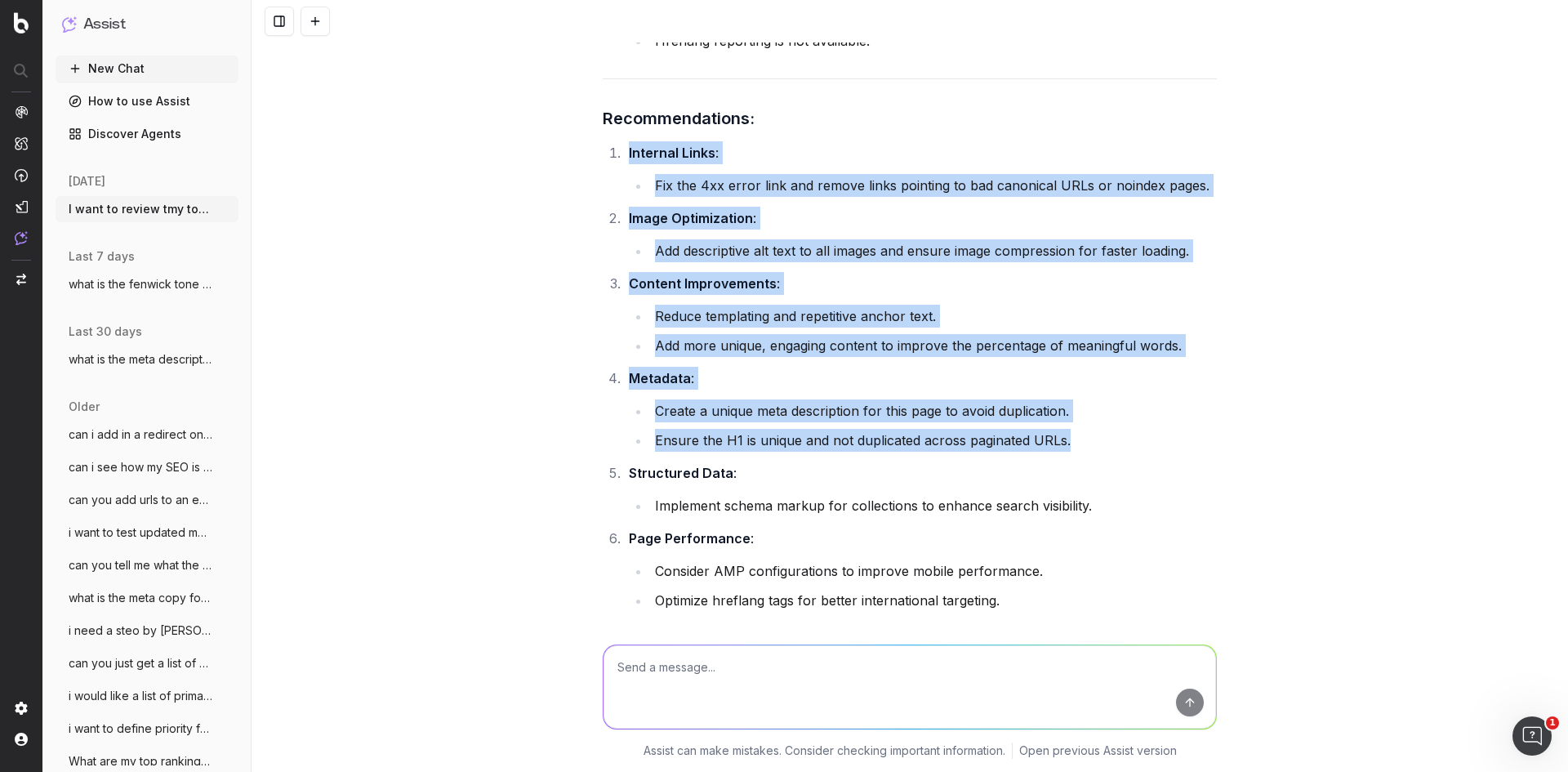
drag, startPoint x: 620, startPoint y: 147, endPoint x: 1080, endPoint y: 440, distance: 545.4
click at [1080, 440] on ol "Internal Links : Fix the 4xx error link and remove links pointing to bad canoni…" at bounding box center [910, 377] width 614 height 471
click at [1080, 440] on li "Ensure the H1 is unique and not duplicated across paginated URLs." at bounding box center [933, 440] width 567 height 23
drag, startPoint x: 1076, startPoint y: 413, endPoint x: 621, endPoint y: 152, distance: 524.5
click at [621, 152] on ol "Internal Links : Fix the 4xx error link and remove links pointing to bad canoni…" at bounding box center [910, 377] width 614 height 471
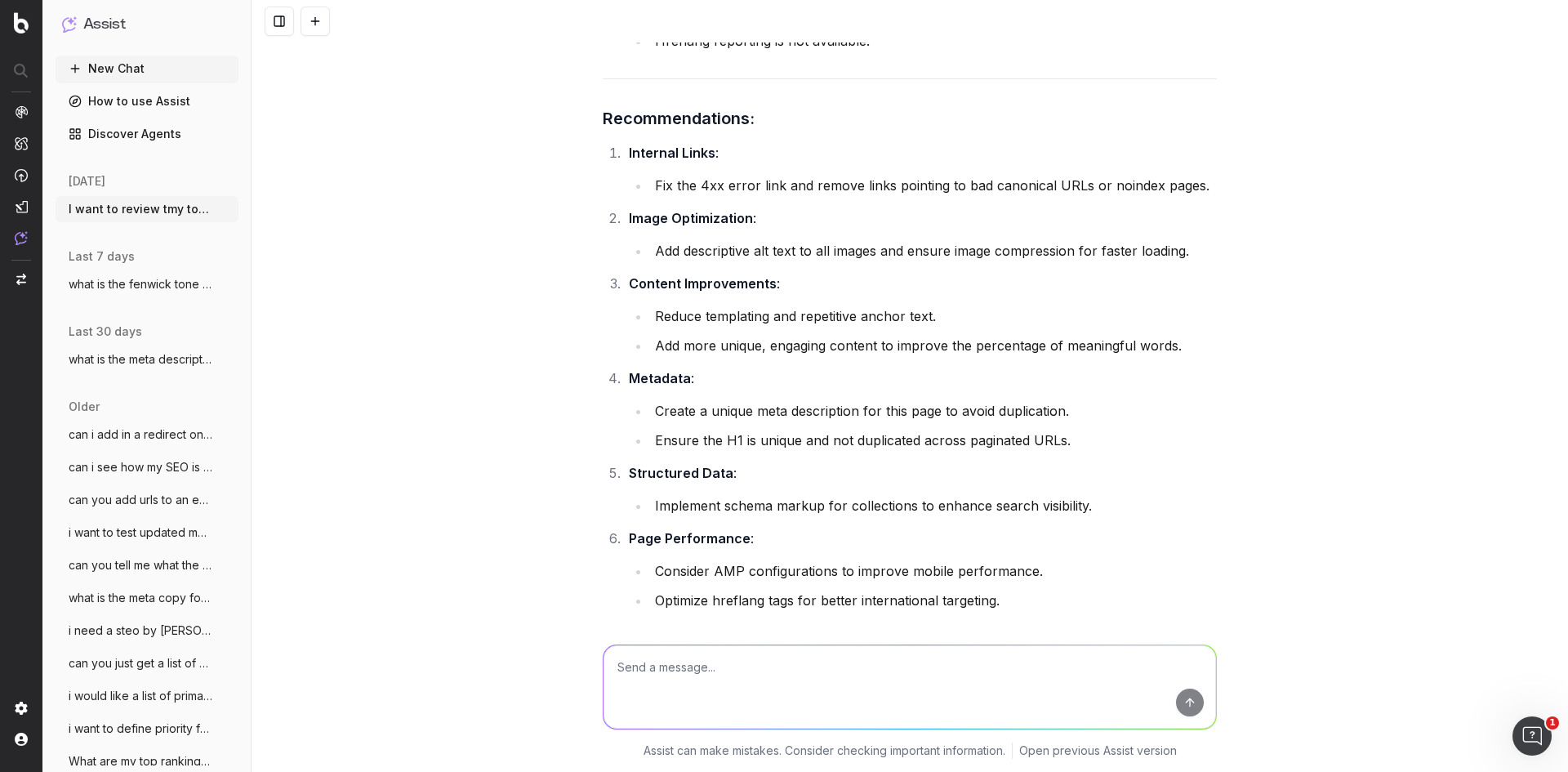
click at [774, 684] on textarea at bounding box center [910, 687] width 612 height 83
type textarea "next url"
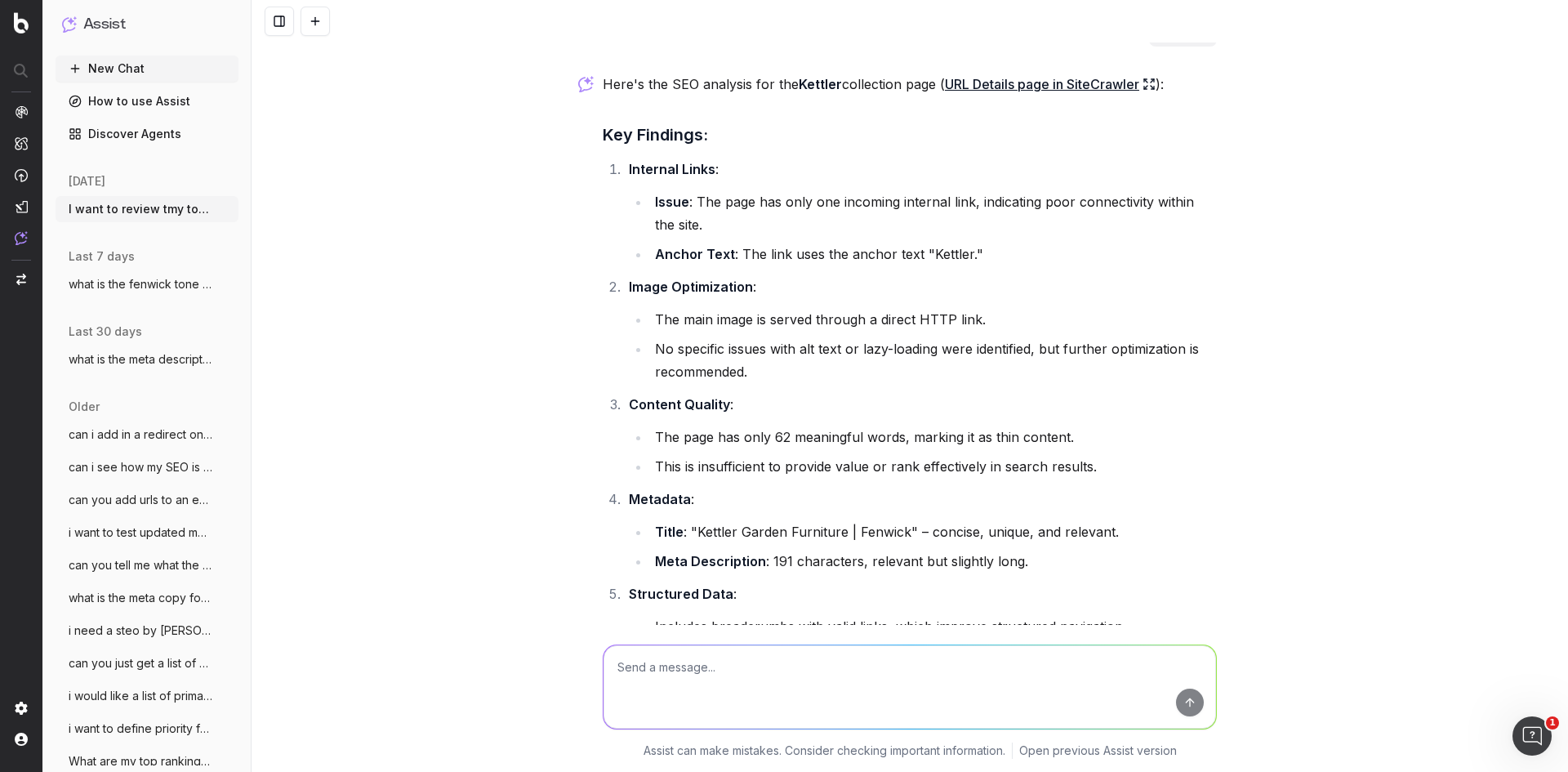
scroll to position [7610, 0]
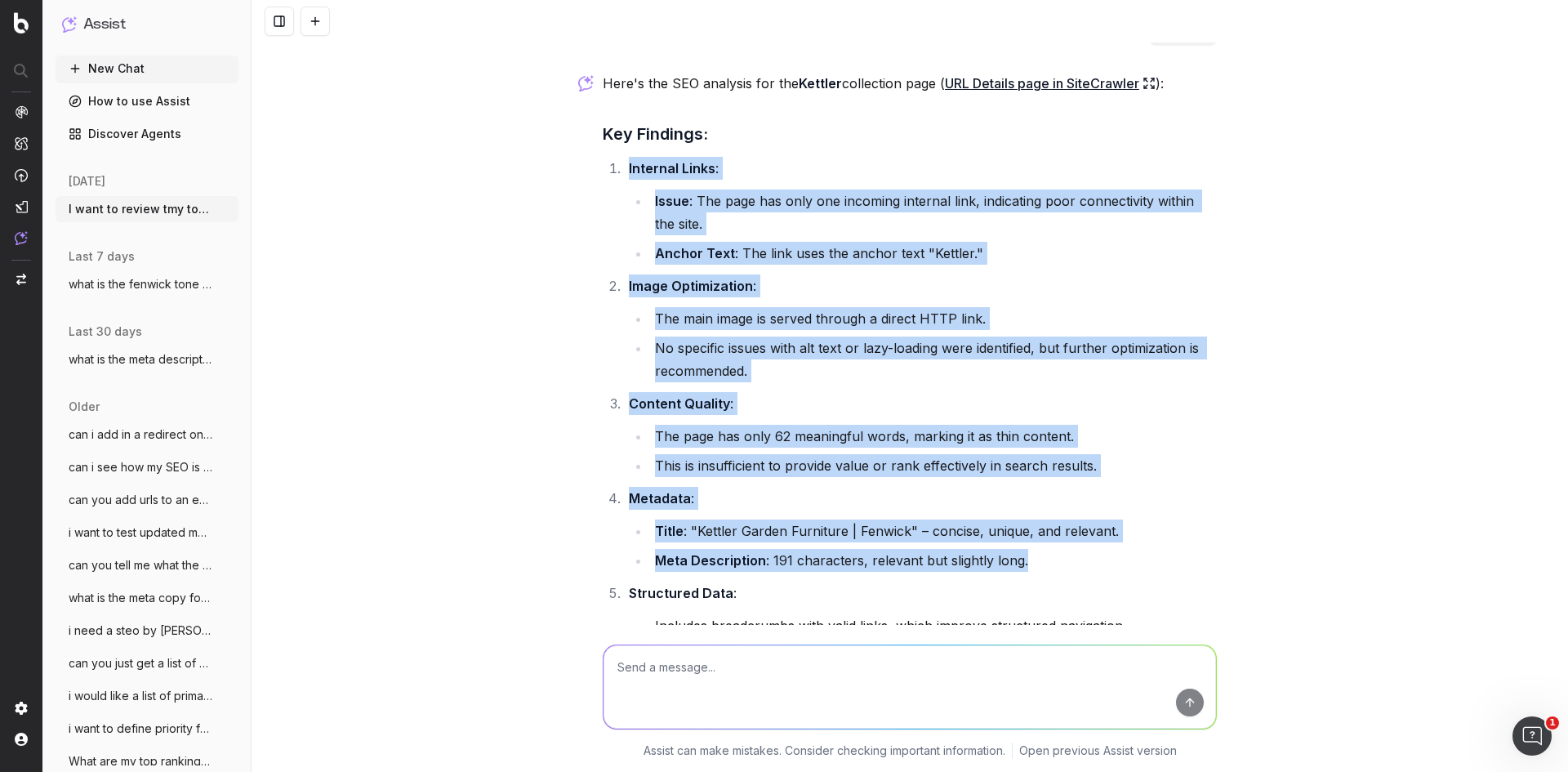
drag, startPoint x: 618, startPoint y: 163, endPoint x: 1030, endPoint y: 575, distance: 582.7
click at [1030, 575] on ol "Internal Links : Issue : The page has only one incoming internal link, indicati…" at bounding box center [910, 456] width 614 height 598
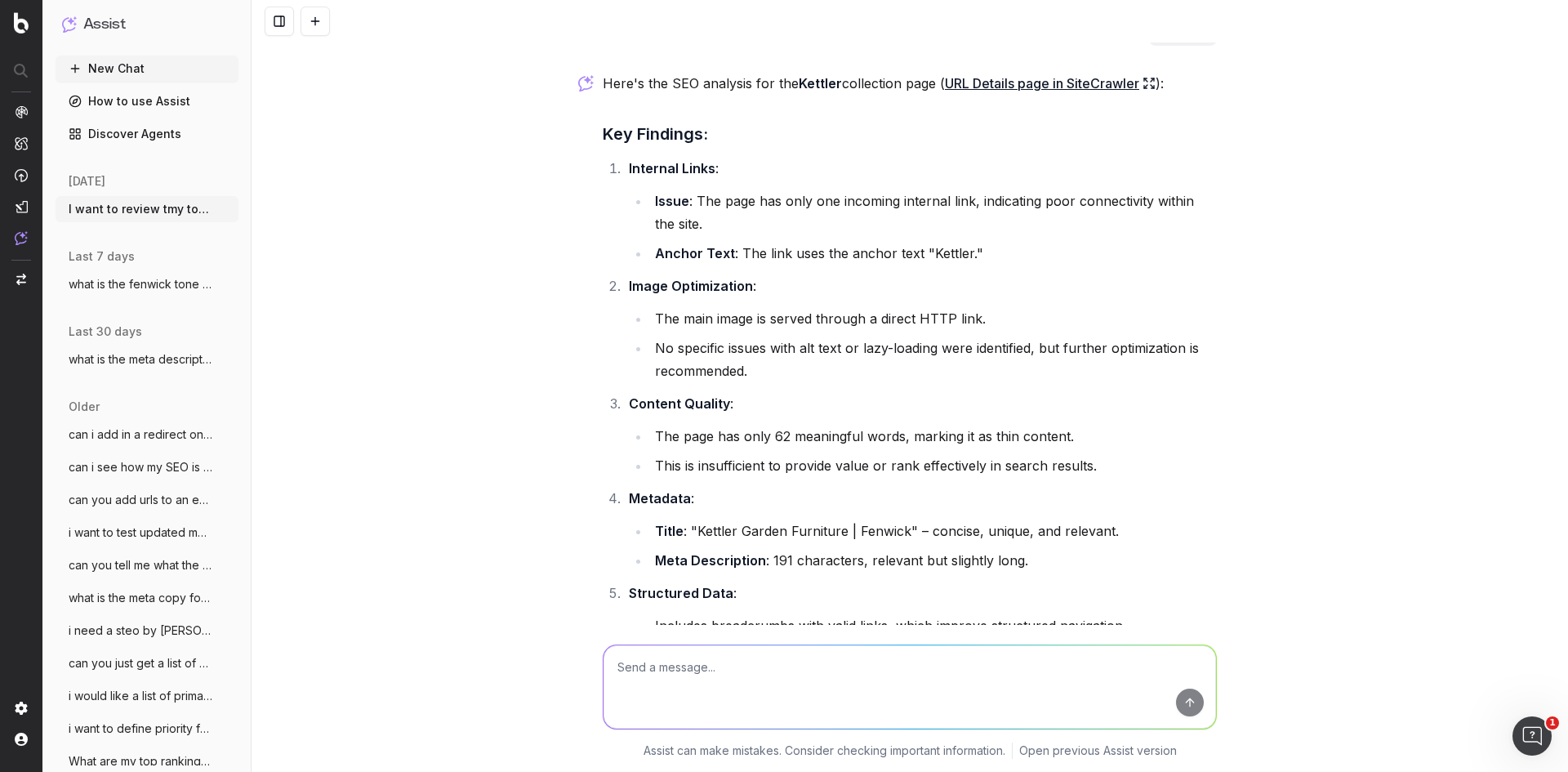
click at [994, 671] on textarea at bounding box center [910, 687] width 612 height 83
type textarea "what url was this"
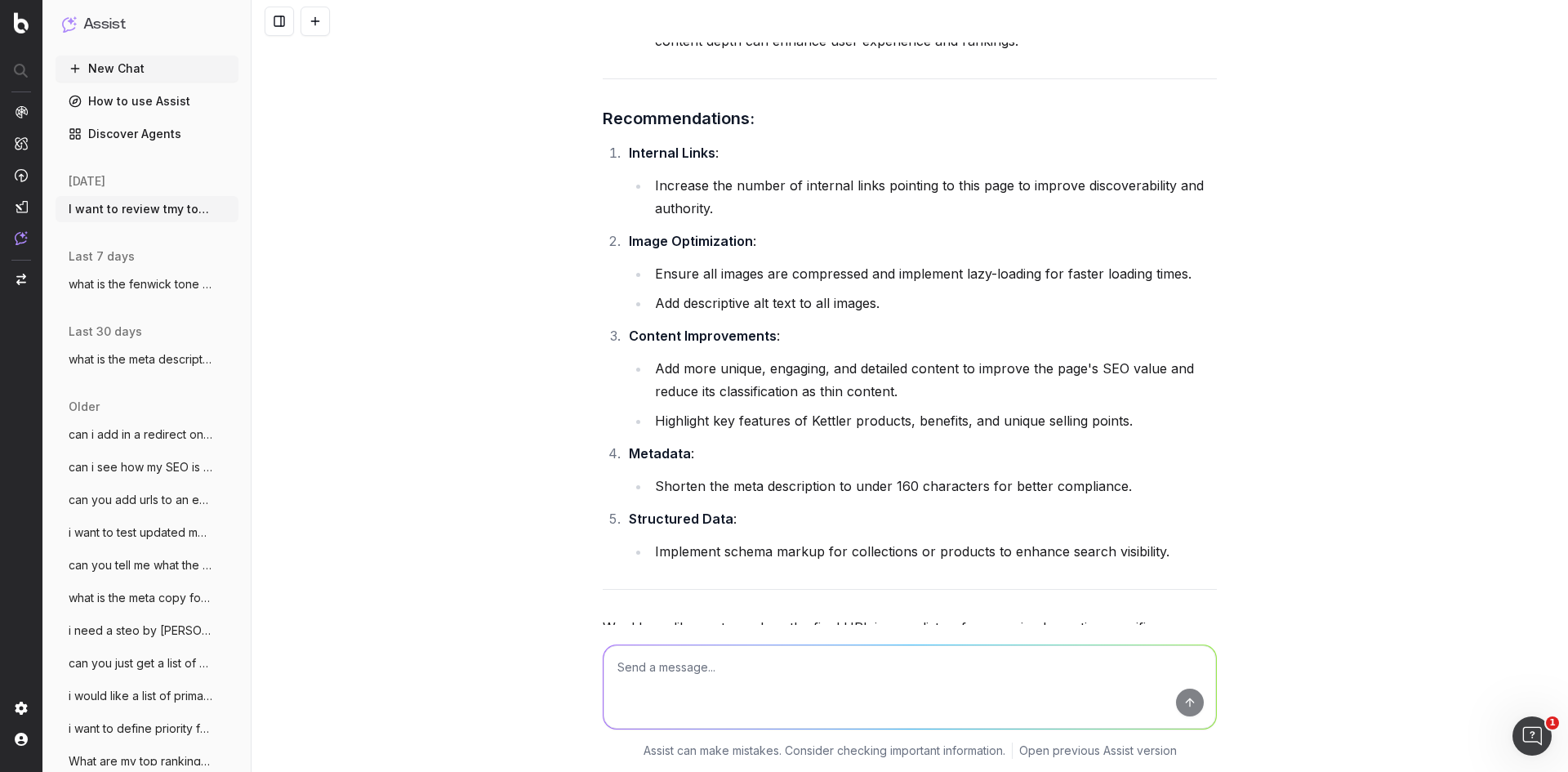
scroll to position [8311, 0]
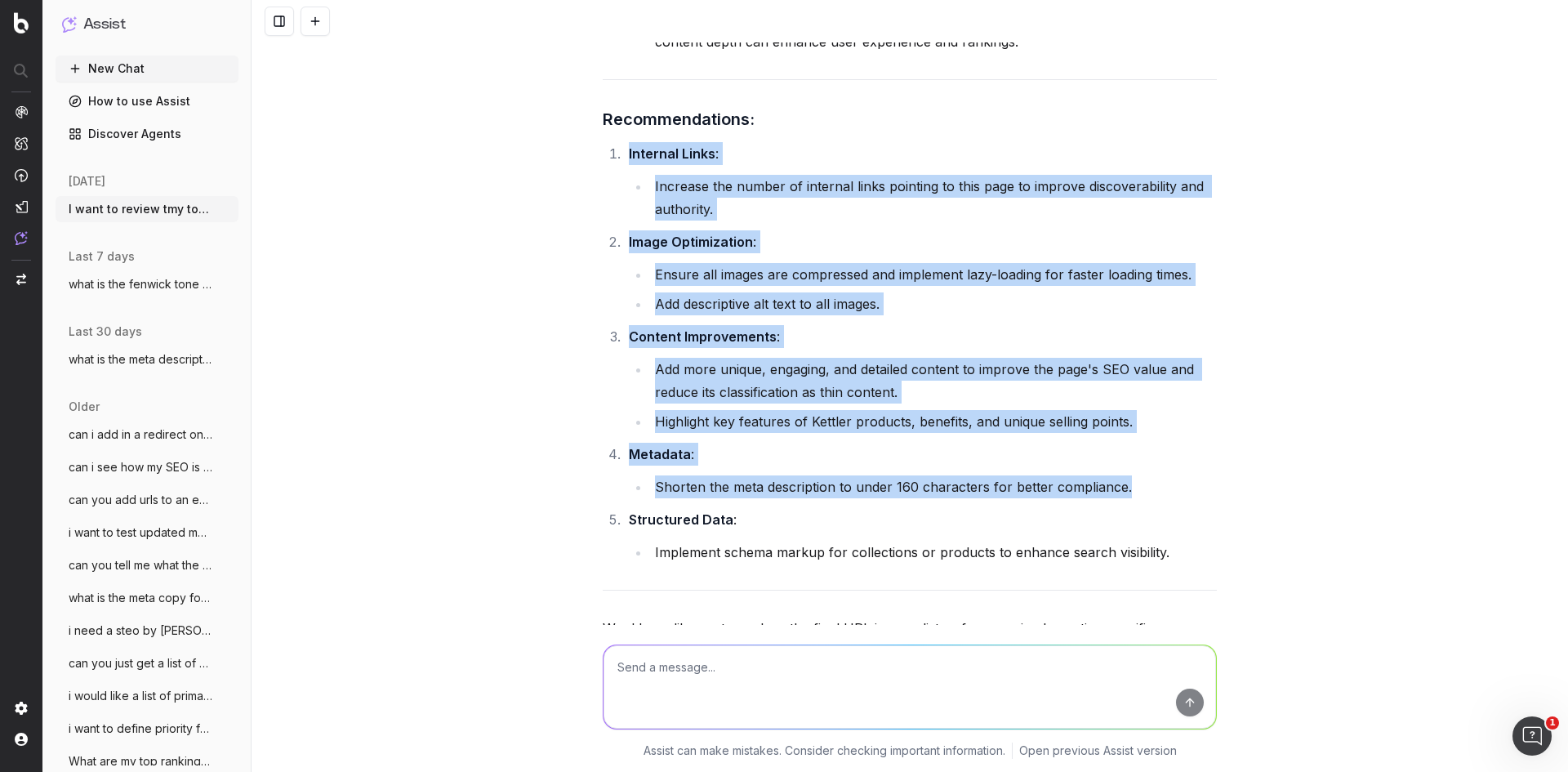
drag, startPoint x: 620, startPoint y: 152, endPoint x: 1126, endPoint y: 492, distance: 609.6
click at [1126, 492] on ol "Internal Links : Increase the number of internal links pointing to this page to…" at bounding box center [910, 353] width 614 height 422
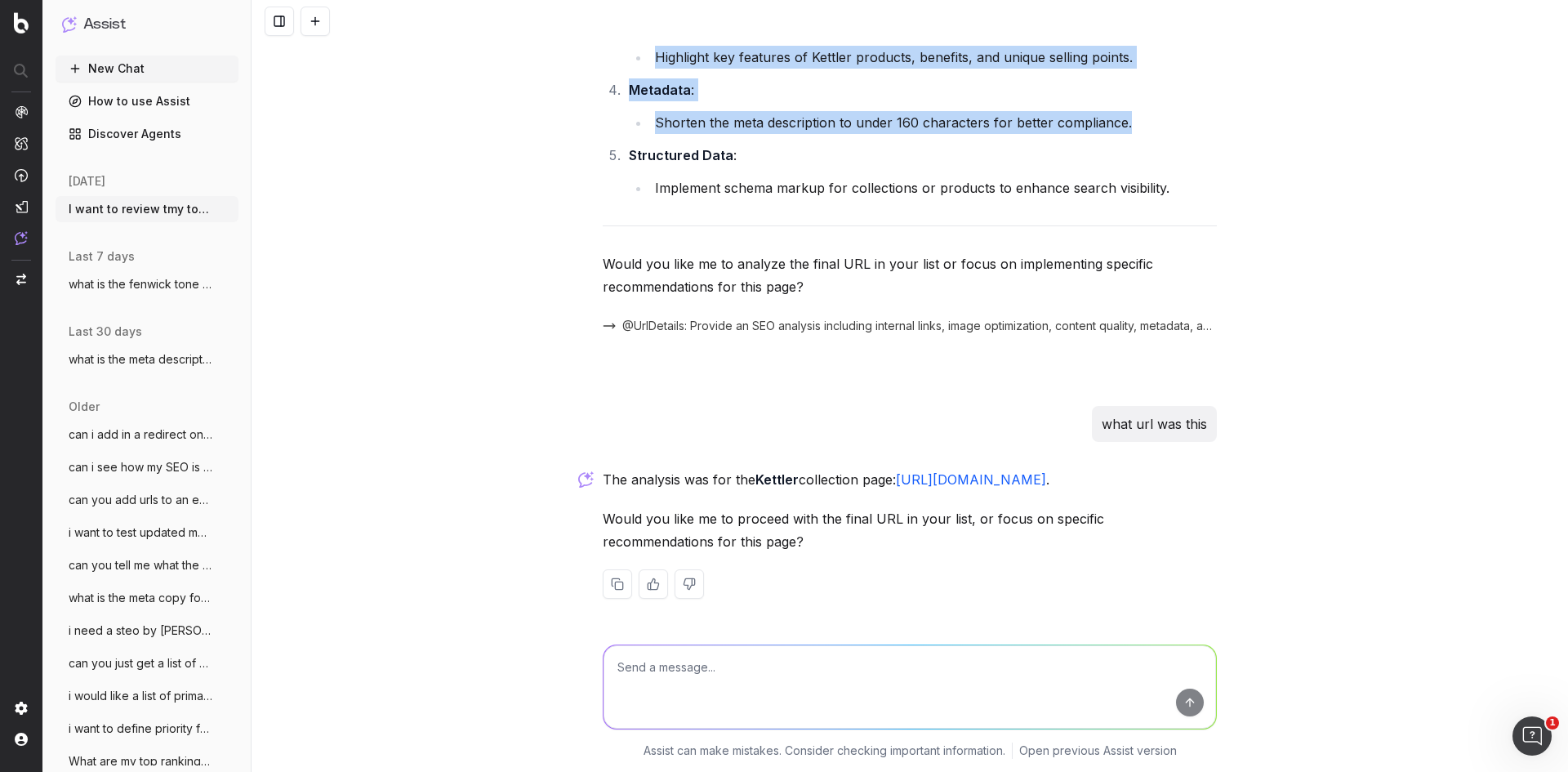
drag, startPoint x: 1178, startPoint y: 480, endPoint x: 899, endPoint y: 481, distance: 279.0
click at [899, 481] on p "The analysis was for the Kettler collection page: [URL][DOMAIN_NAME] ." at bounding box center [910, 480] width 614 height 23
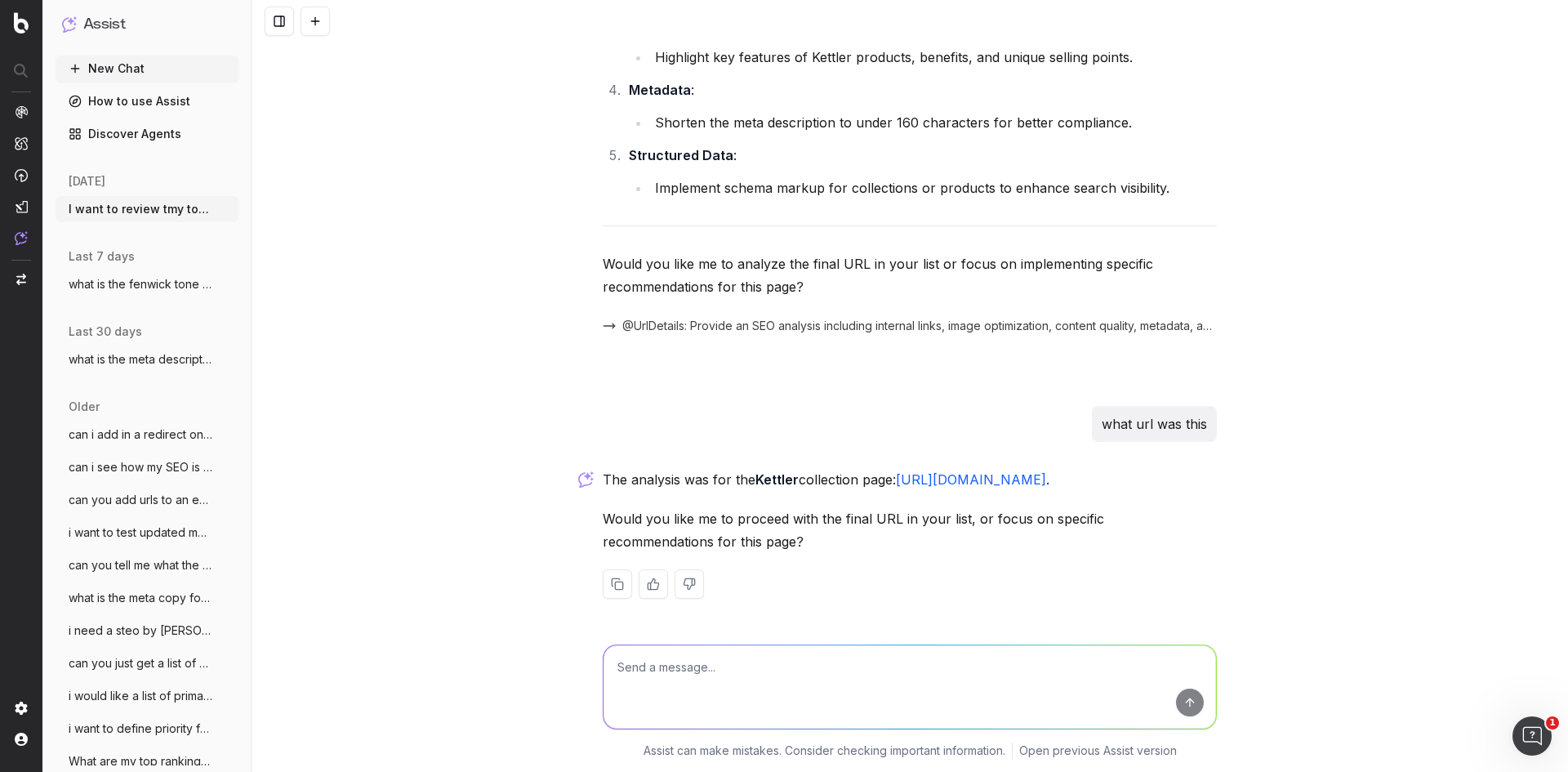
click at [869, 696] on textarea at bounding box center [910, 687] width 612 height 83
type textarea "next url"
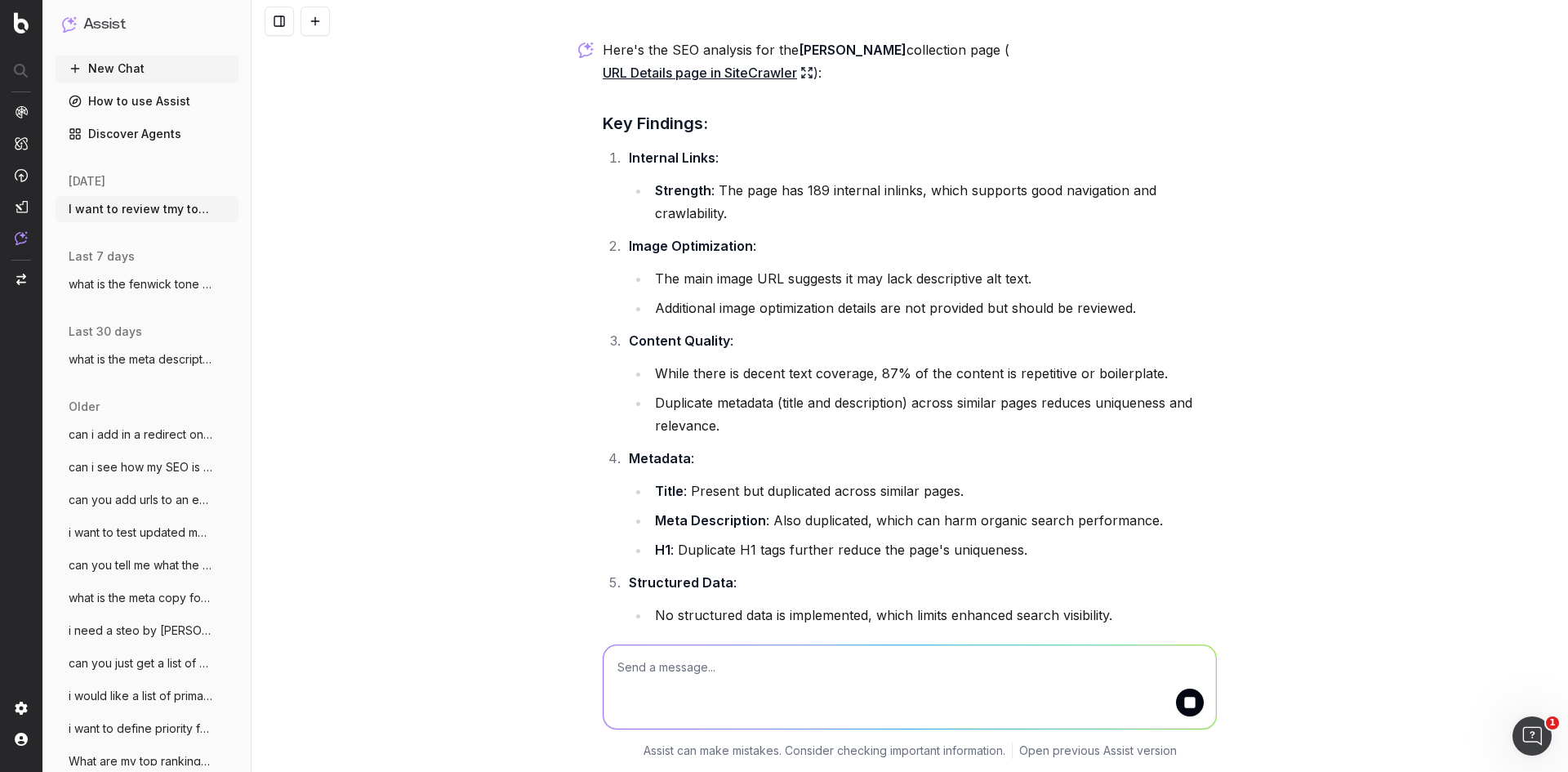
scroll to position [9396, 0]
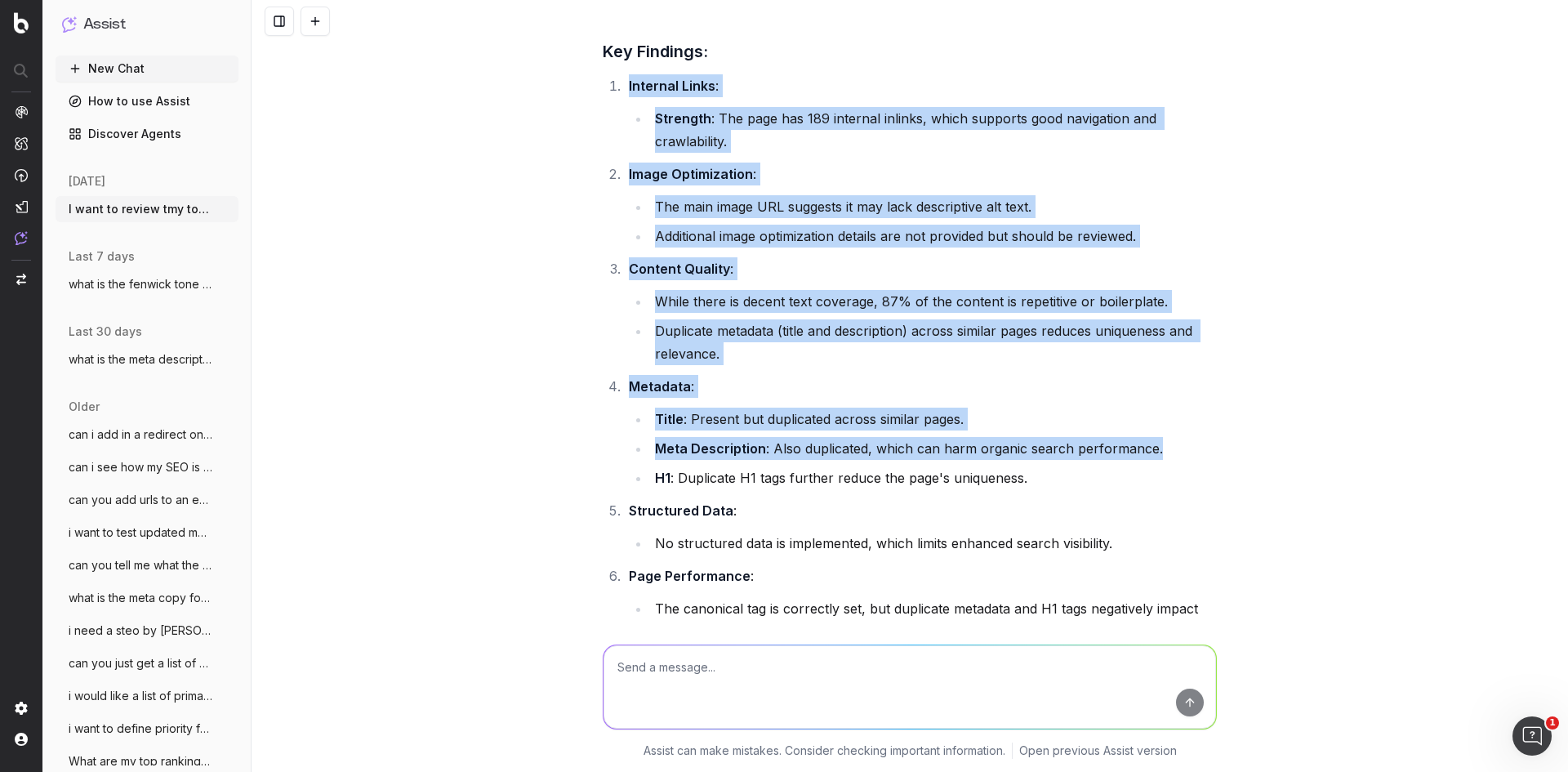
drag, startPoint x: 620, startPoint y: 56, endPoint x: 1175, endPoint y: 414, distance: 660.4
click at [1175, 414] on ol "Internal Links : Strength : The page has 189 internal inlinks, which supports g…" at bounding box center [910, 359] width 614 height 569
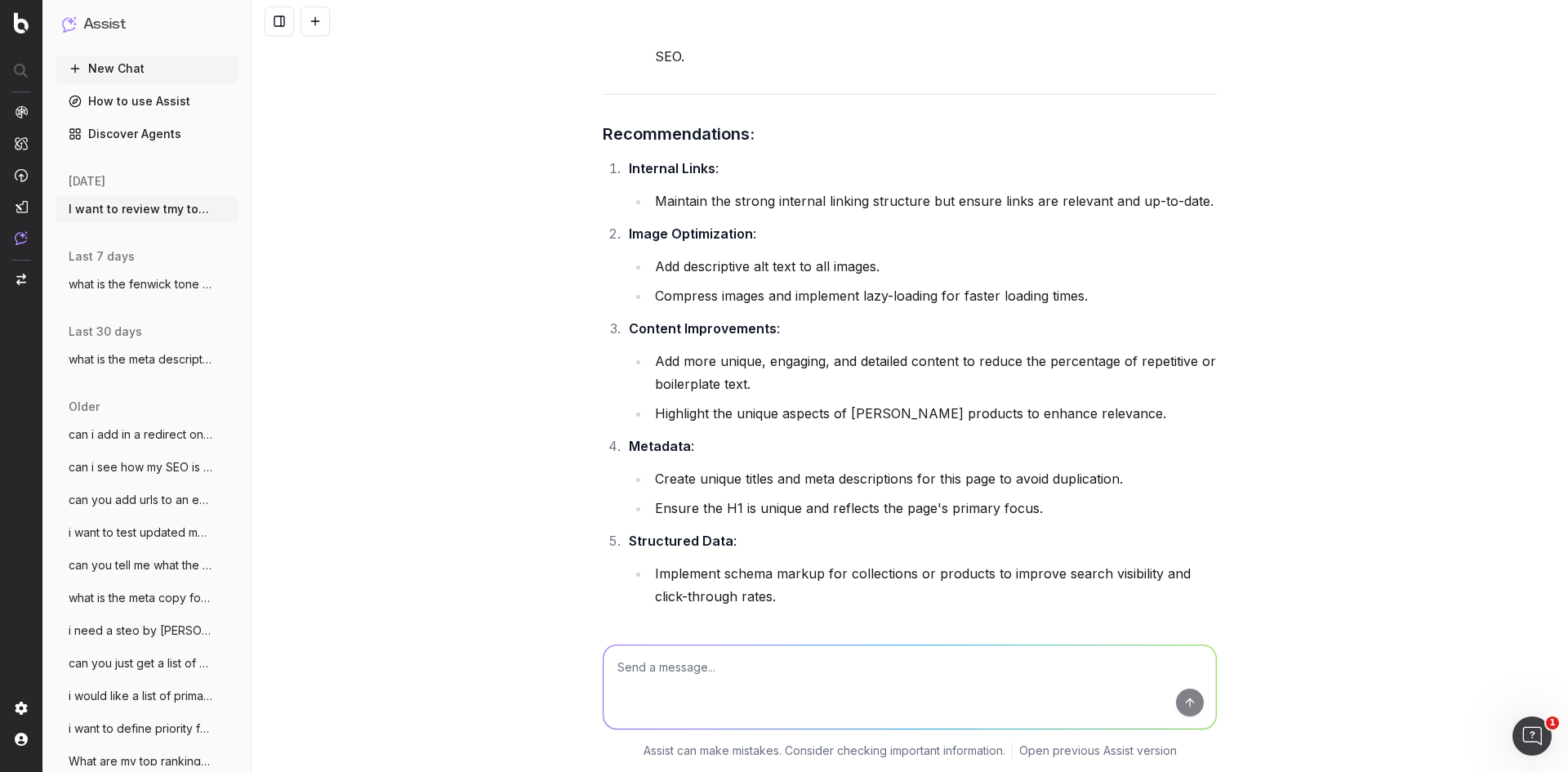
scroll to position [10056, 0]
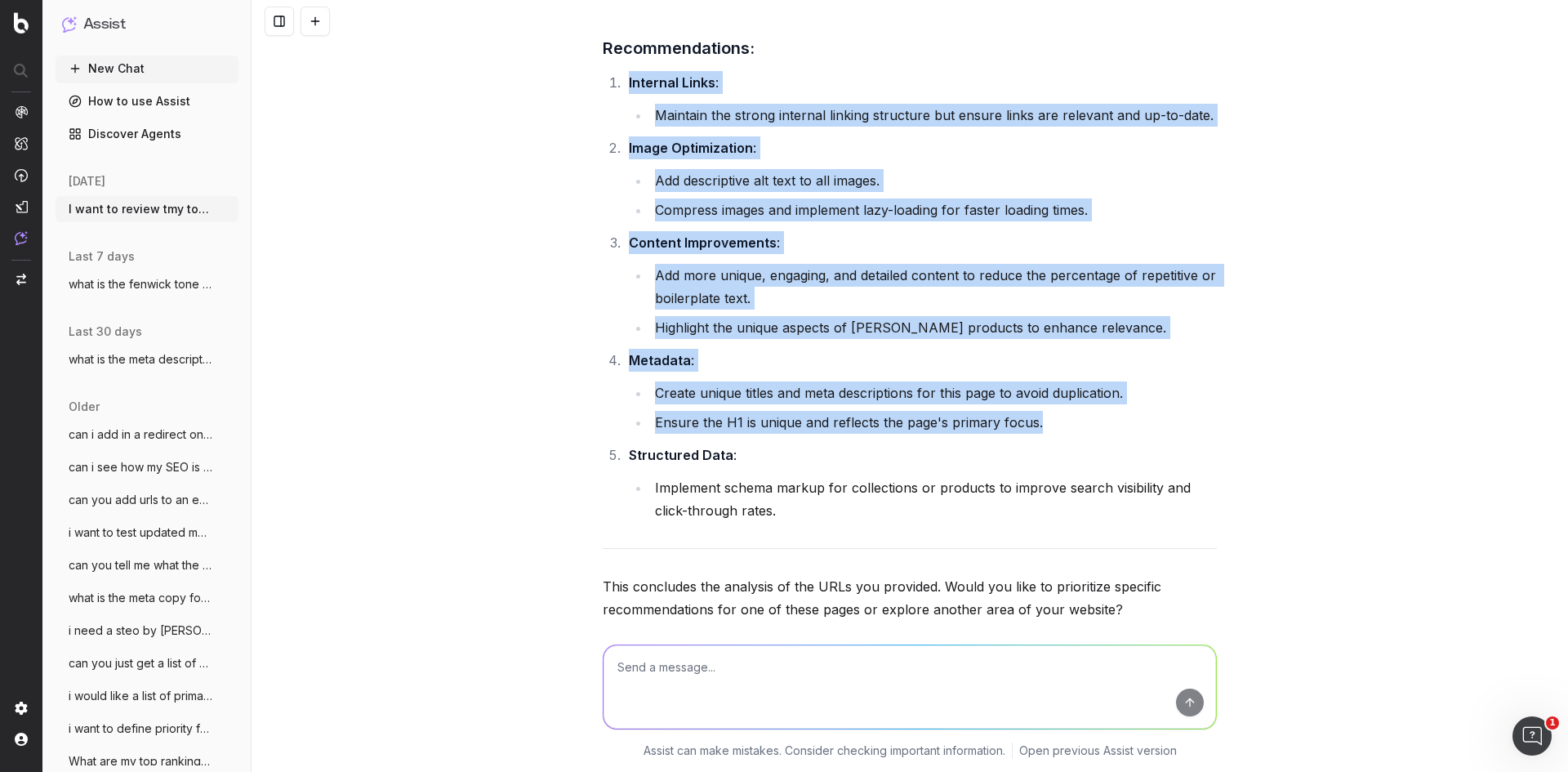
drag, startPoint x: 622, startPoint y: 51, endPoint x: 1064, endPoint y: 417, distance: 573.9
click at [1064, 417] on ol "Internal Links : Maintain the strong internal linking structure but ensure link…" at bounding box center [910, 297] width 614 height 451
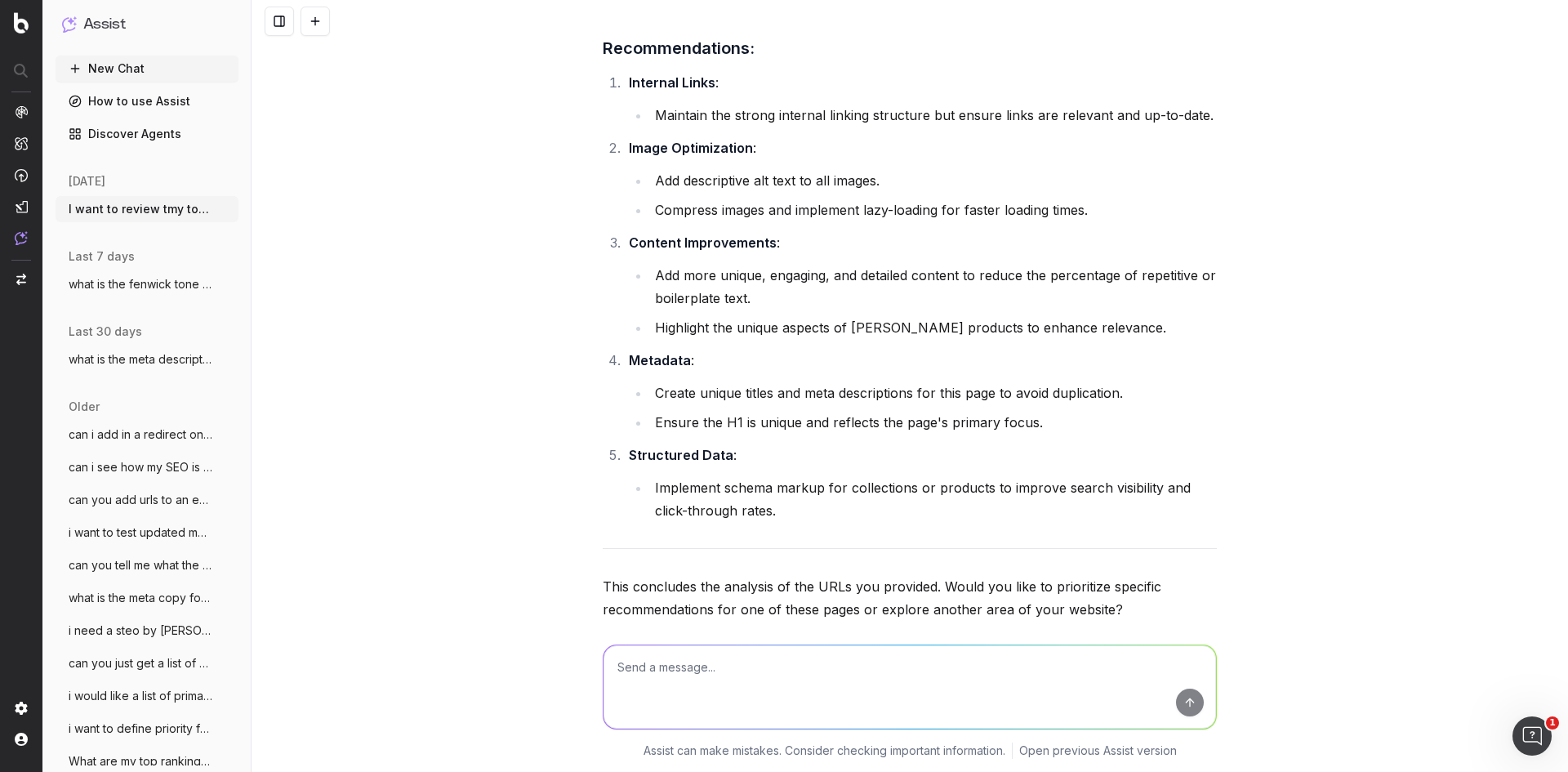
click at [774, 647] on textarea at bounding box center [910, 687] width 612 height 83
type textarea "w"
type textarea "these insights are useful. can you use this same format but provide to me an ex…"
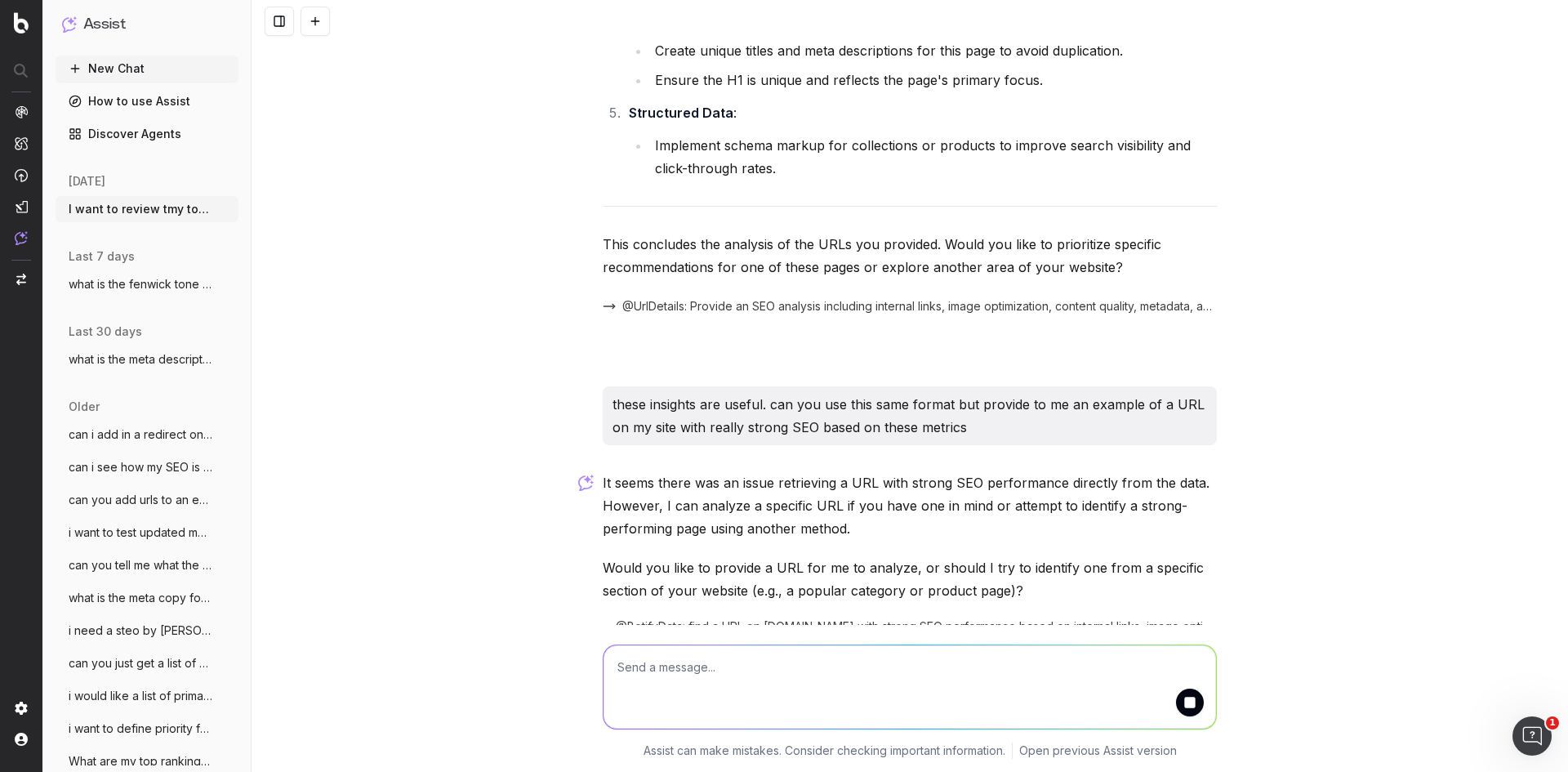
scroll to position [10477, 0]
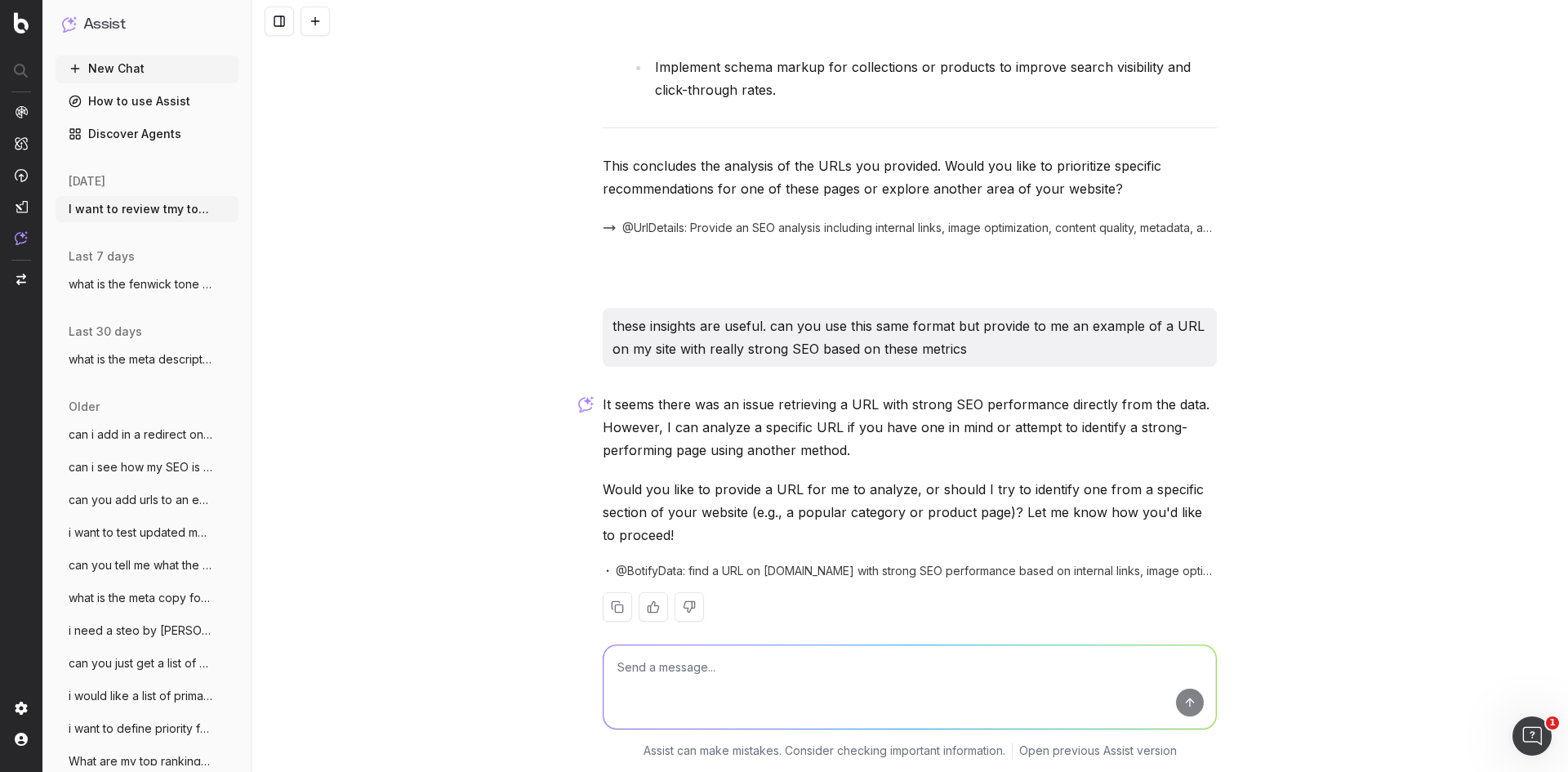
click at [929, 698] on textarea at bounding box center [910, 687] width 612 height 83
paste textarea "[URL][DOMAIN_NAME] [URL][DOMAIN_NAME] [URL][DOMAIN_NAME][PERSON_NAME][PERSON_NA…"
type textarea "are any of these good? [URL][DOMAIN_NAME] [URL][DOMAIN_NAME] [URL][DOMAIN_NAME]…"
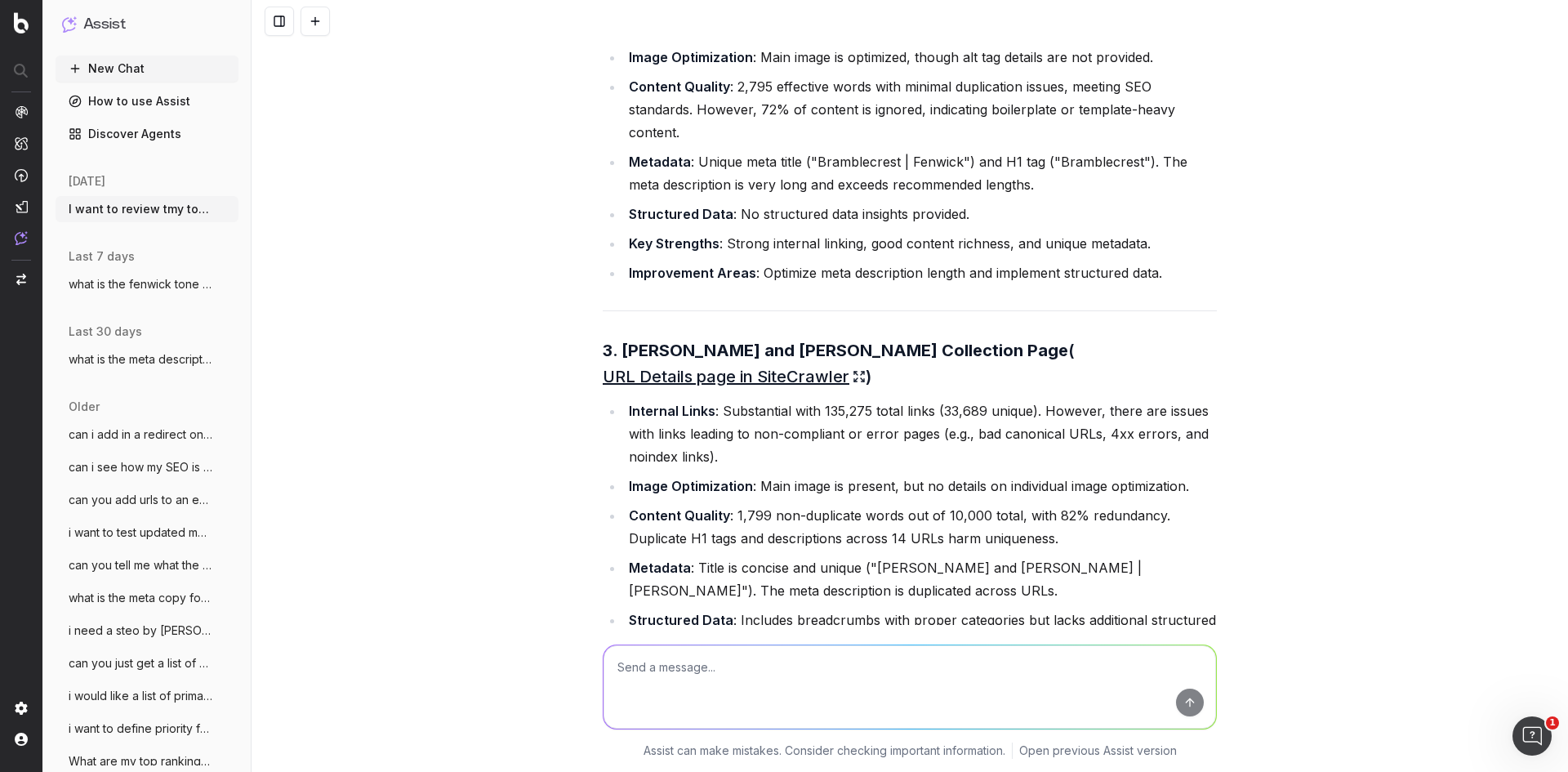
scroll to position [11588, 0]
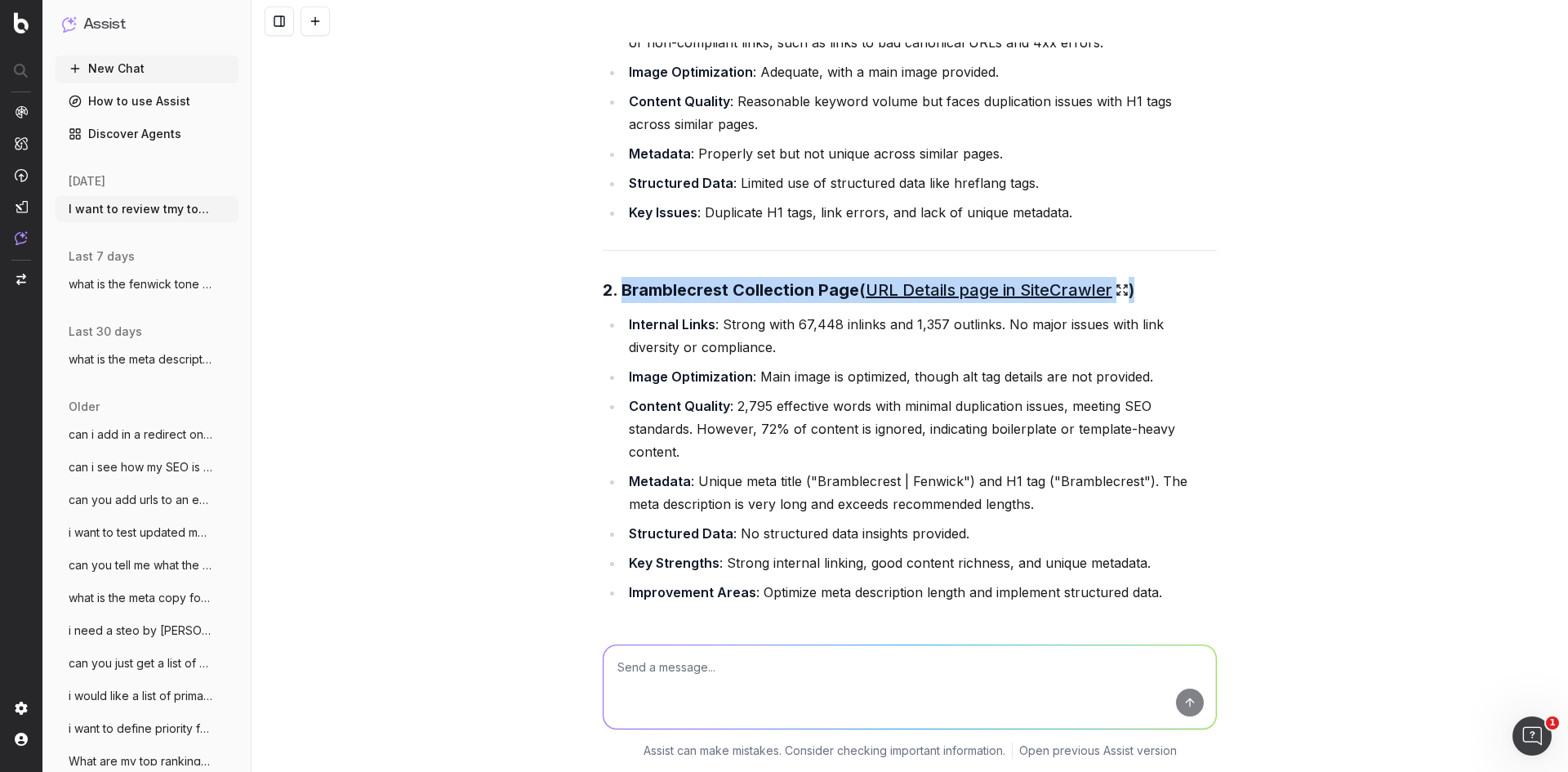
drag, startPoint x: 616, startPoint y: 268, endPoint x: 1163, endPoint y: 597, distance: 638.3
click at [1163, 597] on div "Here is the SEO analysis for three of the URLs you provided. Based on the findi…" at bounding box center [910, 679] width 614 height 1611
